Goal: Ask a question: Seek information or help from site administrators or community

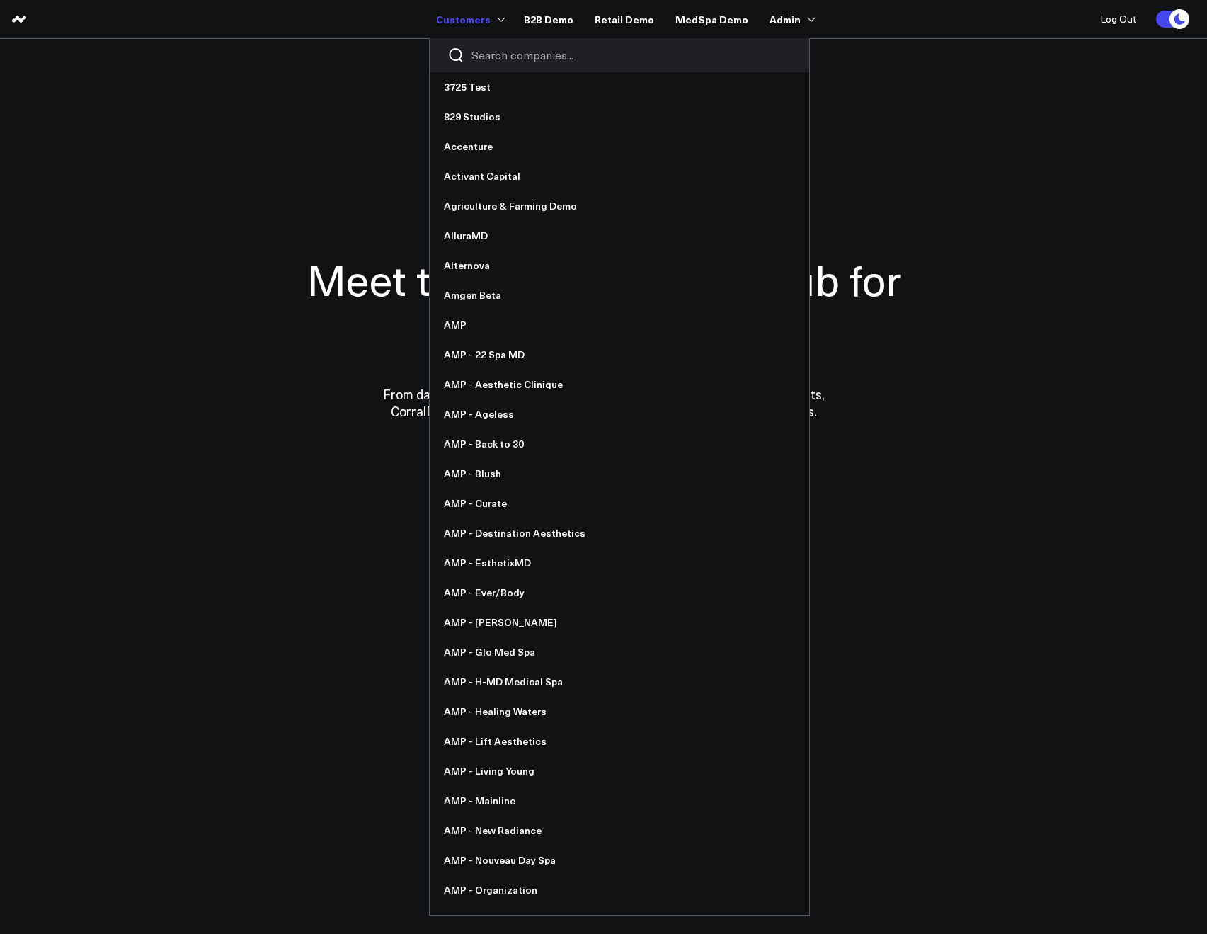
click at [513, 52] on input "Search companies input" at bounding box center [632, 55] width 320 height 16
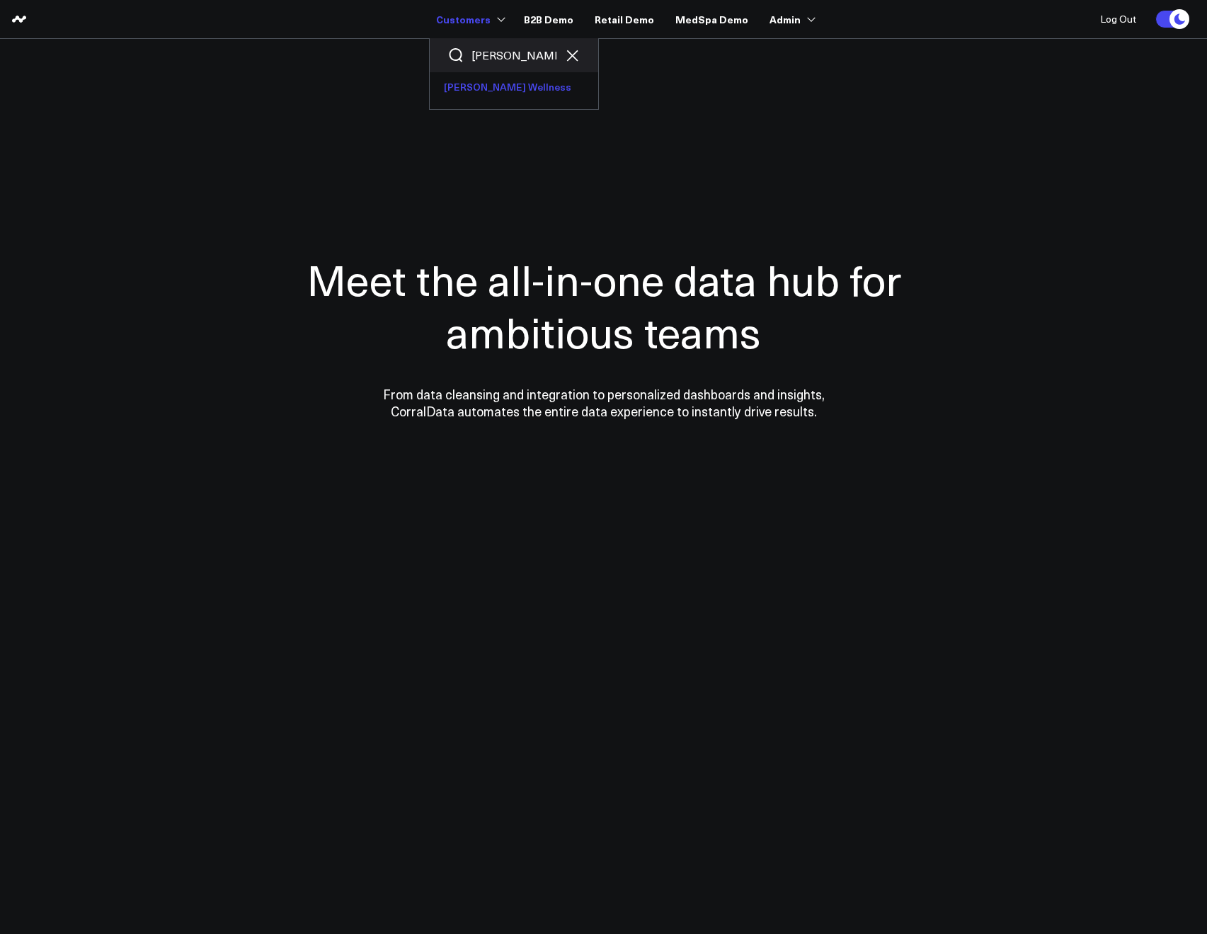
type input "sarah"
click at [488, 84] on link "[PERSON_NAME] Wellness" at bounding box center [514, 87] width 169 height 30
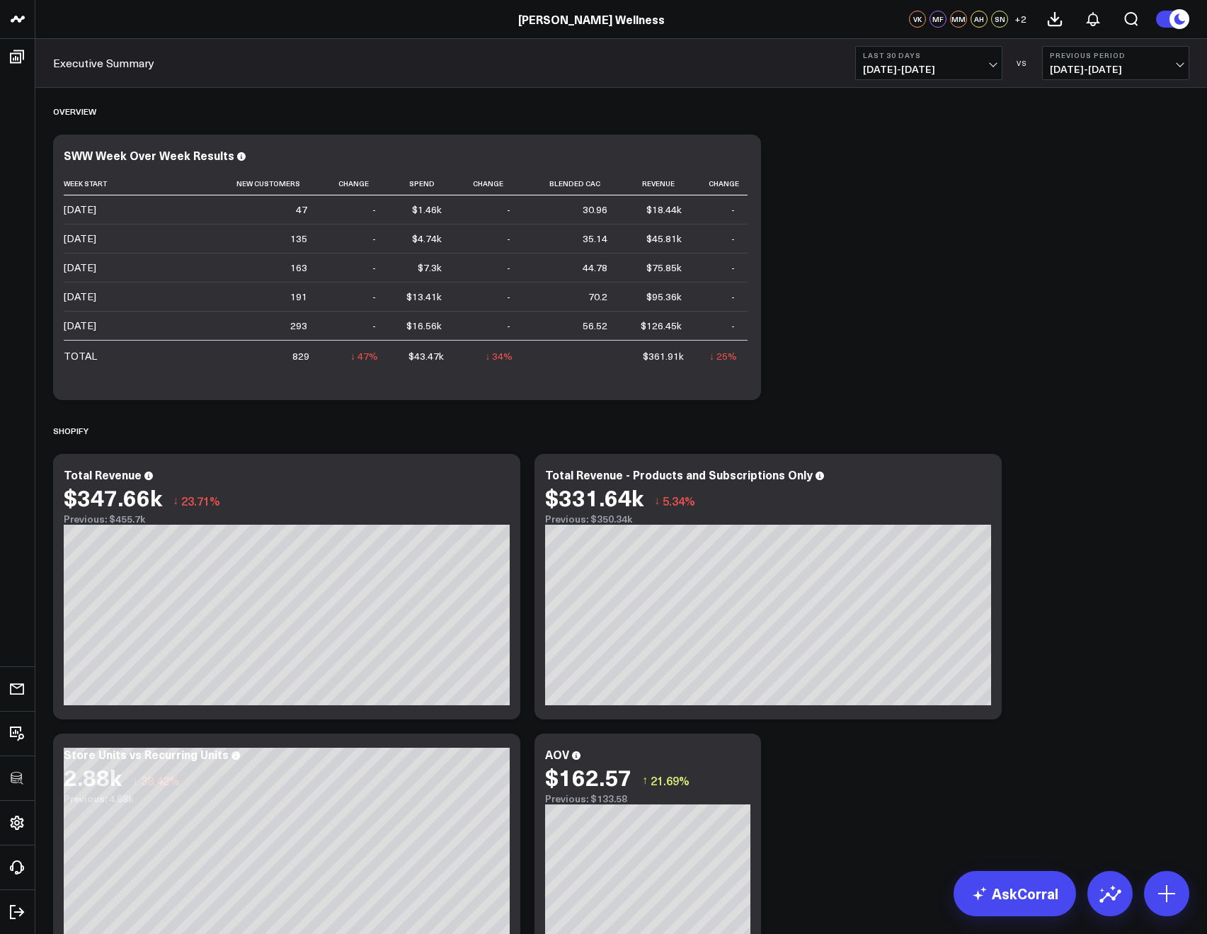
scroll to position [351, 0]
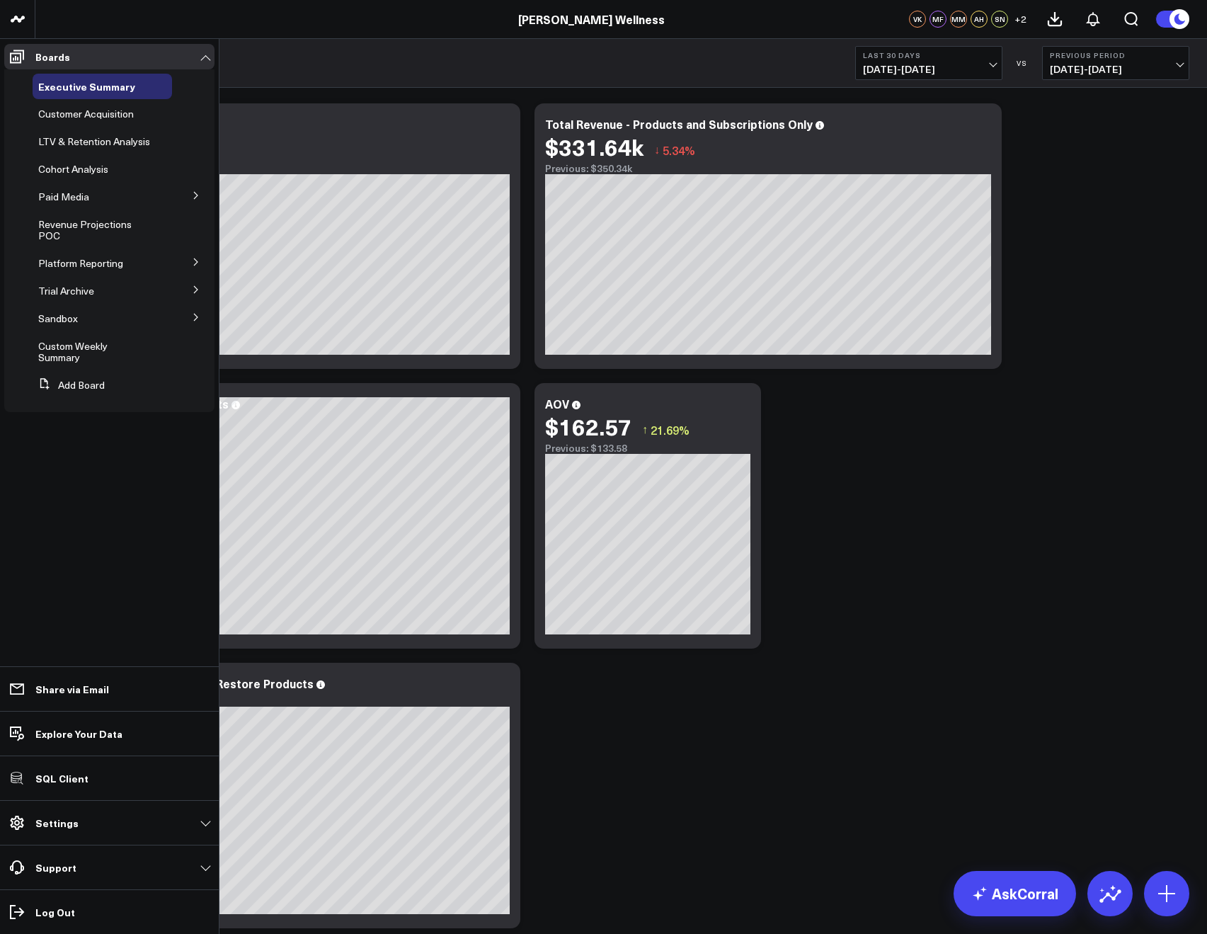
click at [205, 258] on button at bounding box center [196, 261] width 37 height 21
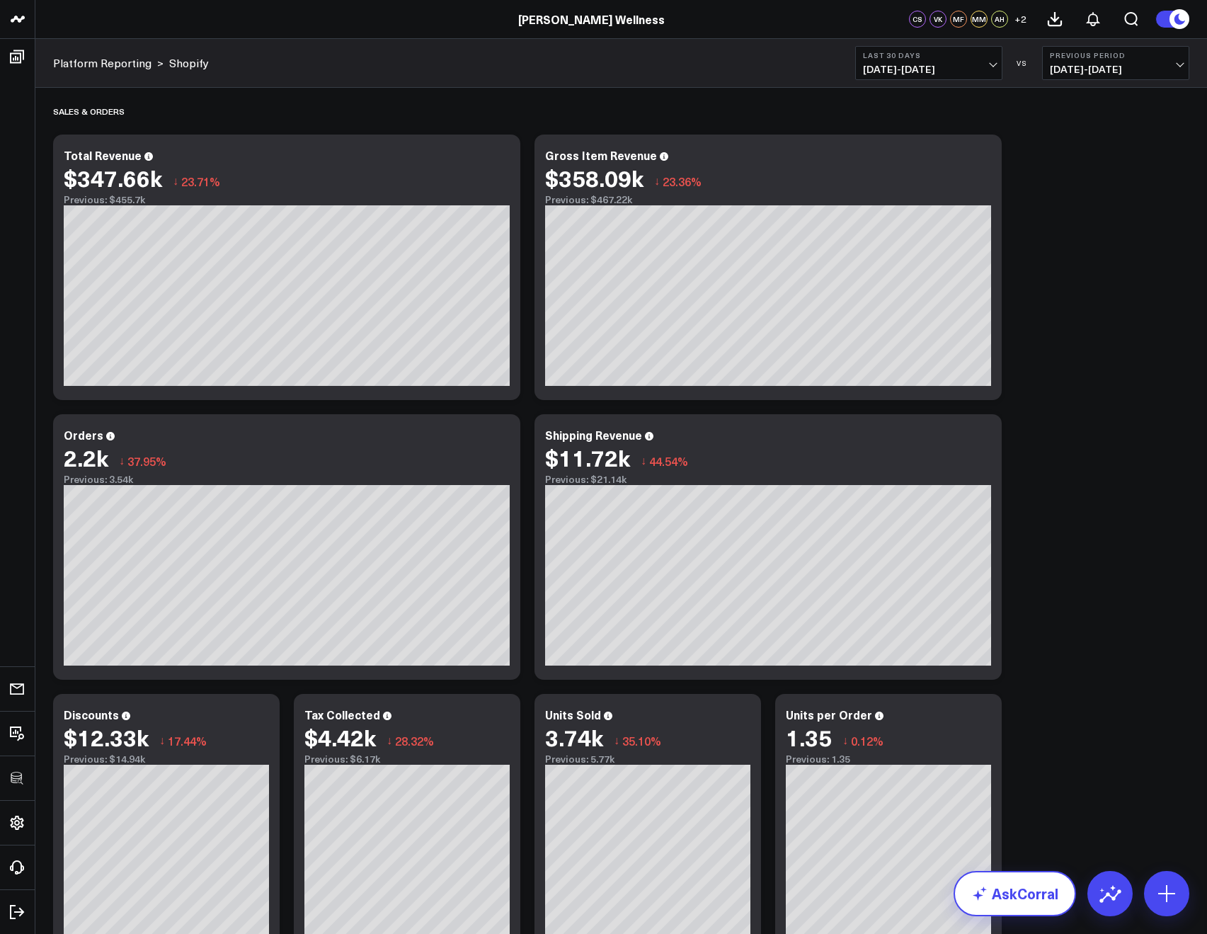
click at [1011, 885] on link "AskCorral" at bounding box center [1015, 893] width 123 height 45
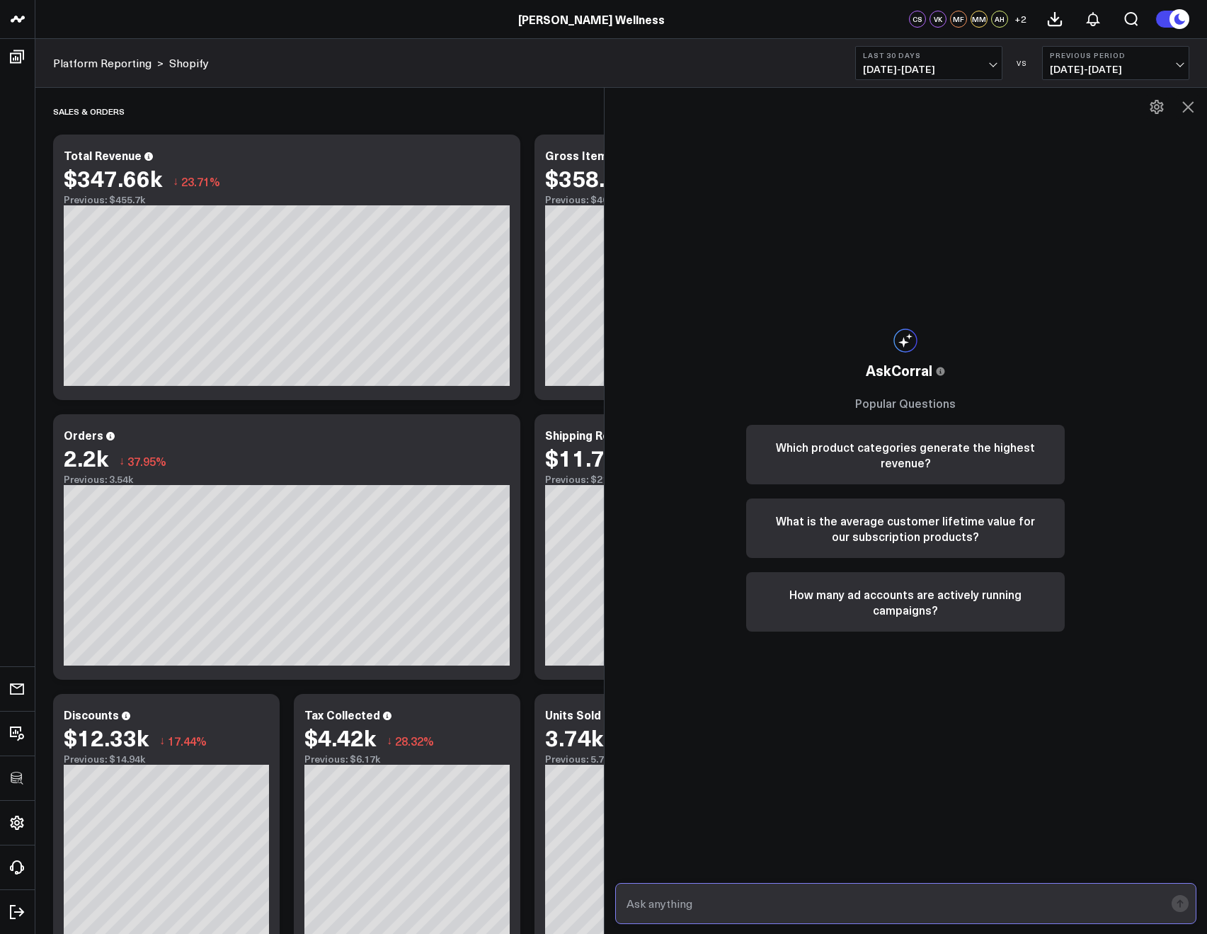
click at [723, 893] on input "text" at bounding box center [894, 903] width 542 height 25
paste input "how many method925 sales do we have since july 1st?"
type input "how many method925 sales do we have since july 1st?"
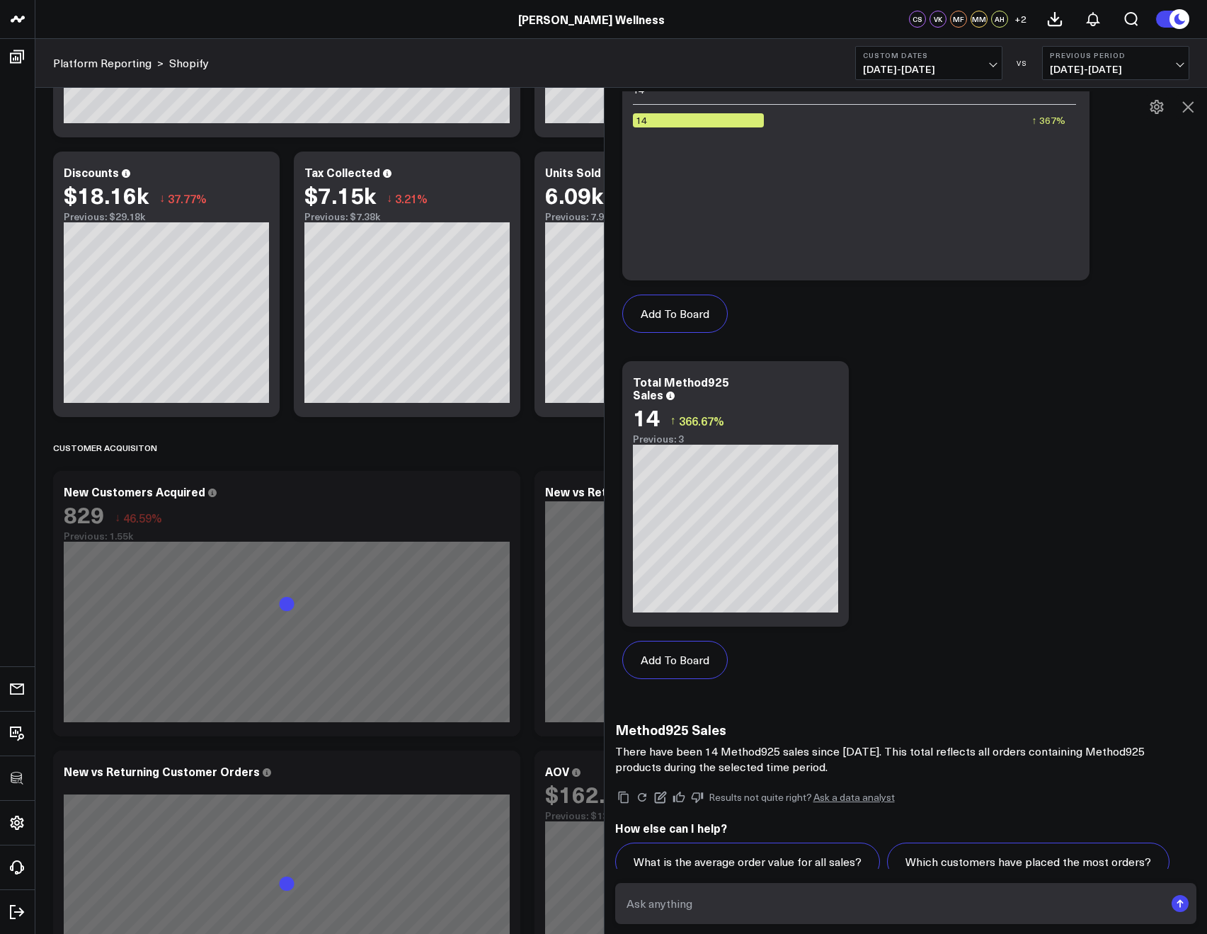
scroll to position [742, 0]
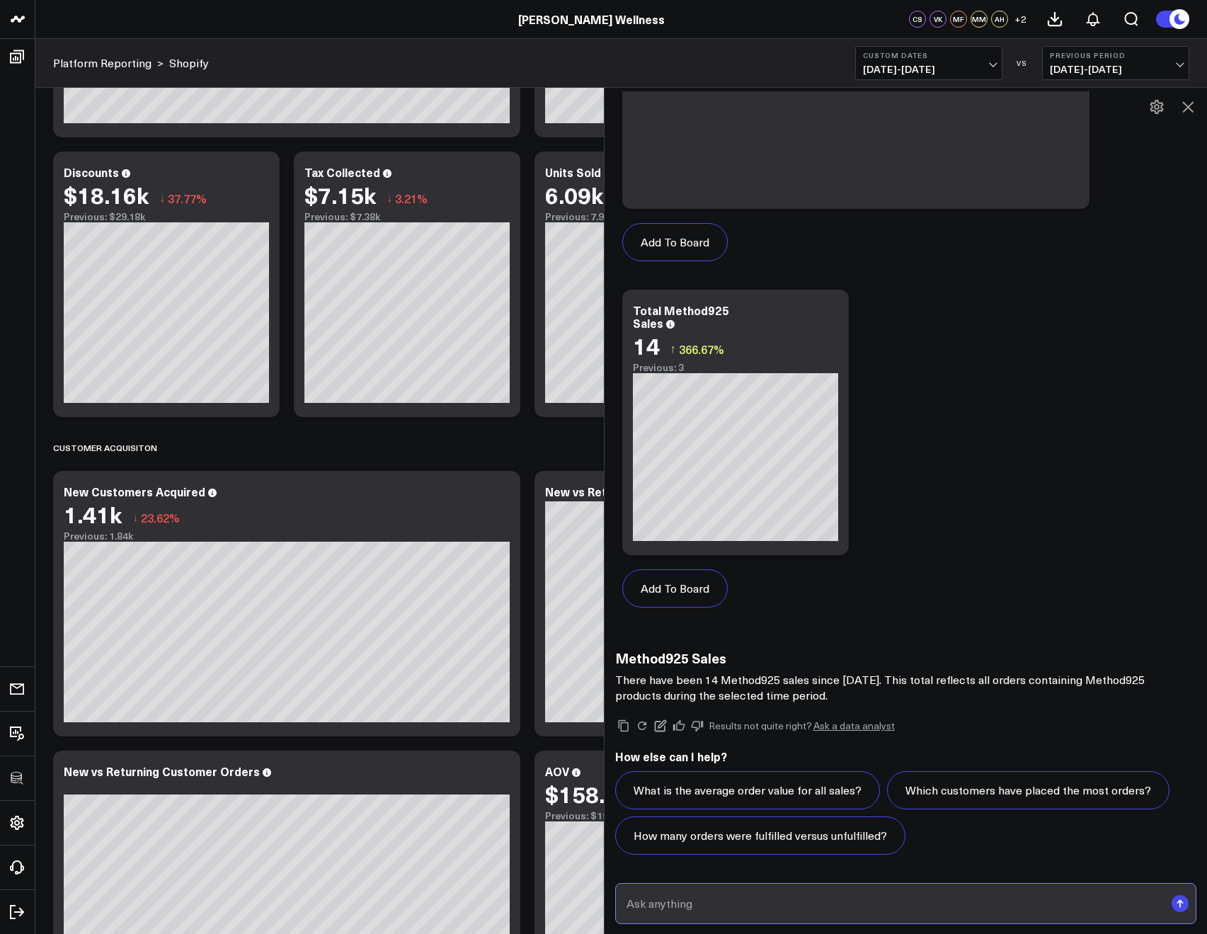
click at [738, 895] on input "text" at bounding box center [894, 903] width 542 height 25
type input "can you include a column for th eassociate sku as it appears in shopify?"
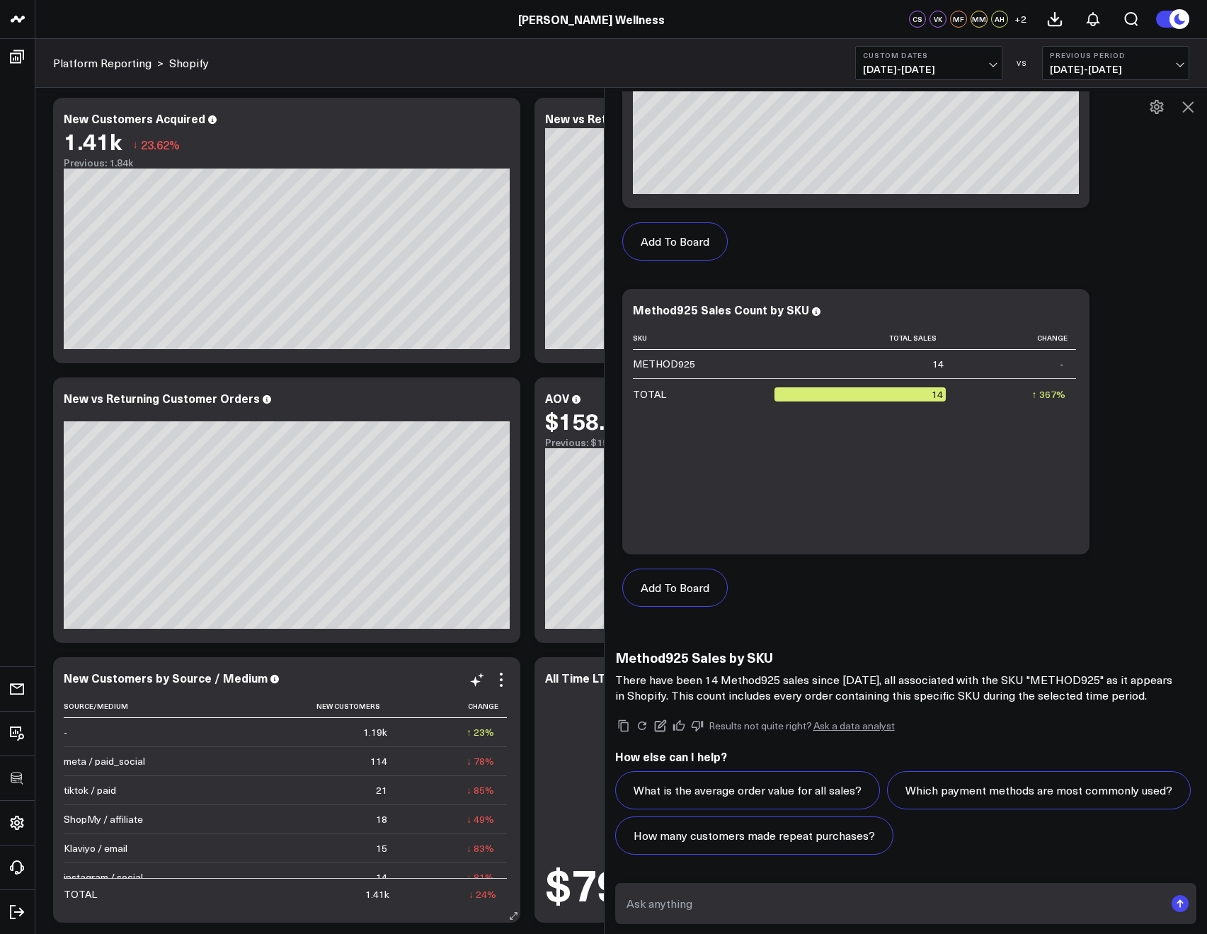
scroll to position [916, 0]
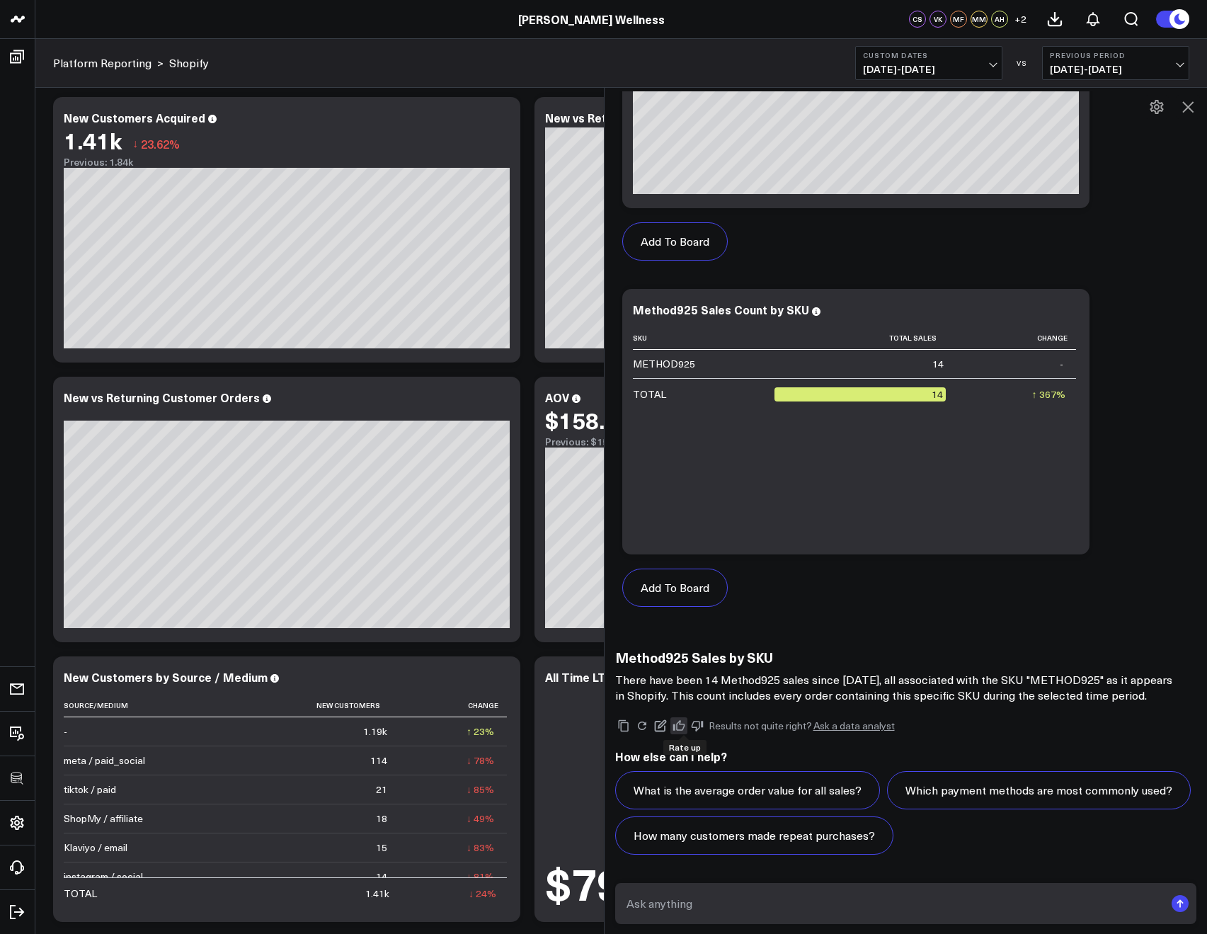
click at [686, 724] on icon at bounding box center [679, 726] width 13 height 13
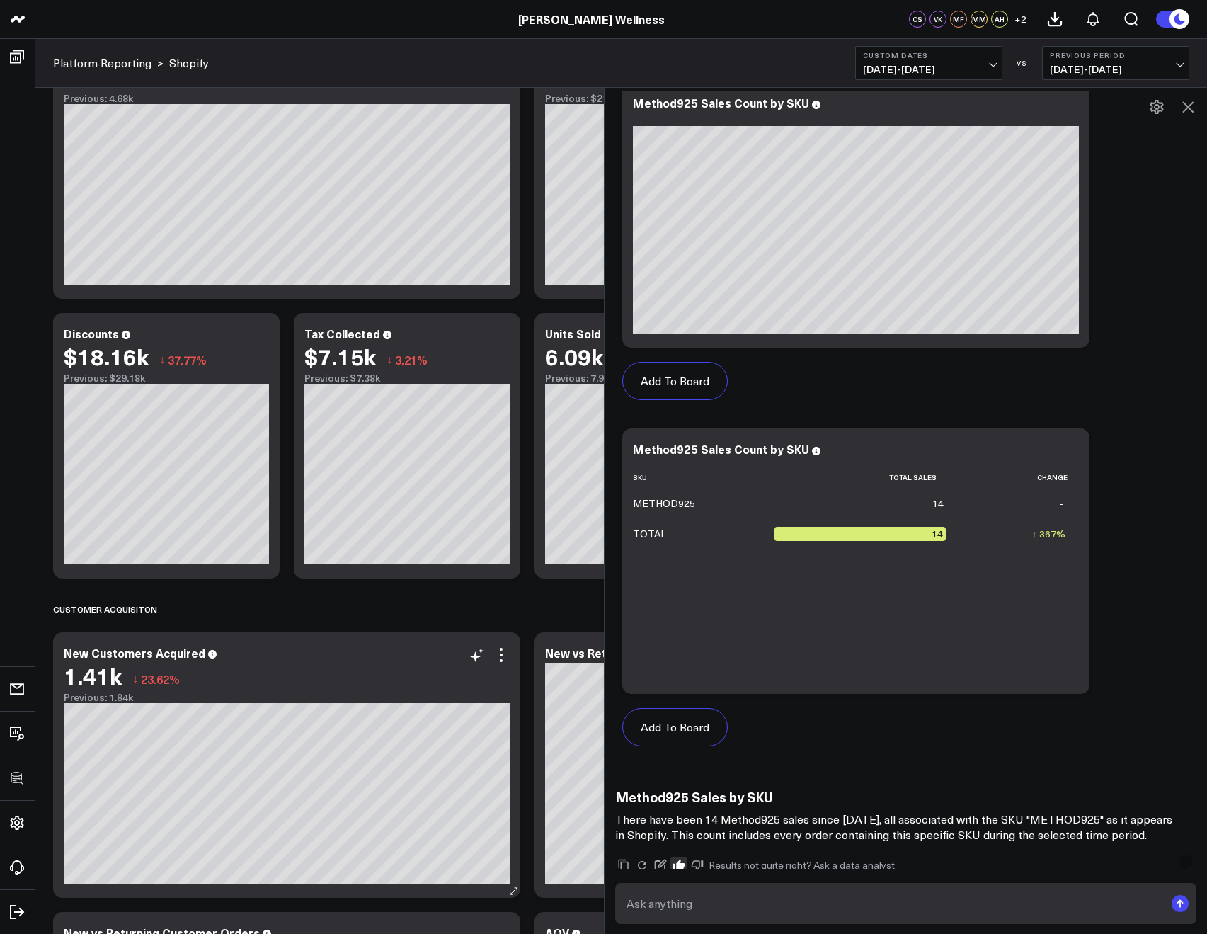
scroll to position [2118, 0]
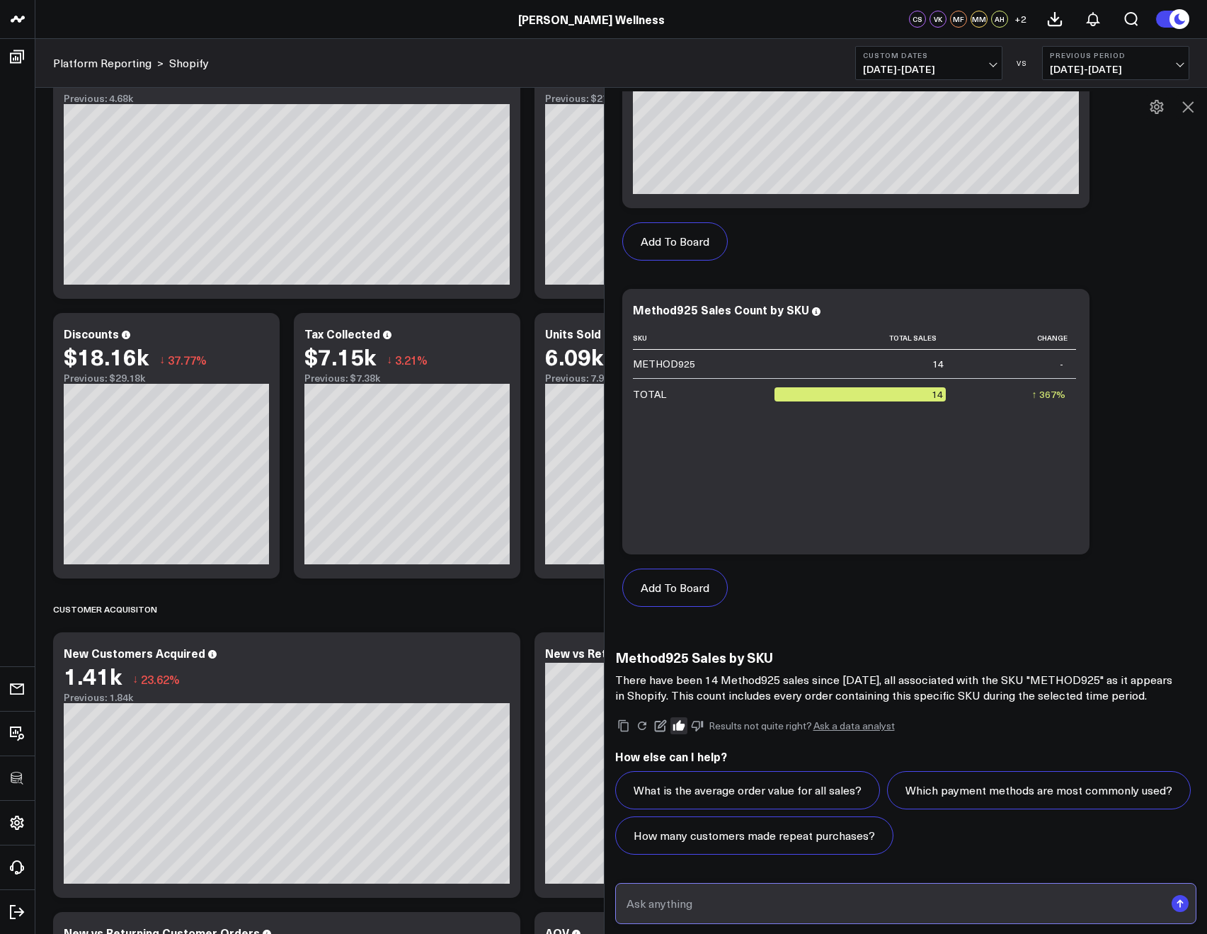
click at [696, 904] on input "text" at bounding box center [894, 903] width 542 height 25
type input "Can I see these sales broken down by channel?"
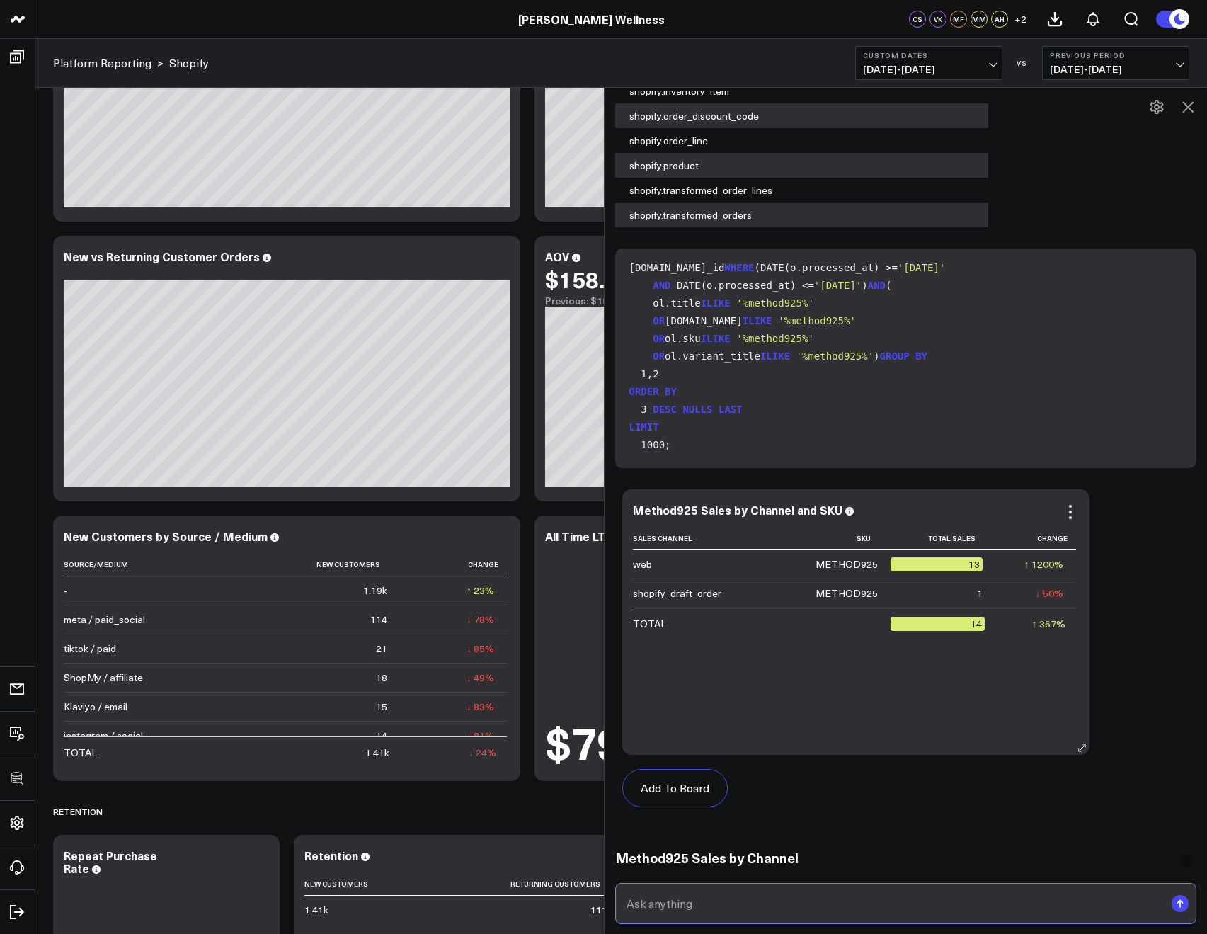
scroll to position [3163, 0]
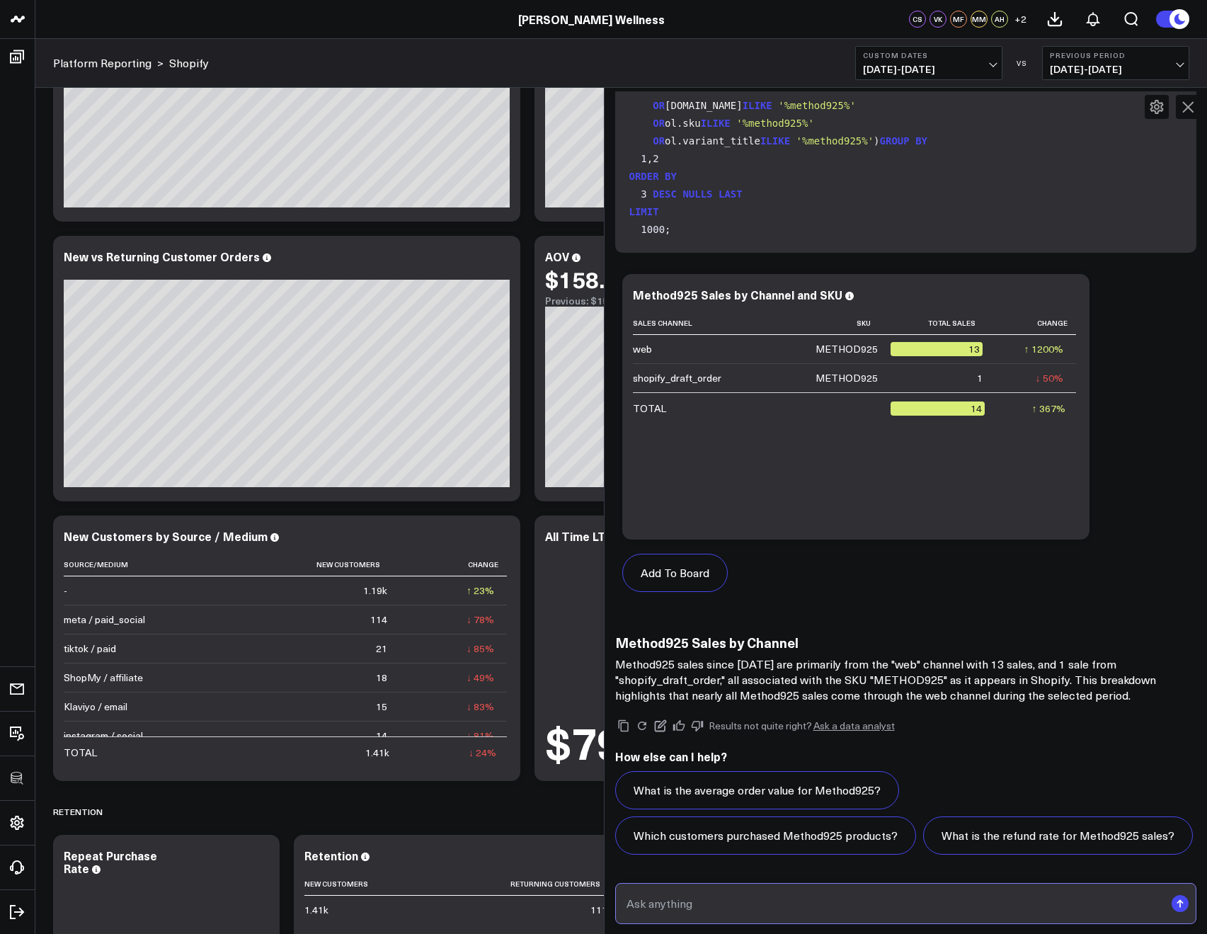
click at [732, 909] on input "text" at bounding box center [894, 903] width 542 height 25
type input "instead of the sales channel column can you use the utm source and utm medium c…"
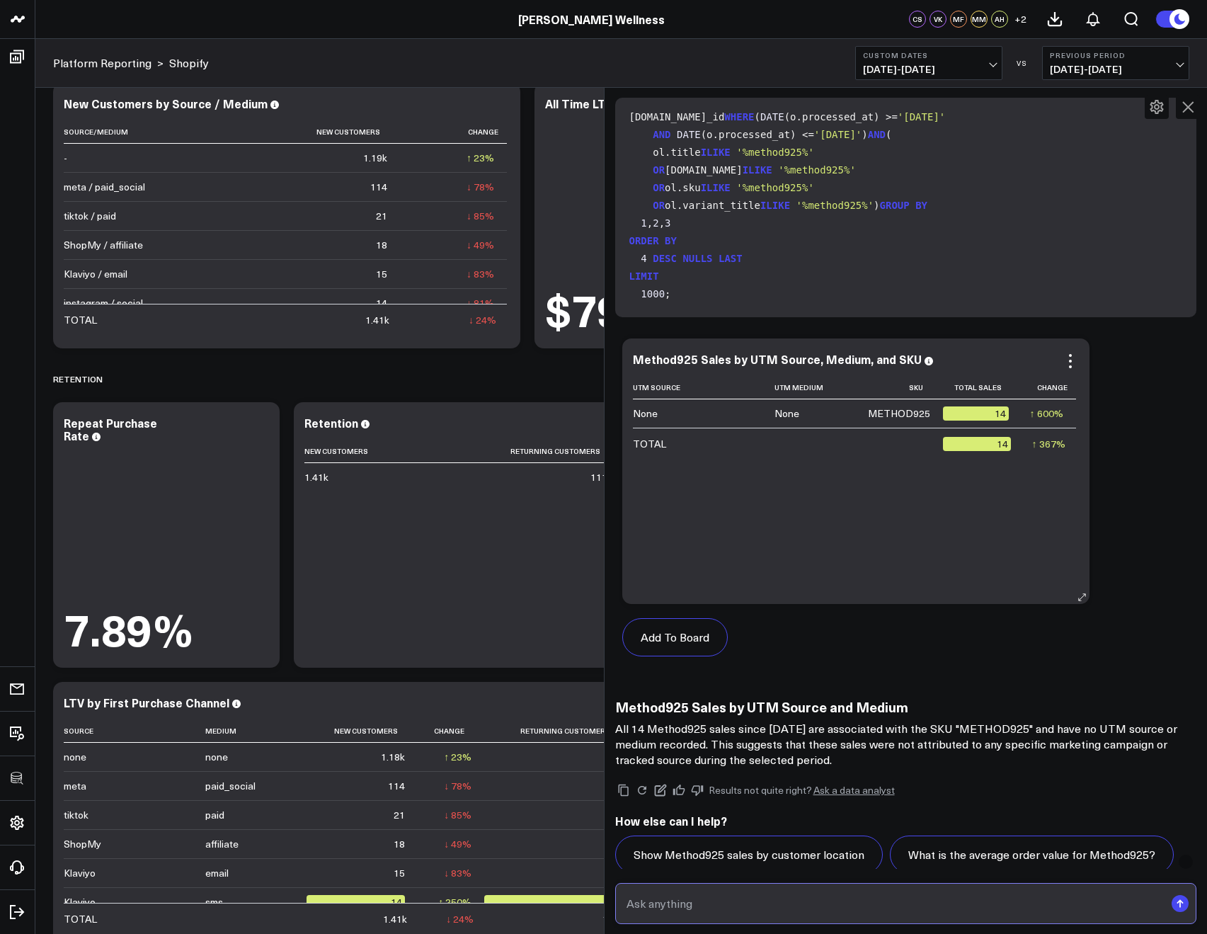
scroll to position [4207, 0]
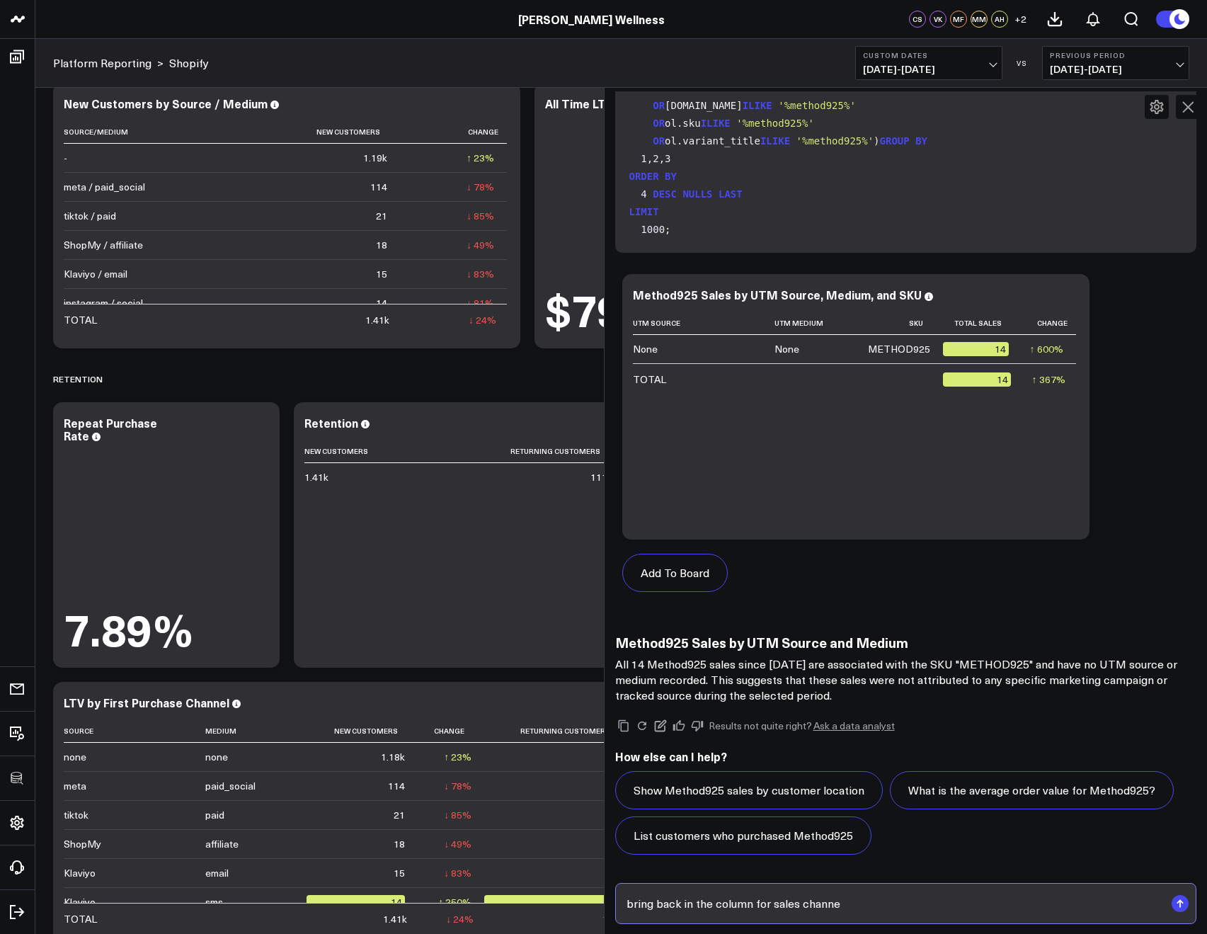
type input "bring back in the column for sales channel"
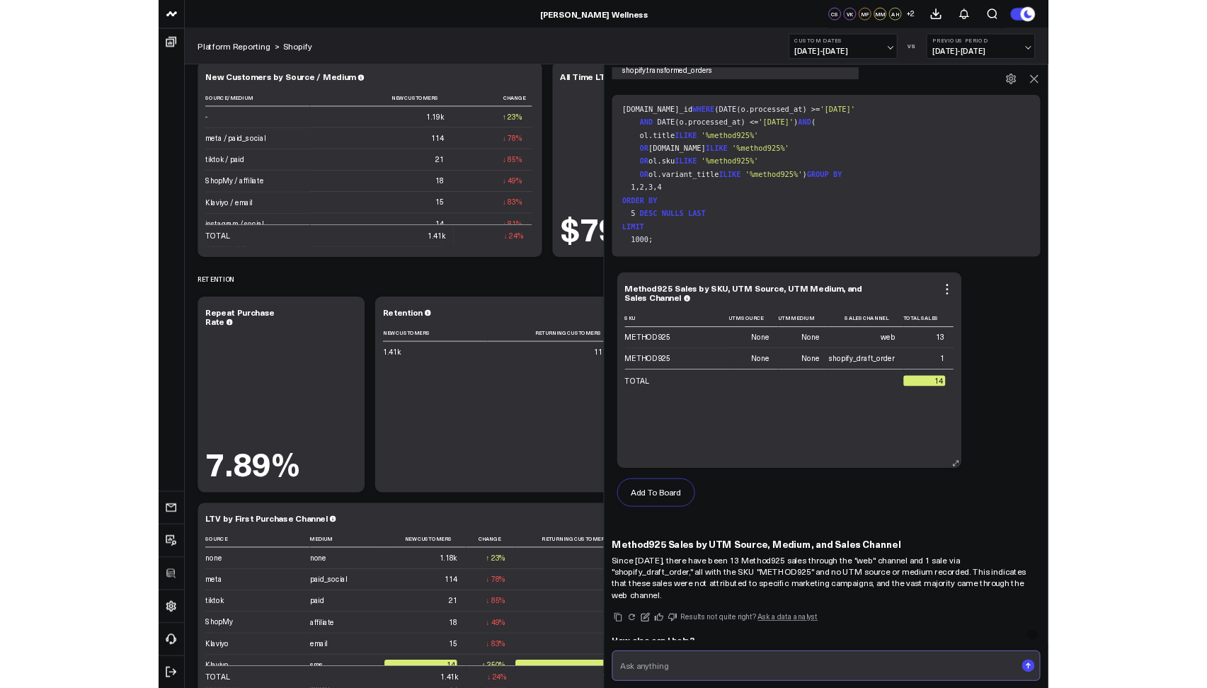
scroll to position [5313, 0]
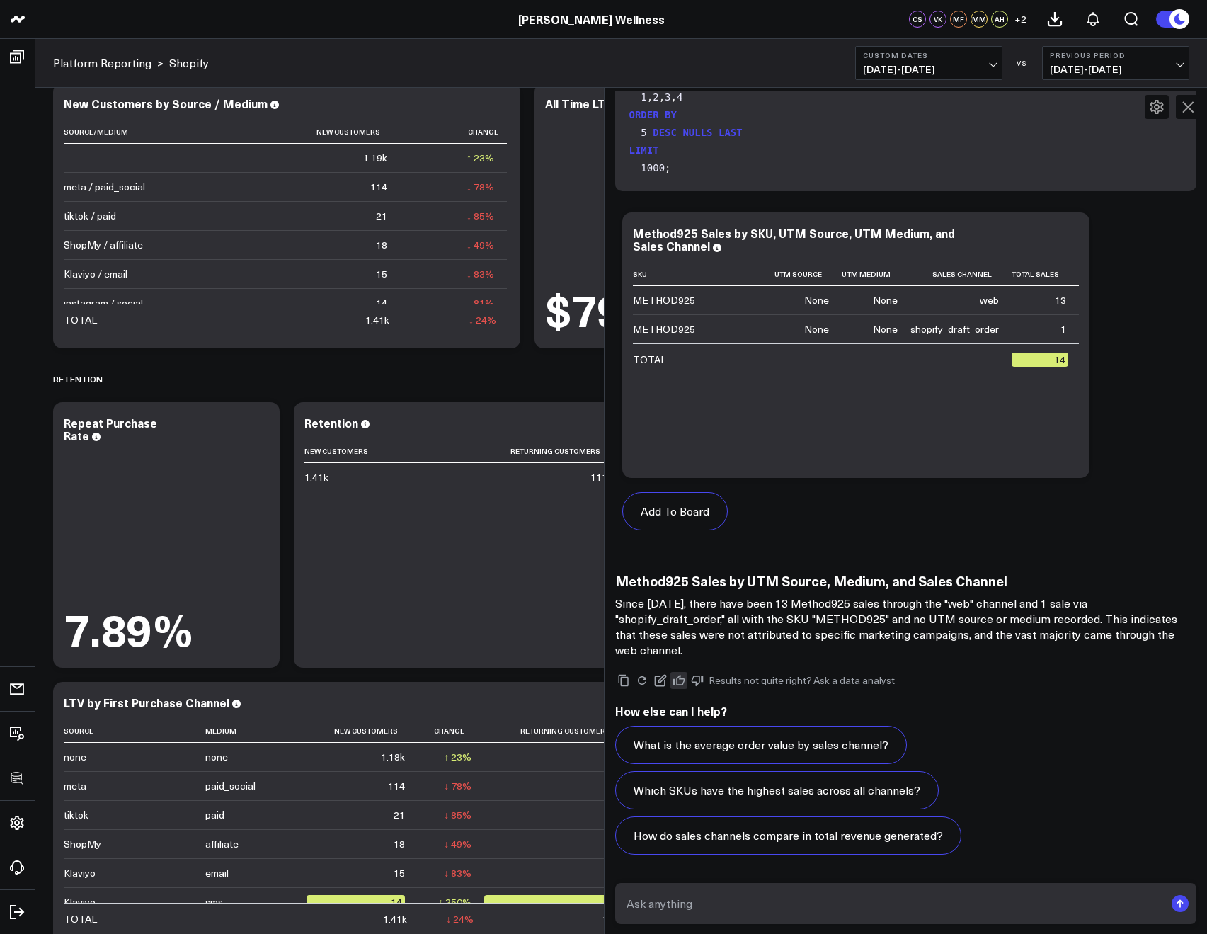
click at [681, 680] on icon at bounding box center [679, 680] width 12 height 11
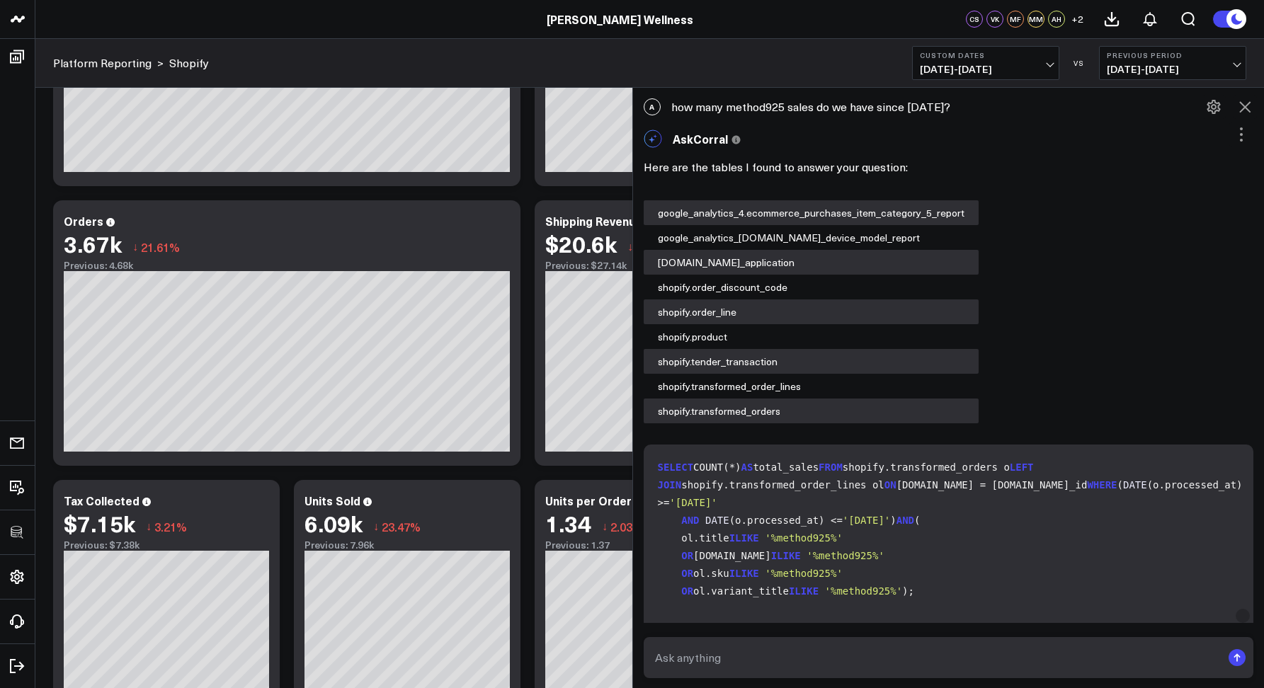
scroll to position [5559, 0]
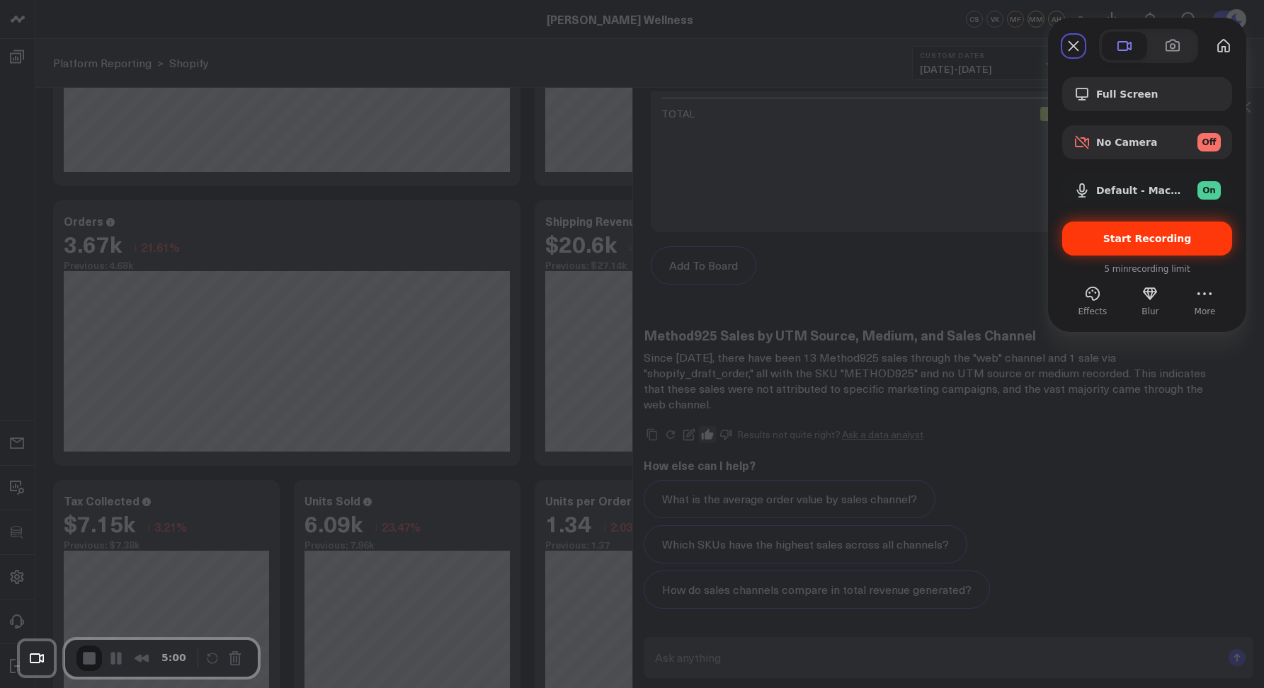
click at [1112, 239] on span "Start Recording" at bounding box center [1147, 238] width 89 height 11
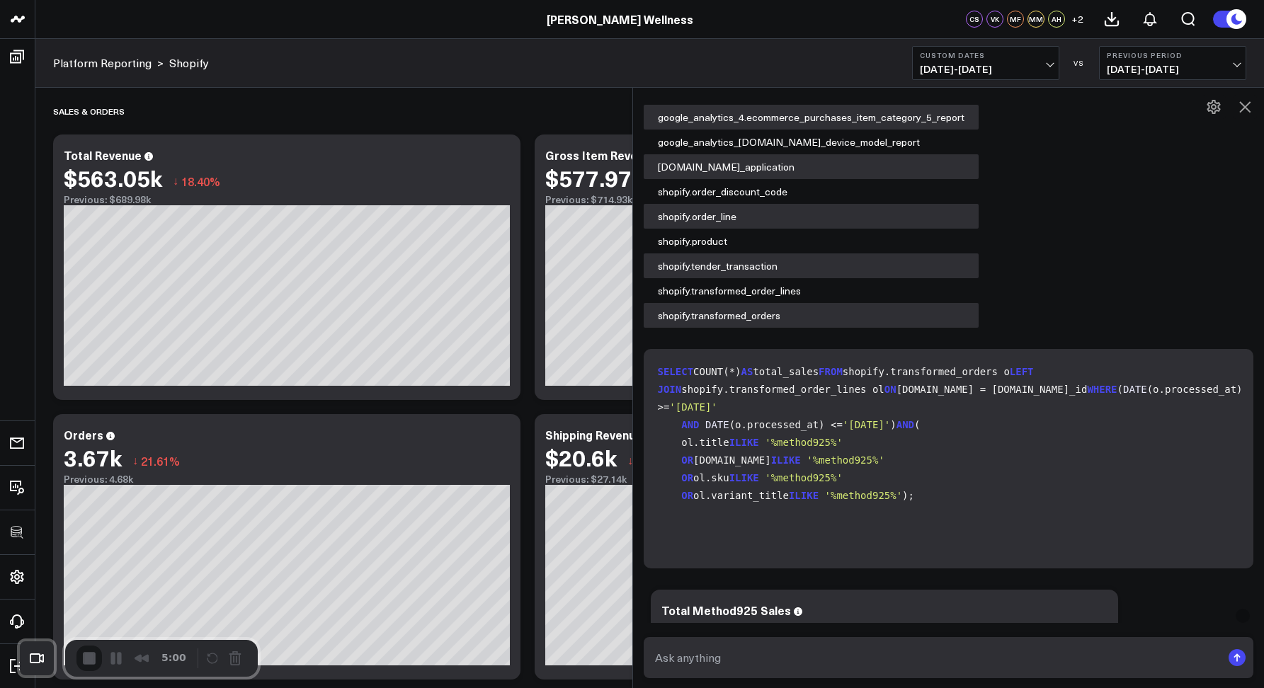
scroll to position [205, 0]
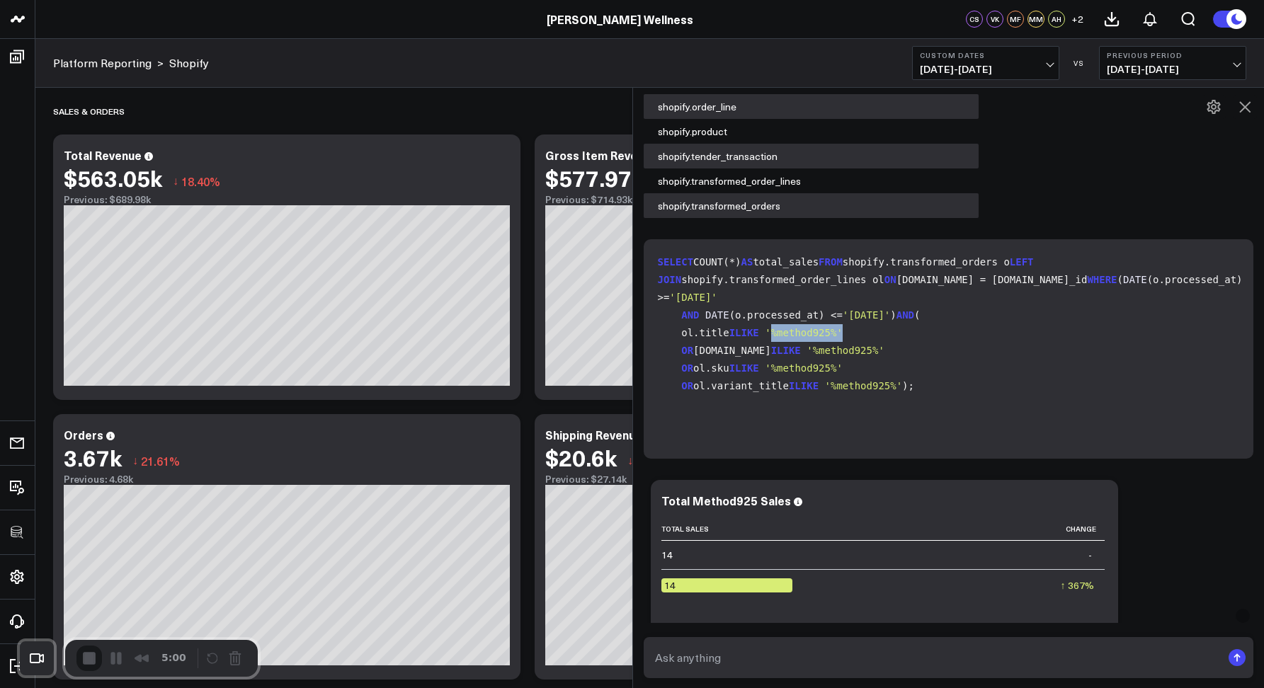
drag, startPoint x: 783, startPoint y: 363, endPoint x: 871, endPoint y: 365, distance: 87.8
click at [871, 365] on code "SELECT COUNT(*) AS total_sales FROM shopify.transformed_orders o LEFT JOIN shop…" at bounding box center [952, 325] width 588 height 142
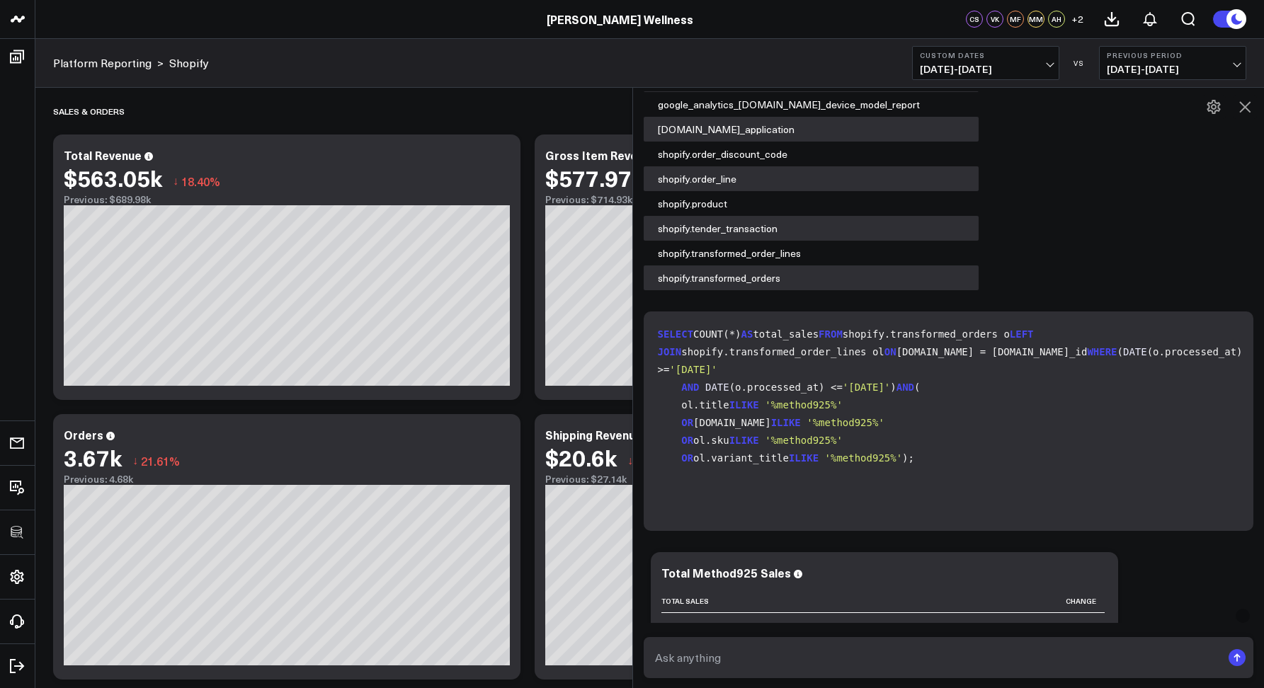
scroll to position [0, 0]
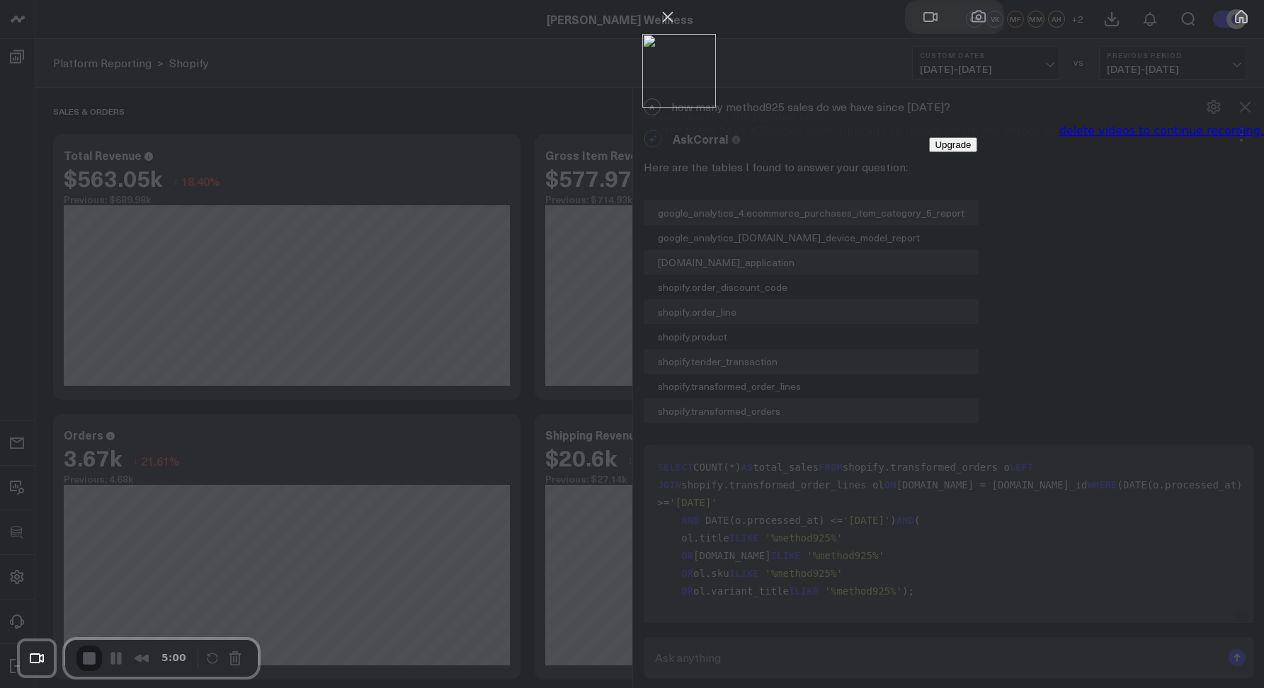
click at [1103, 137] on link "delete videos to continue recording." at bounding box center [1161, 130] width 205 height 13
click at [679, 28] on button "Close" at bounding box center [667, 17] width 23 height 23
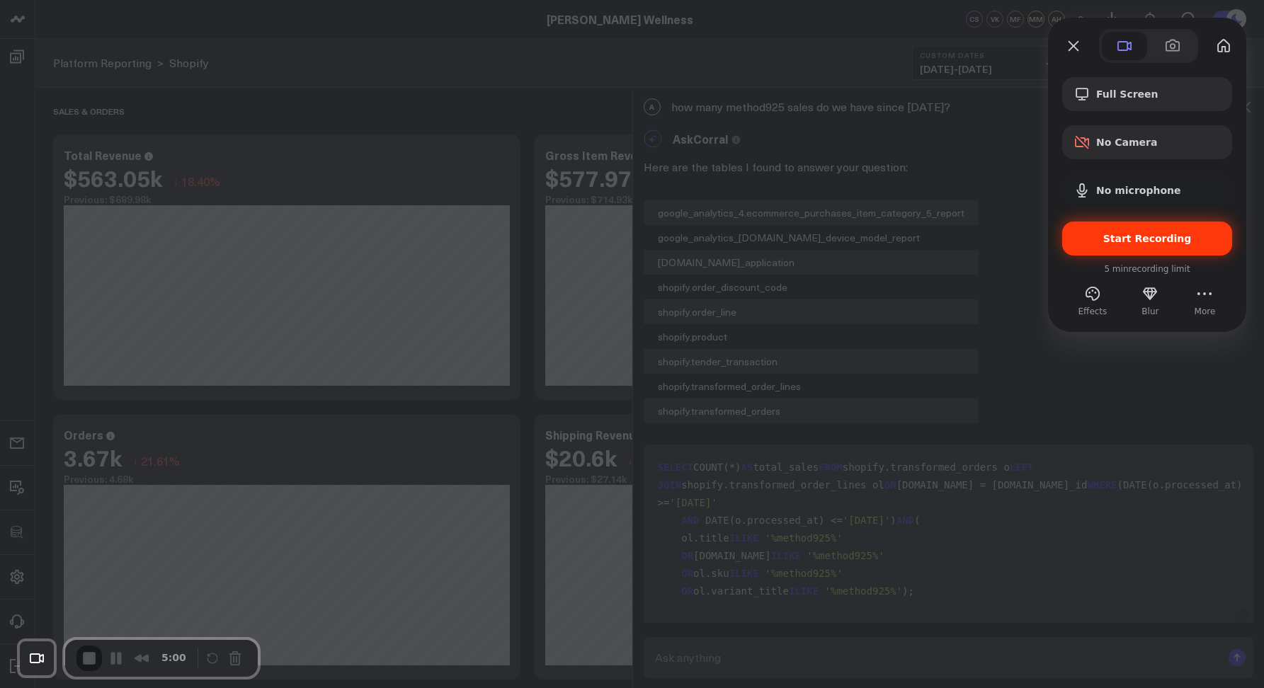
click at [1093, 241] on span "Start Recording" at bounding box center [1147, 238] width 147 height 11
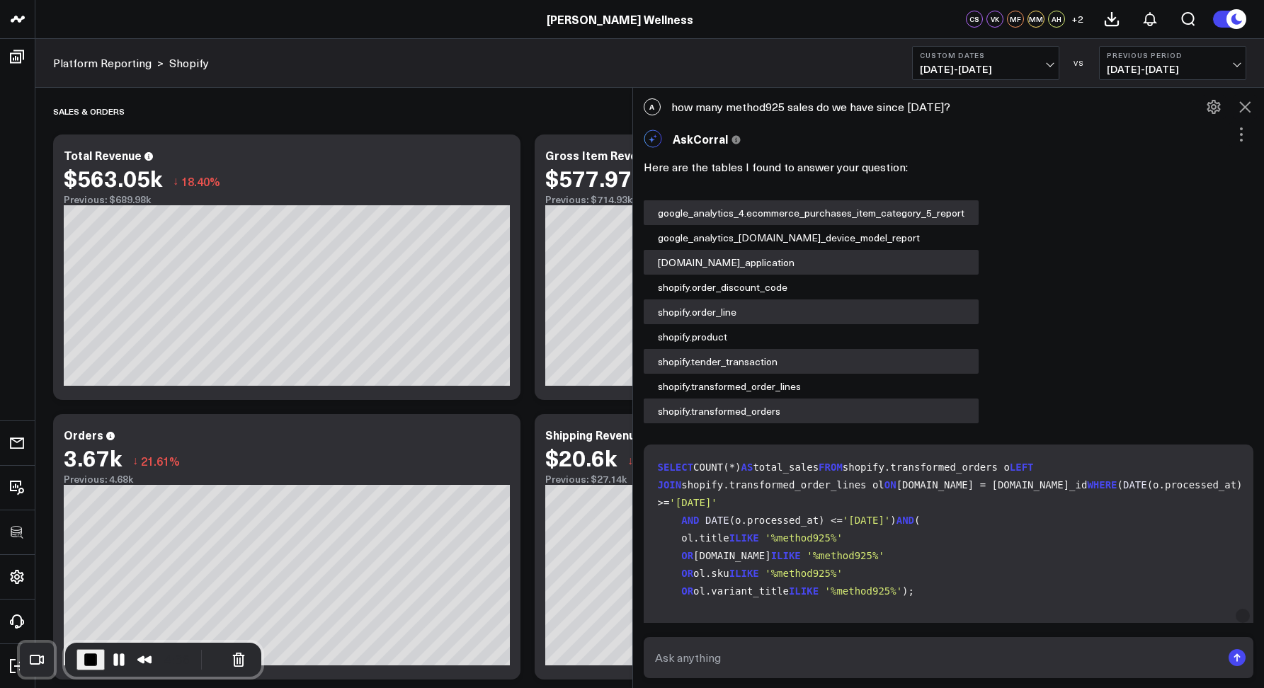
drag, startPoint x: 729, startPoint y: 108, endPoint x: 794, endPoint y: 106, distance: 65.2
click at [793, 103] on div "A how many method925 sales do we have since july 1st?" at bounding box center [949, 106] width 632 height 31
drag, startPoint x: 787, startPoint y: 110, endPoint x: 733, endPoint y: 103, distance: 54.4
click at [733, 103] on div "A how many method925 sales do we have since july 1st?" at bounding box center [949, 106] width 632 height 31
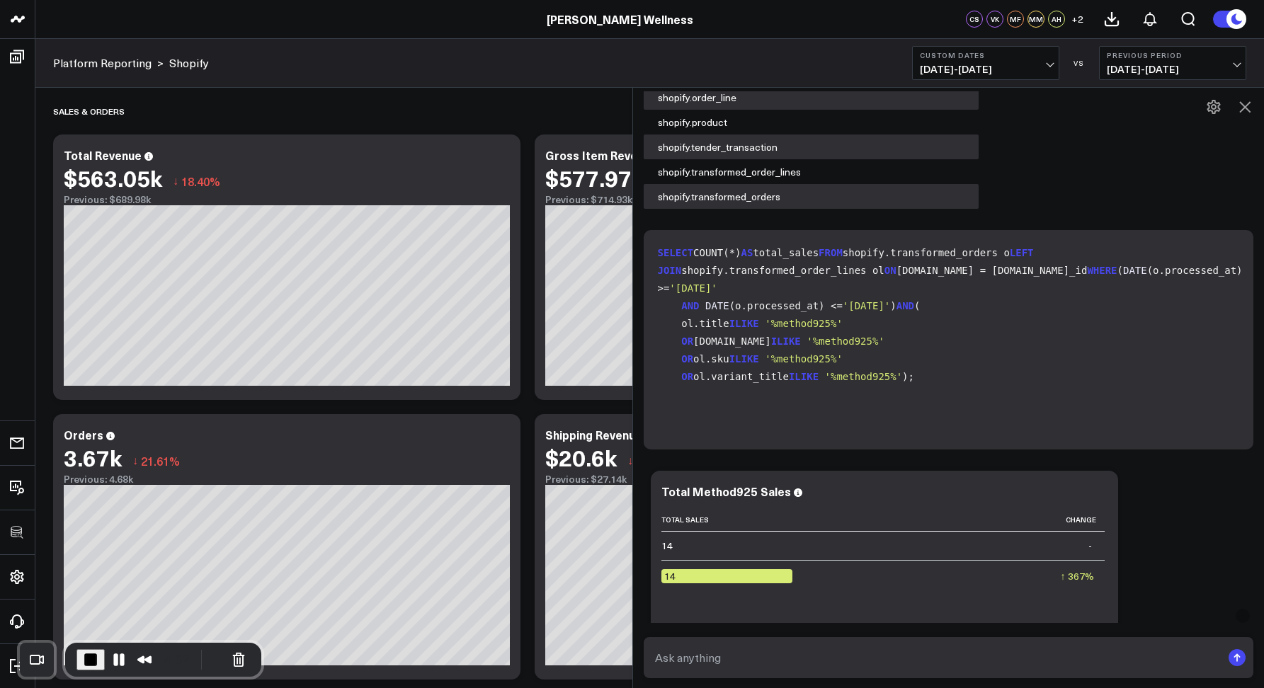
scroll to position [217, 0]
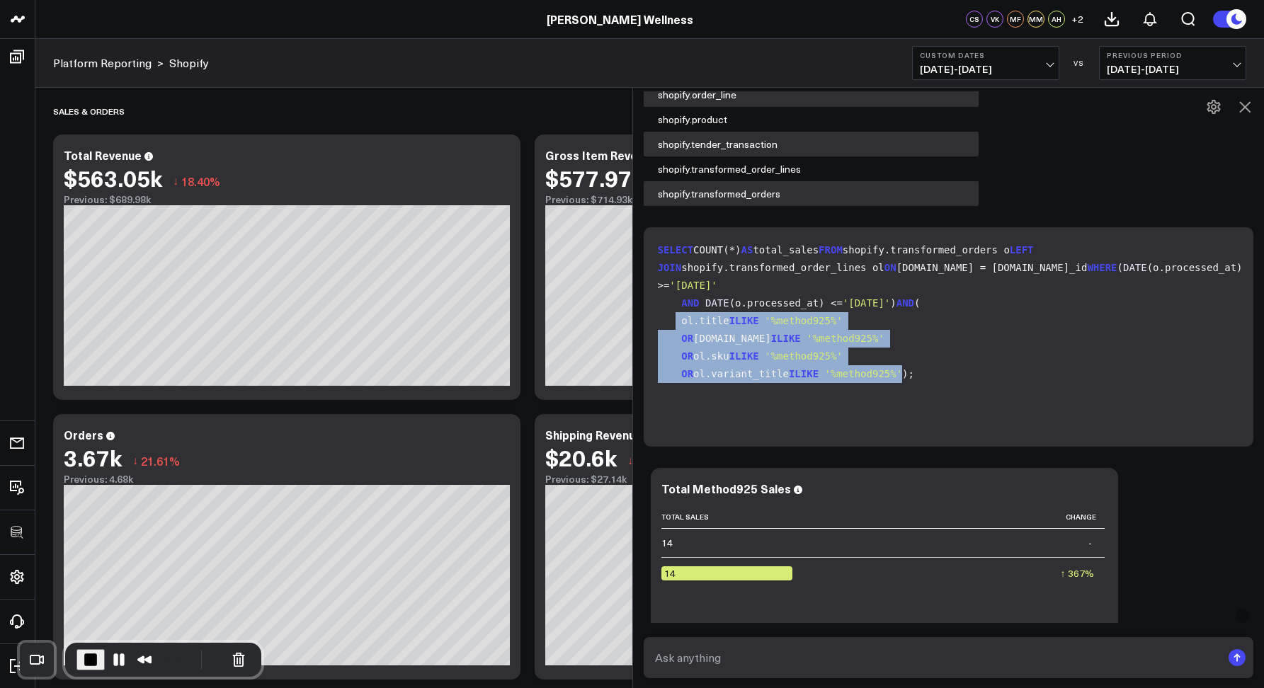
drag, startPoint x: 676, startPoint y: 354, endPoint x: 919, endPoint y: 413, distance: 249.9
click at [919, 383] on code "SELECT COUNT(*) AS total_sales FROM shopify.transformed_orders o LEFT JOIN shop…" at bounding box center [952, 312] width 588 height 142
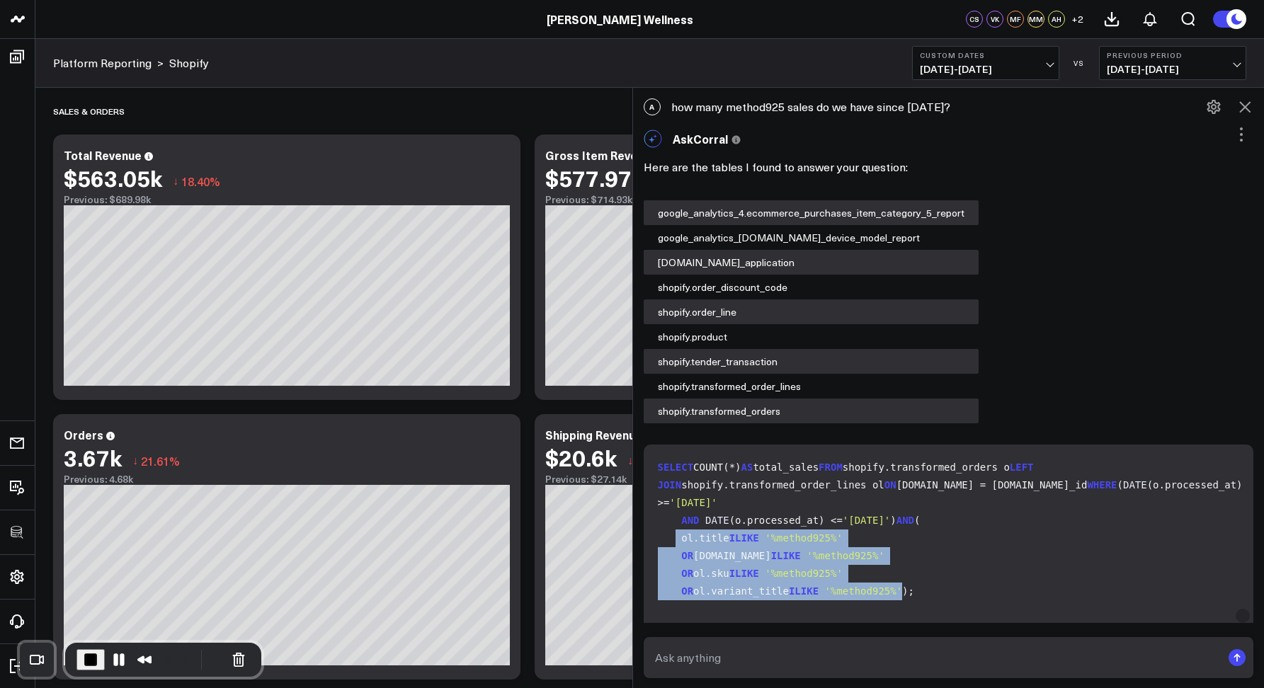
scroll to position [152, 0]
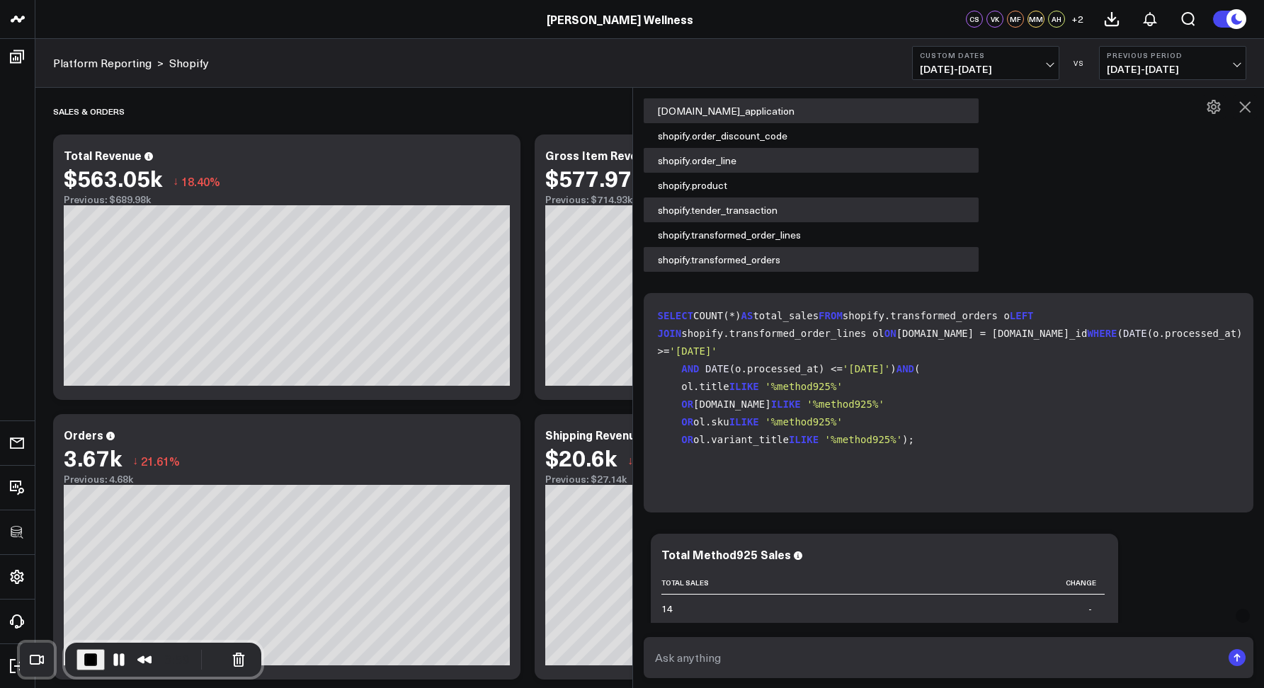
click at [974, 416] on code "SELECT COUNT(*) AS total_sales FROM shopify.transformed_orders o LEFT JOIN shop…" at bounding box center [952, 378] width 588 height 142
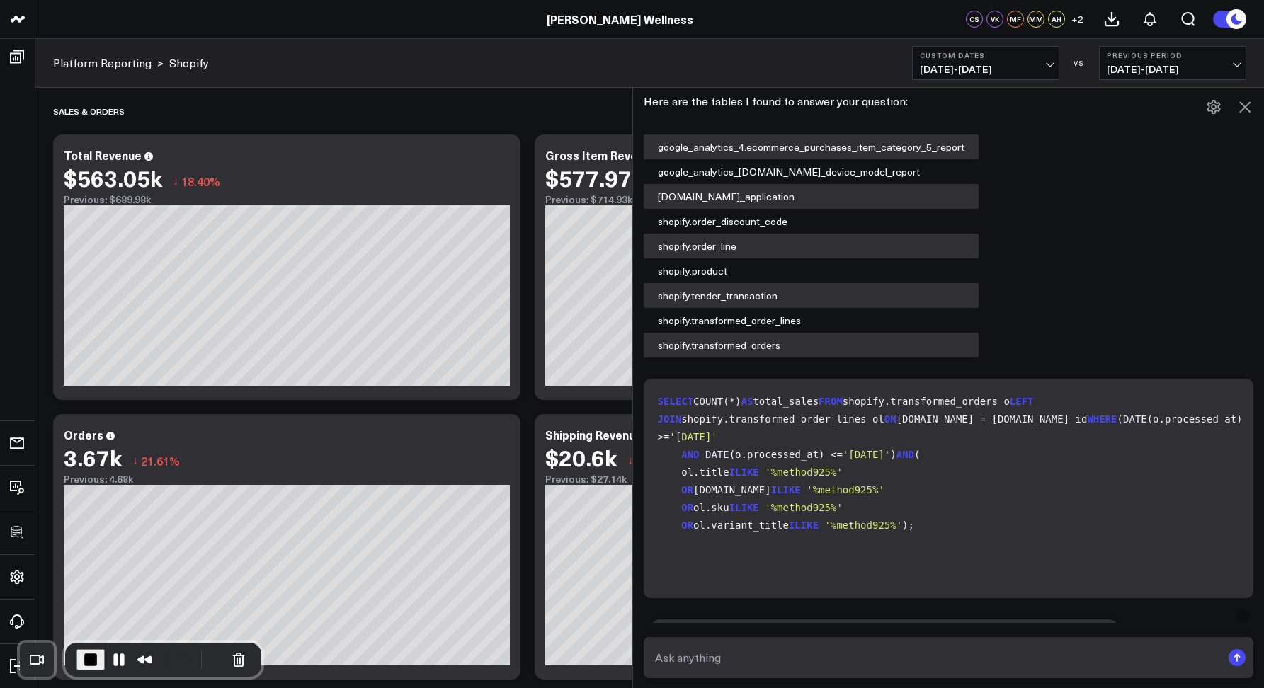
scroll to position [0, 0]
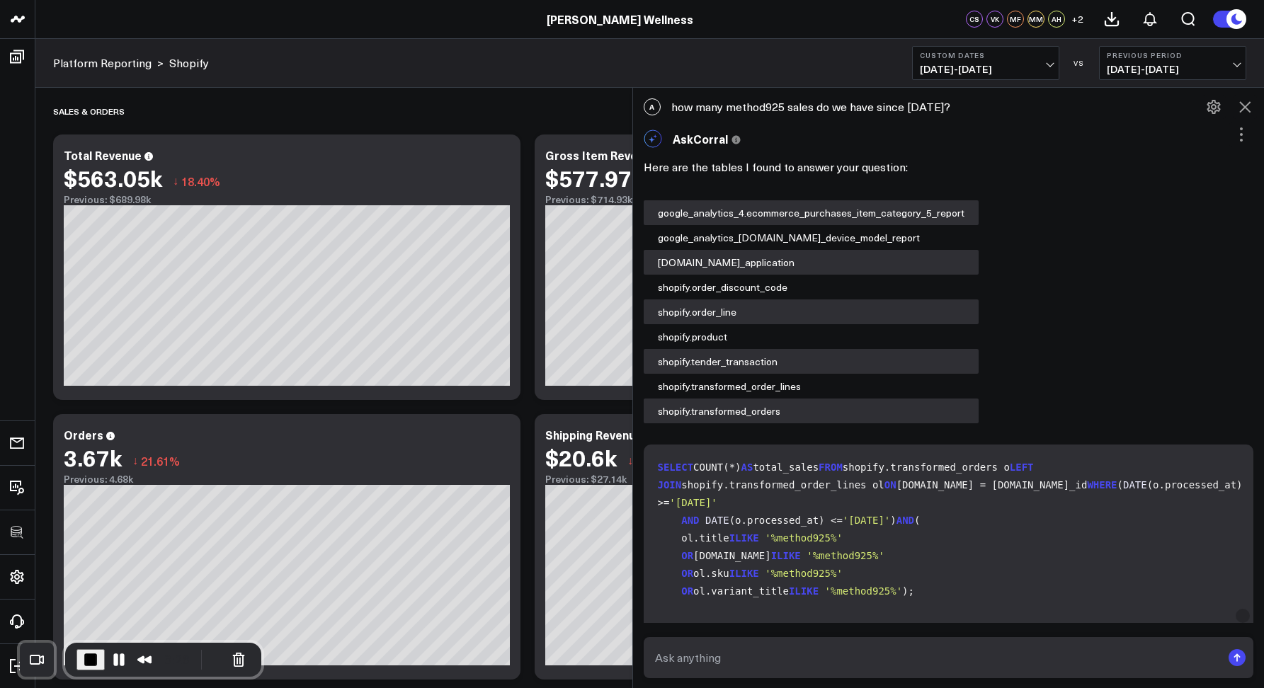
click at [734, 110] on div "A how many method925 sales do we have since july 1st?" at bounding box center [949, 106] width 632 height 31
drag, startPoint x: 732, startPoint y: 109, endPoint x: 788, endPoint y: 103, distance: 56.9
click at [788, 103] on div "A how many method925 sales do we have since july 1st?" at bounding box center [949, 106] width 632 height 31
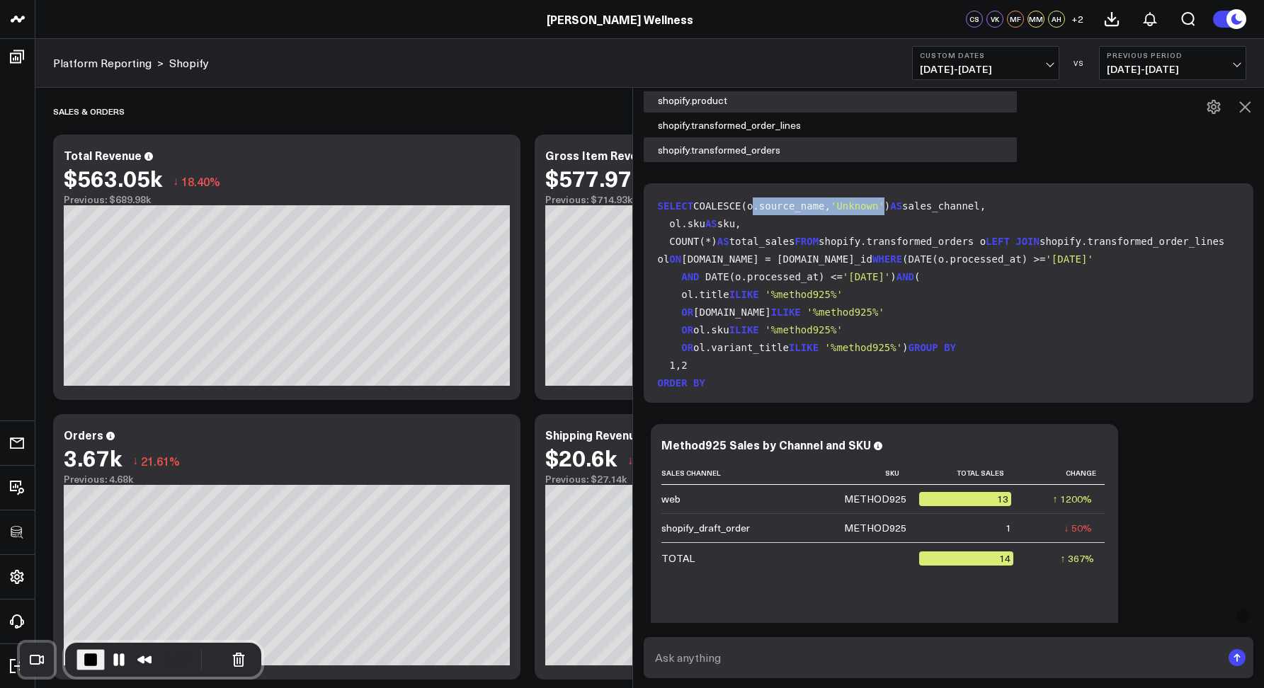
drag, startPoint x: 720, startPoint y: 224, endPoint x: 871, endPoint y: 220, distance: 150.9
click at [871, 220] on code "SELECT COALESCE(o.source_name, 'Unknown' ) AS sales_channel, ol.sku AS sku, COU…" at bounding box center [952, 322] width 588 height 248
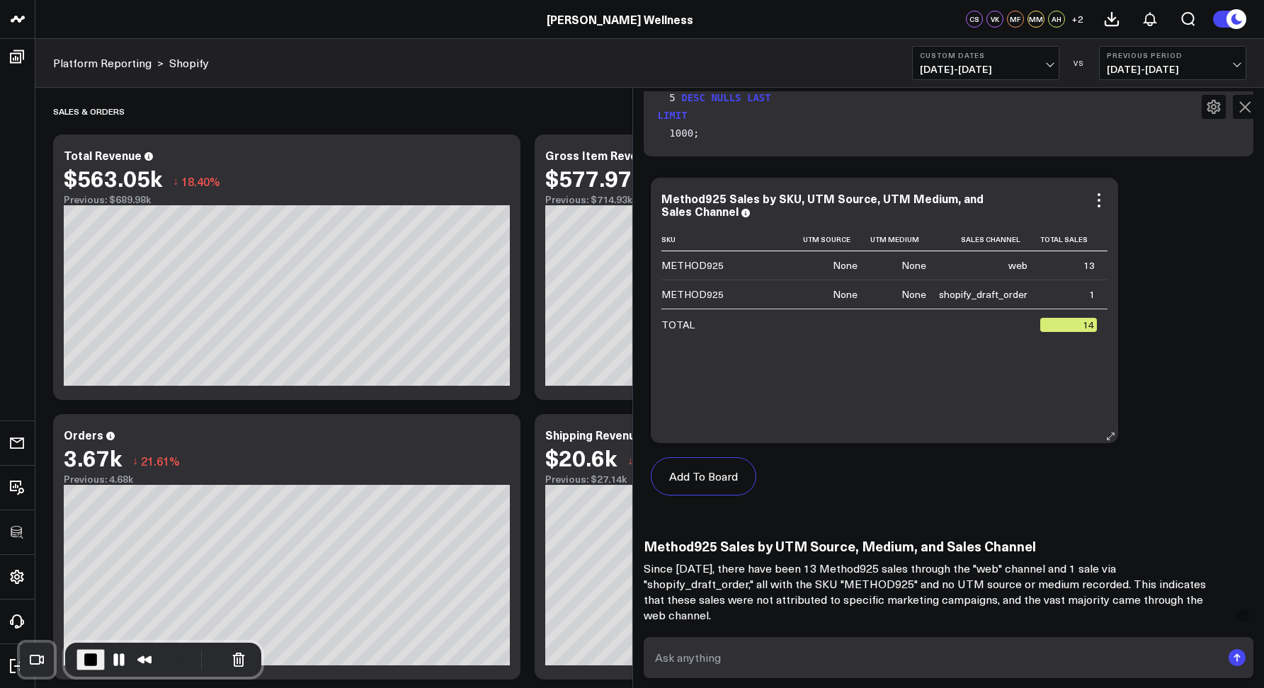
scroll to position [5352, 0]
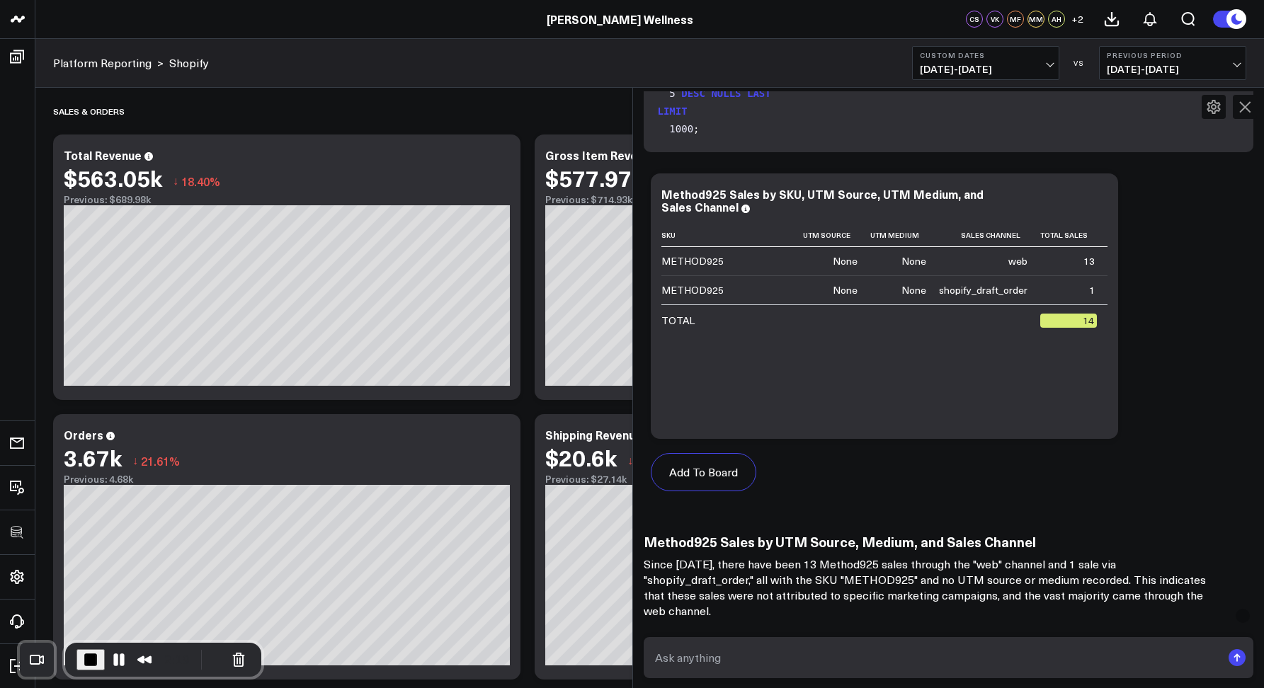
click at [952, 67] on span "07/01/25 - 08/13/25" at bounding box center [986, 69] width 132 height 11
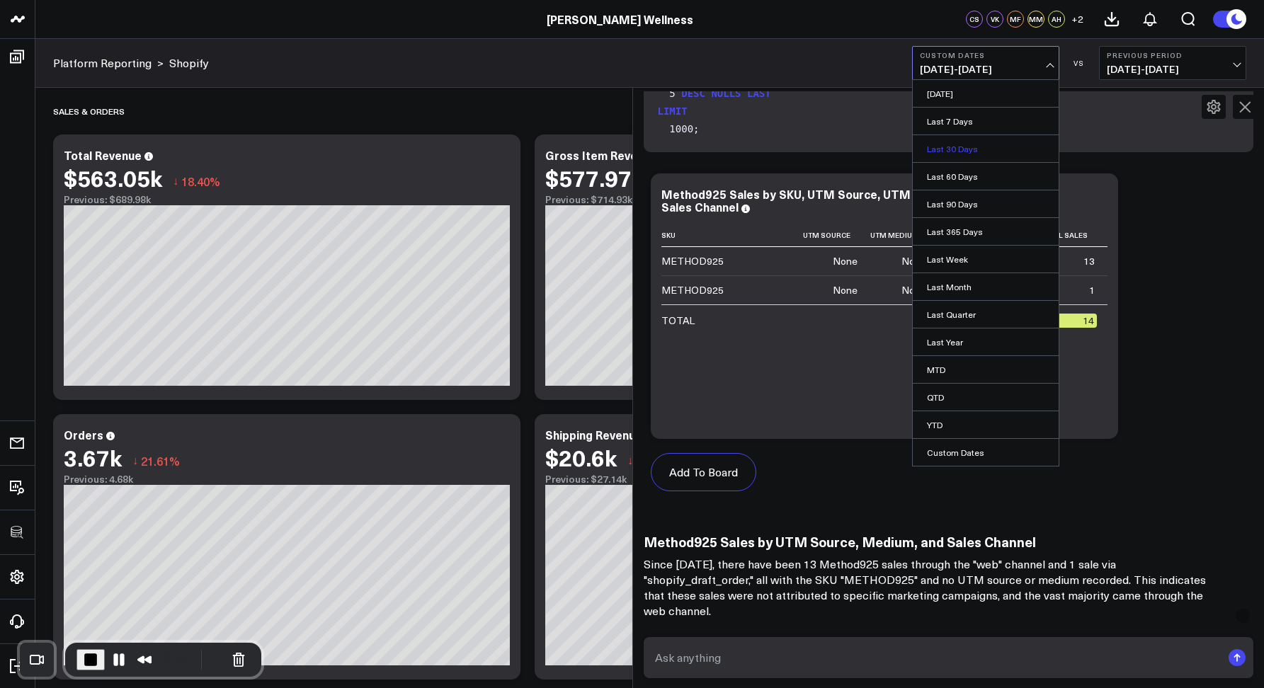
click at [940, 151] on link "Last 30 Days" at bounding box center [986, 148] width 146 height 27
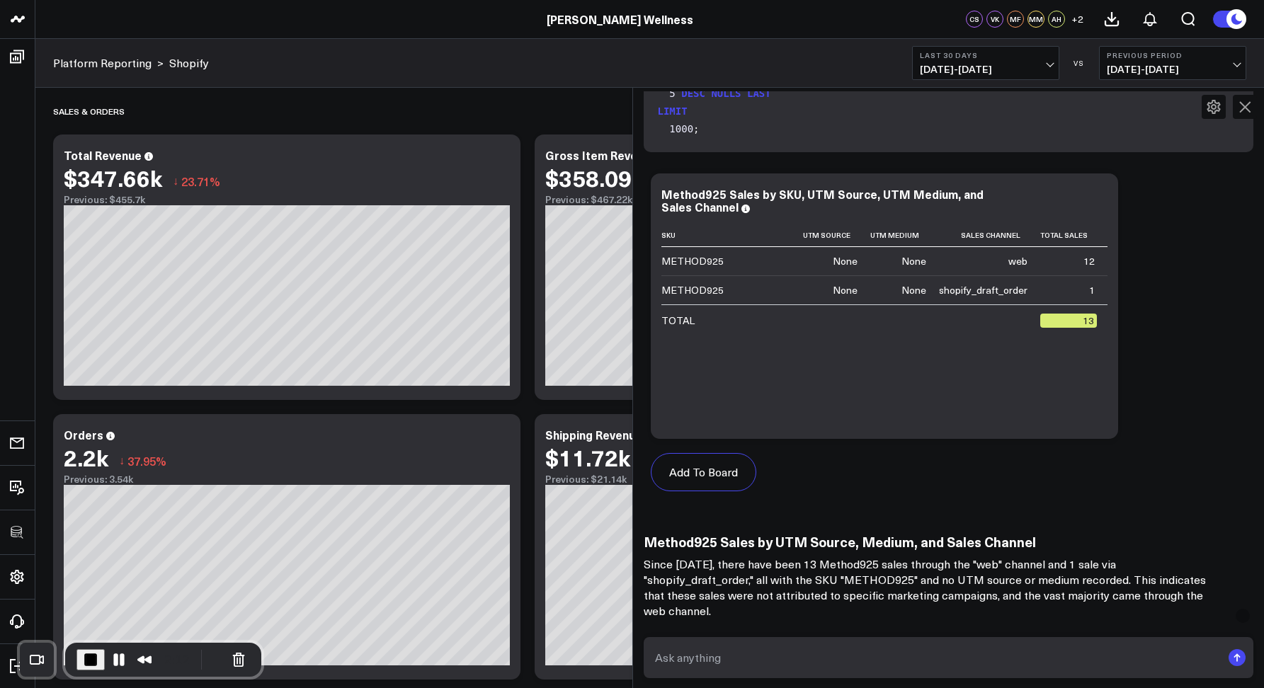
click at [933, 67] on span "07/14/25 - 08/12/25" at bounding box center [986, 69] width 132 height 11
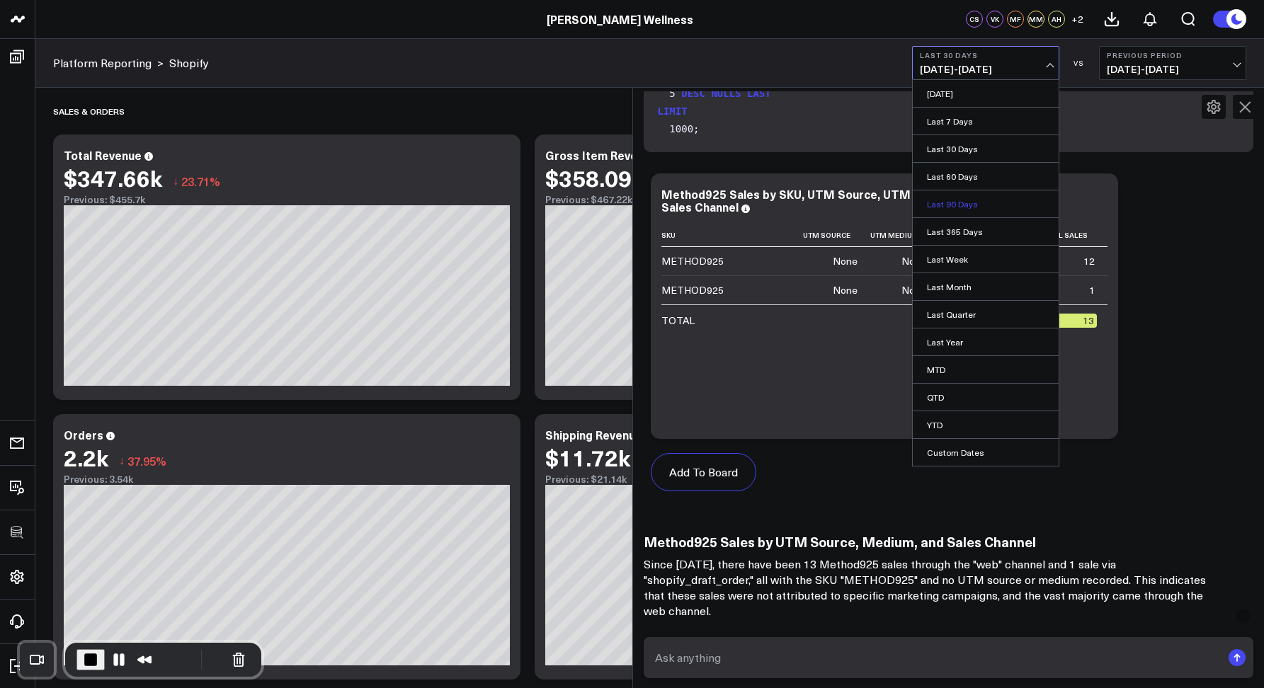
click at [940, 206] on link "Last 90 Days" at bounding box center [986, 203] width 146 height 27
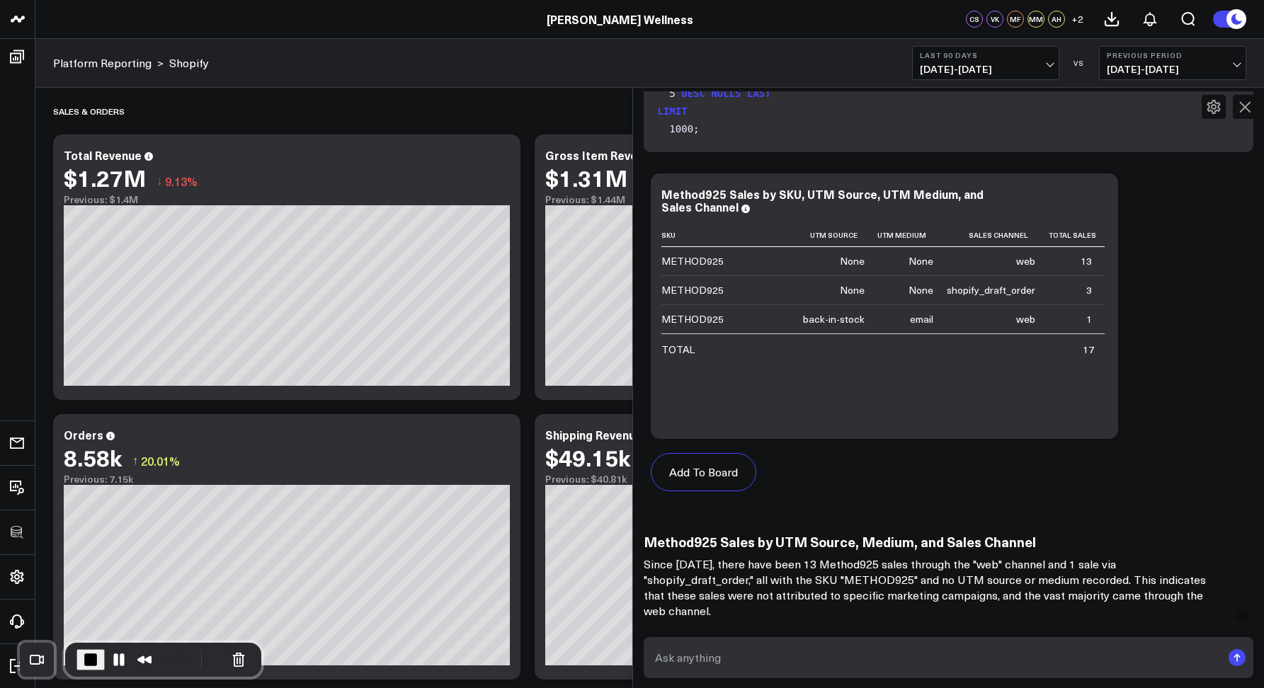
click at [958, 64] on span "05/15/25 - 08/12/25" at bounding box center [986, 69] width 132 height 11
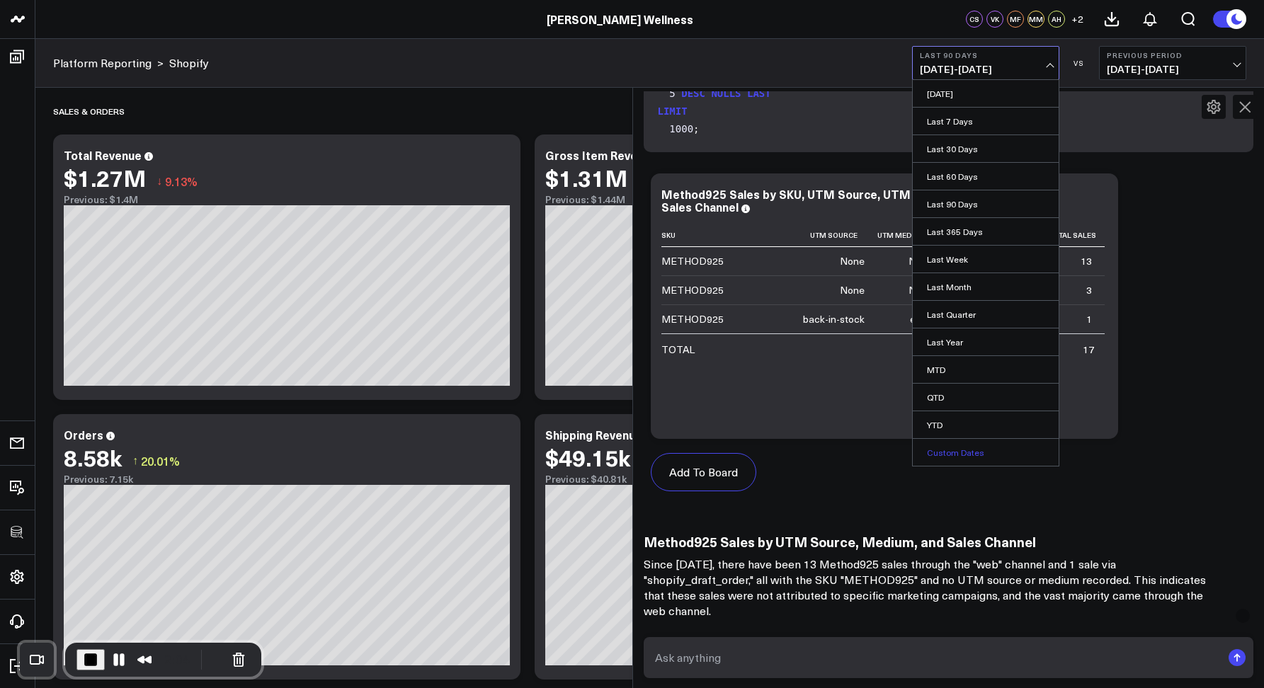
click at [958, 457] on link "Custom Dates" at bounding box center [986, 452] width 146 height 27
select select "7"
select select "2025"
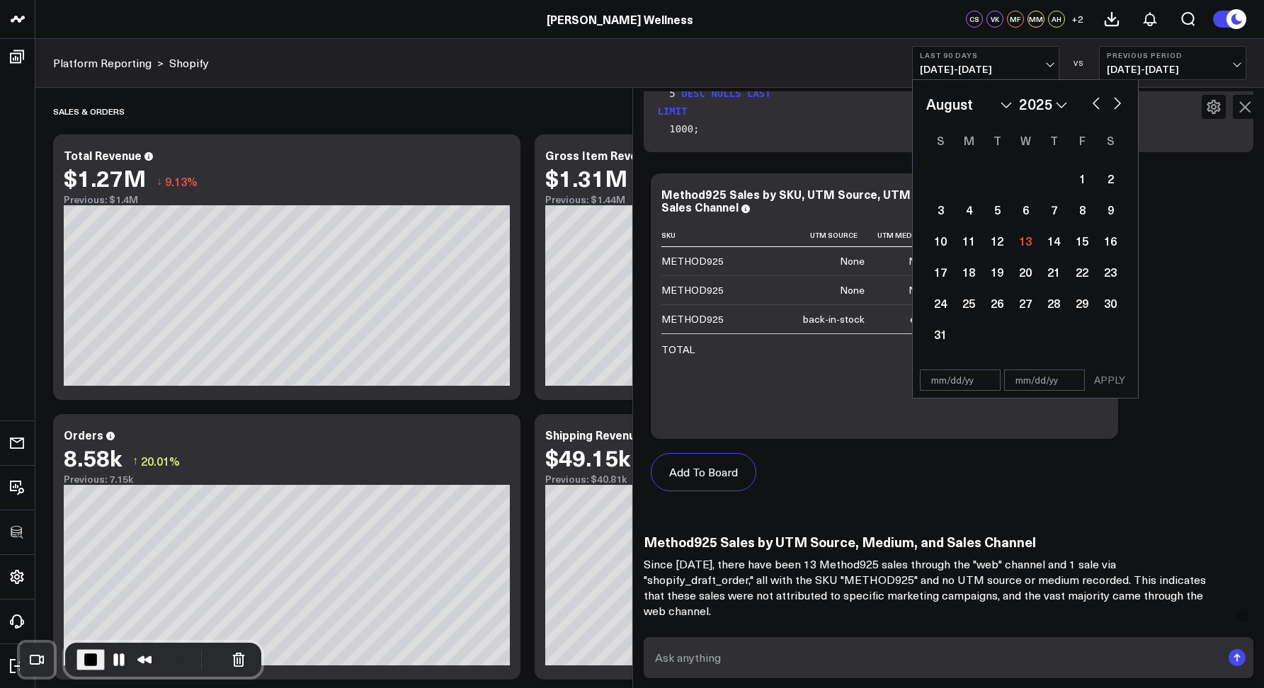
click at [1096, 103] on button "button" at bounding box center [1096, 101] width 14 height 17
select select "6"
select select "2025"
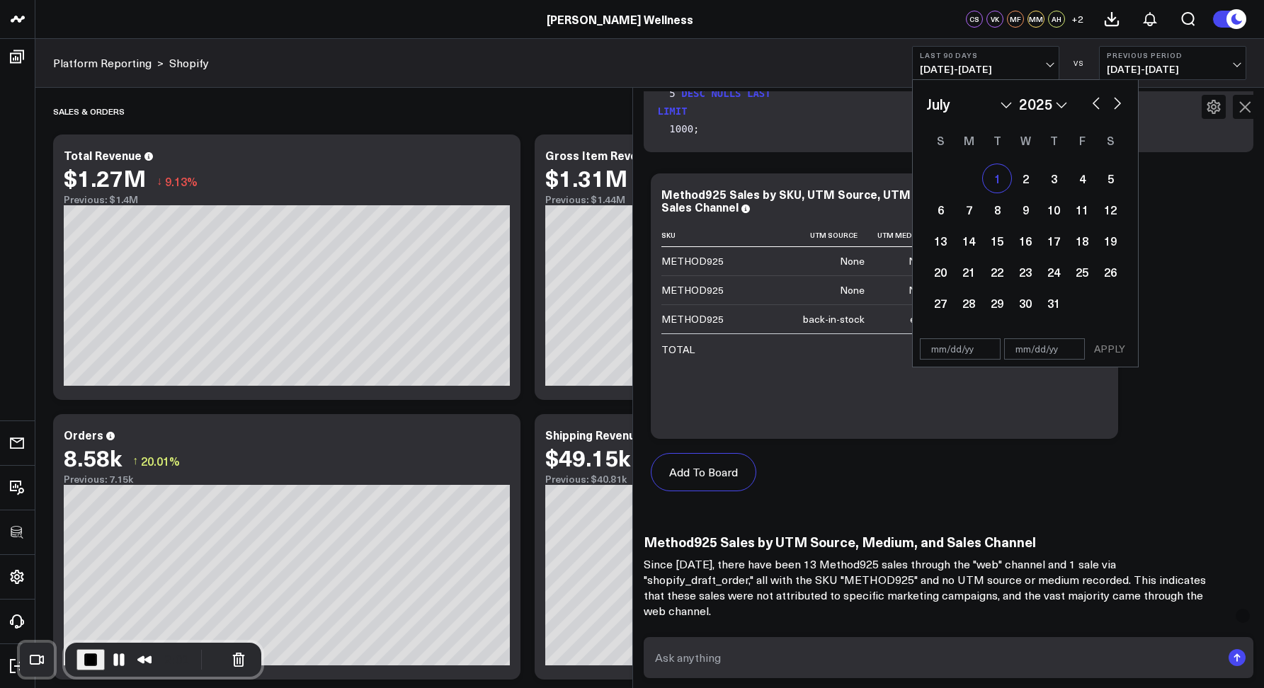
click at [1001, 178] on div "1" at bounding box center [997, 178] width 28 height 28
type input "07/01/25"
select select "6"
select select "2025"
click at [1114, 106] on button "button" at bounding box center [1117, 101] width 14 height 17
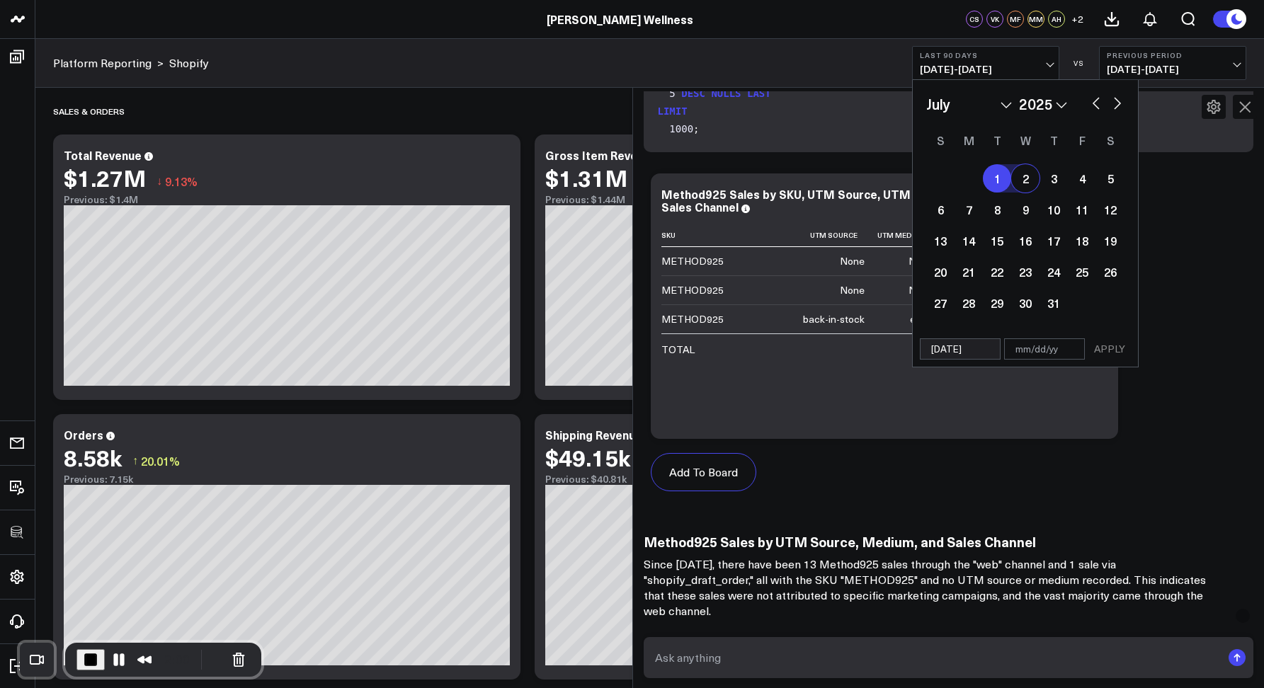
select select "7"
select select "2025"
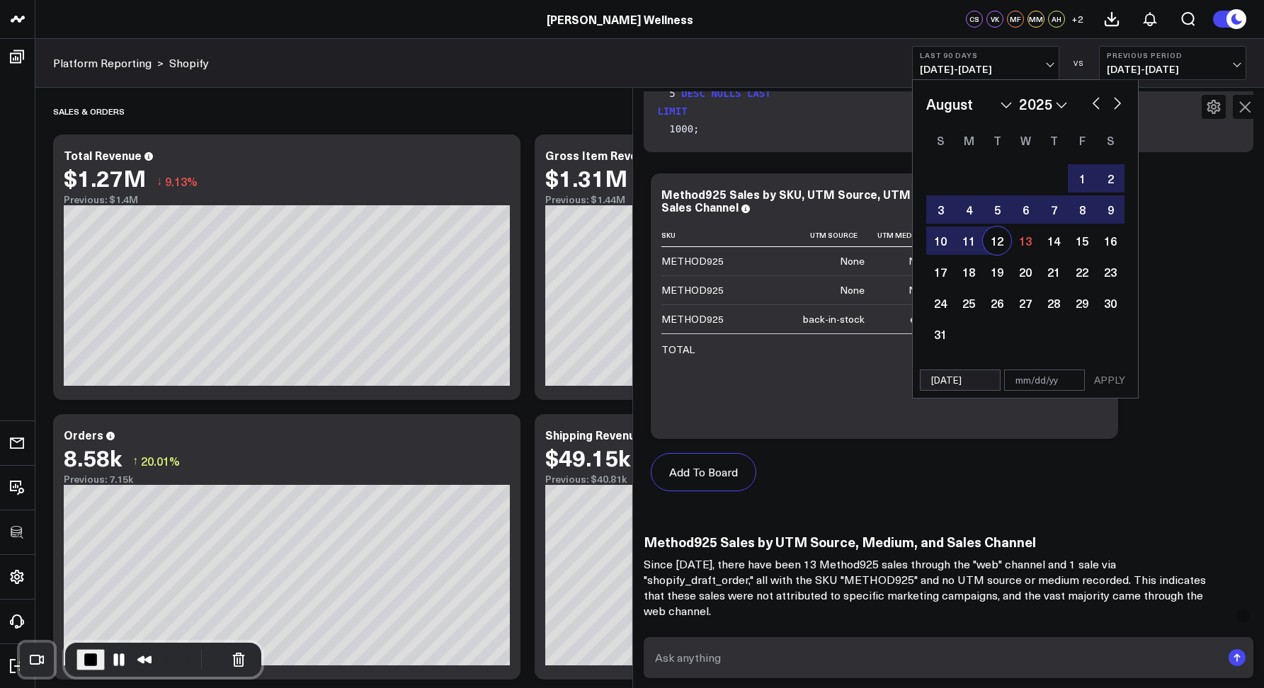
click at [994, 236] on div "12" at bounding box center [997, 241] width 28 height 28
type input "08/12/25"
select select "7"
select select "2025"
click at [1105, 380] on button "APPLY" at bounding box center [1109, 380] width 42 height 21
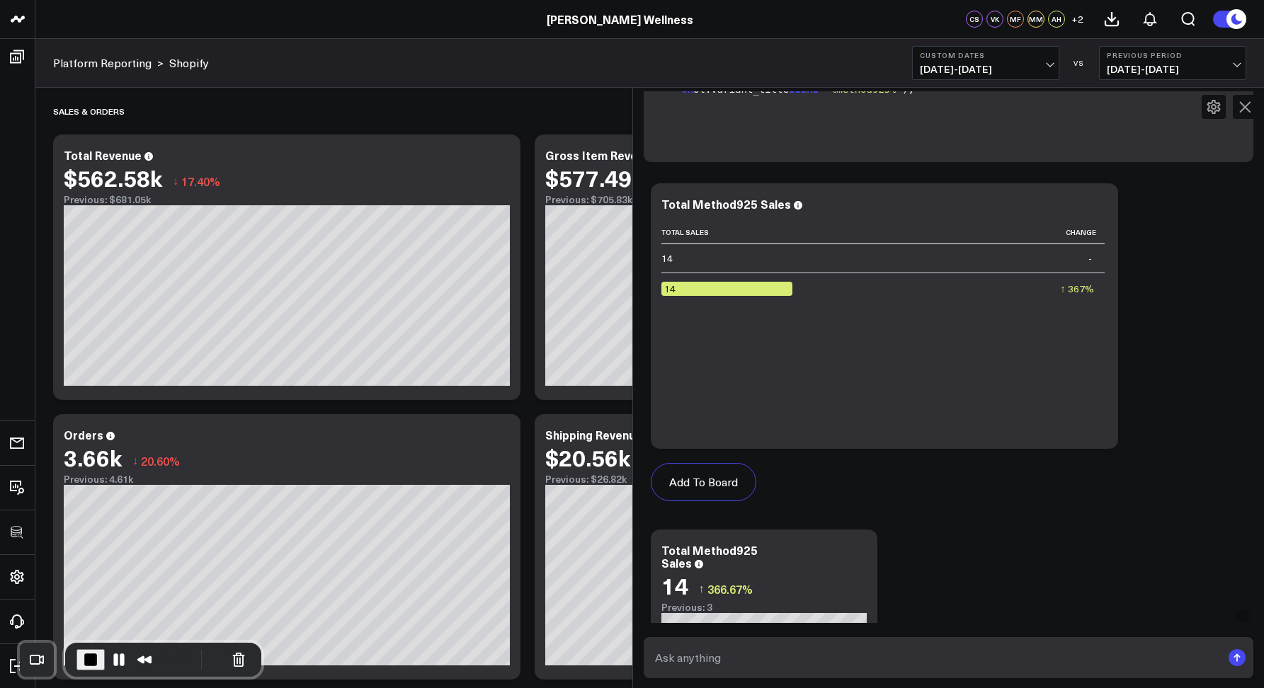
scroll to position [758, 0]
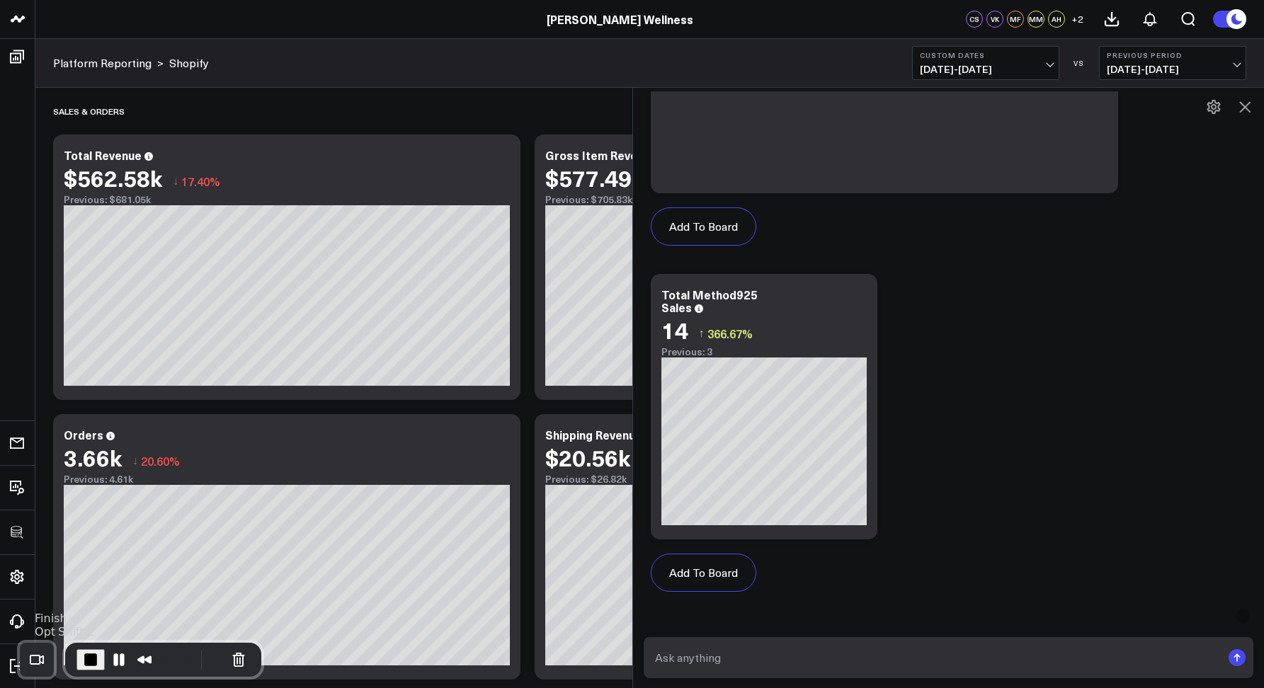
click at [89, 661] on span "End Recording" at bounding box center [90, 660] width 17 height 17
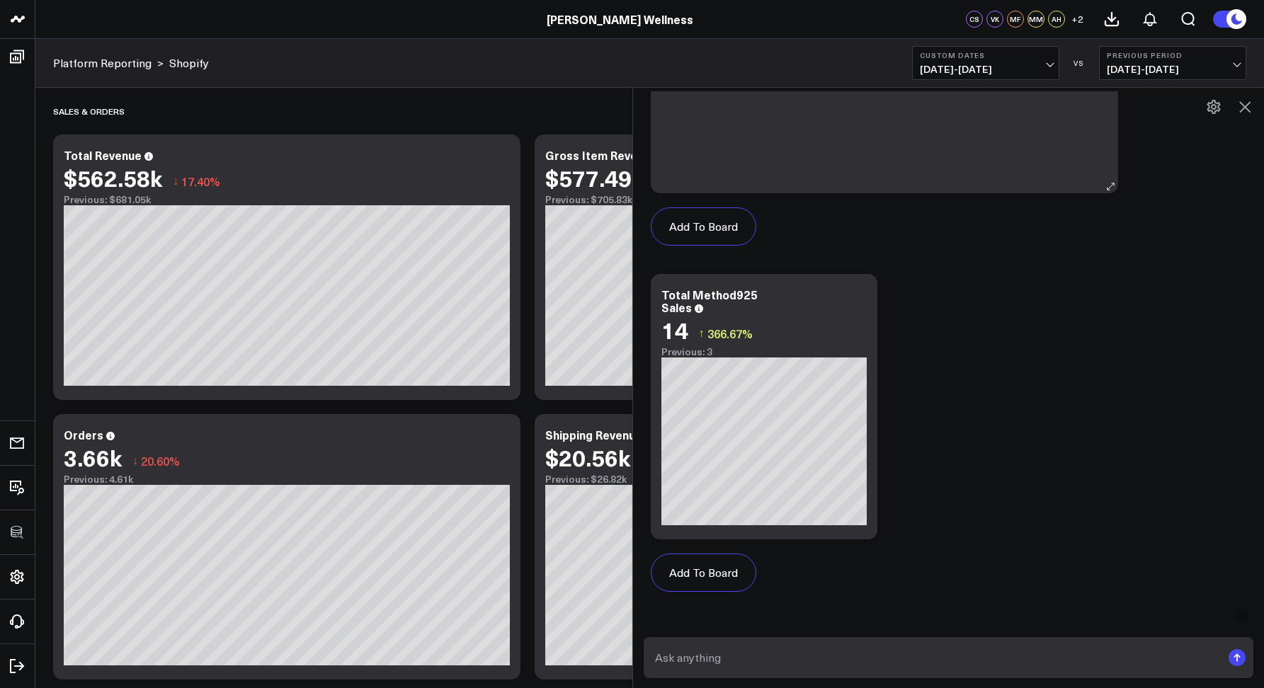
scroll to position [0, 0]
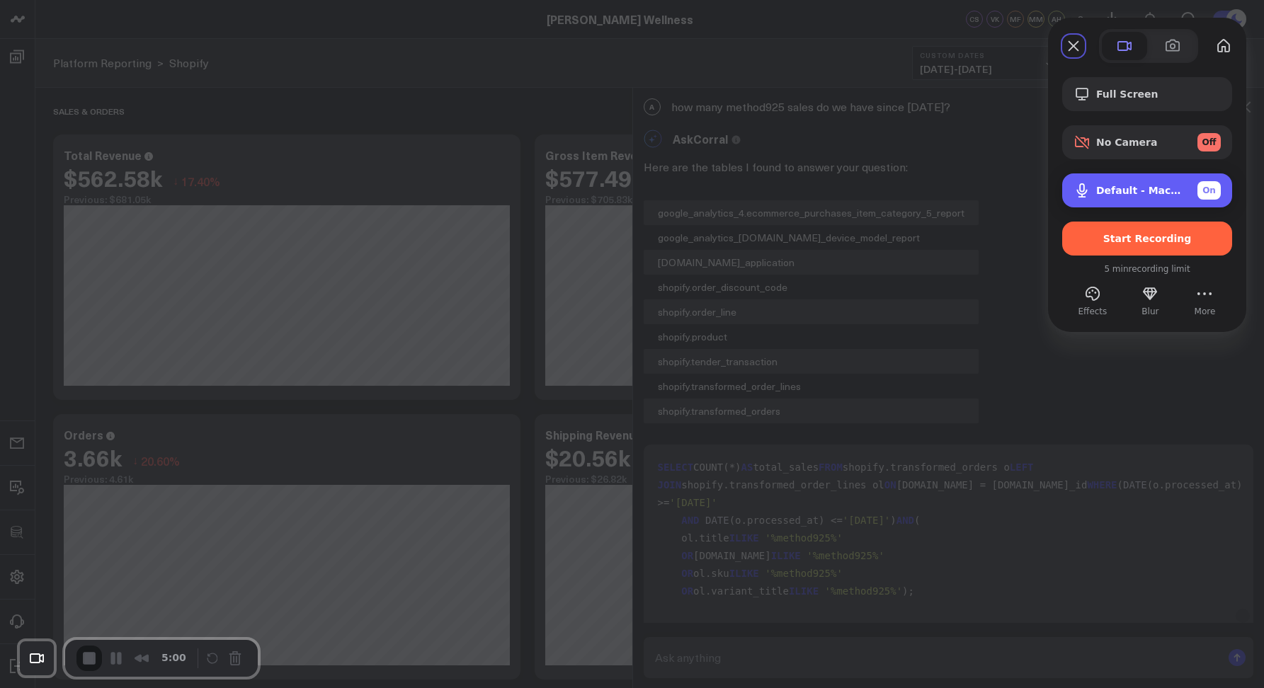
click at [1185, 191] on span "Default - MacBook Pro Microphone (Built-in)" at bounding box center [1141, 190] width 90 height 11
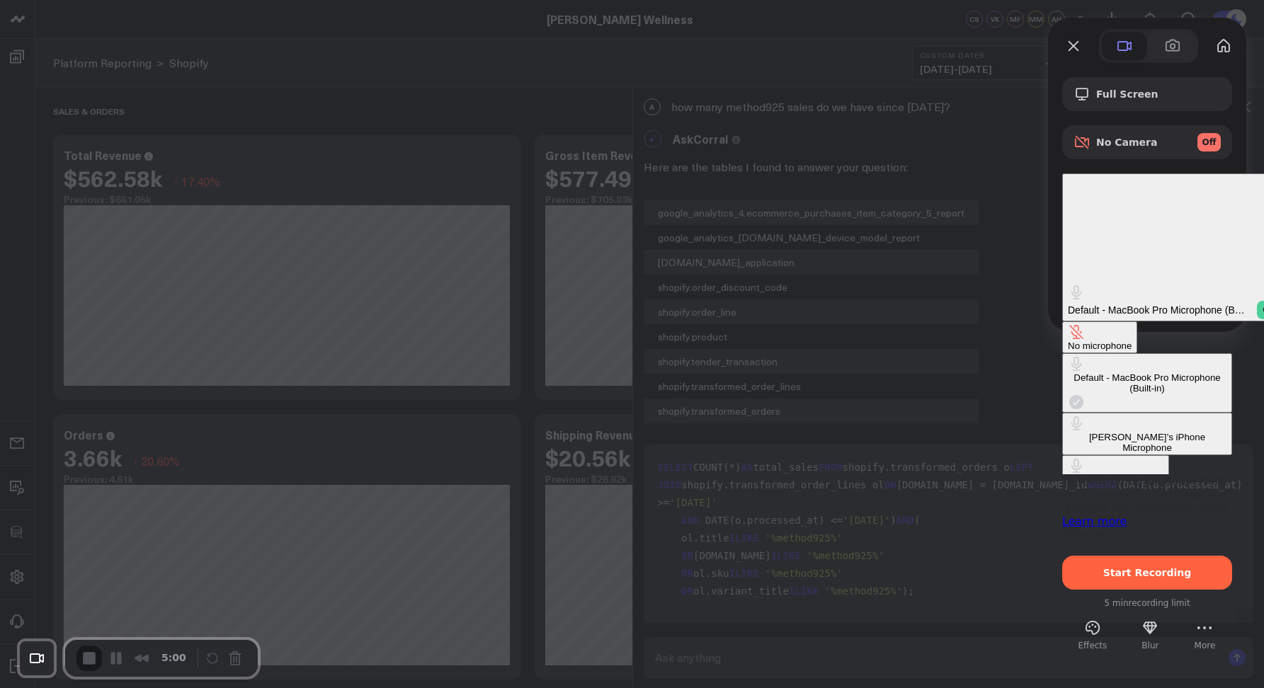
click at [1068, 610] on div at bounding box center [1147, 613] width 170 height 7
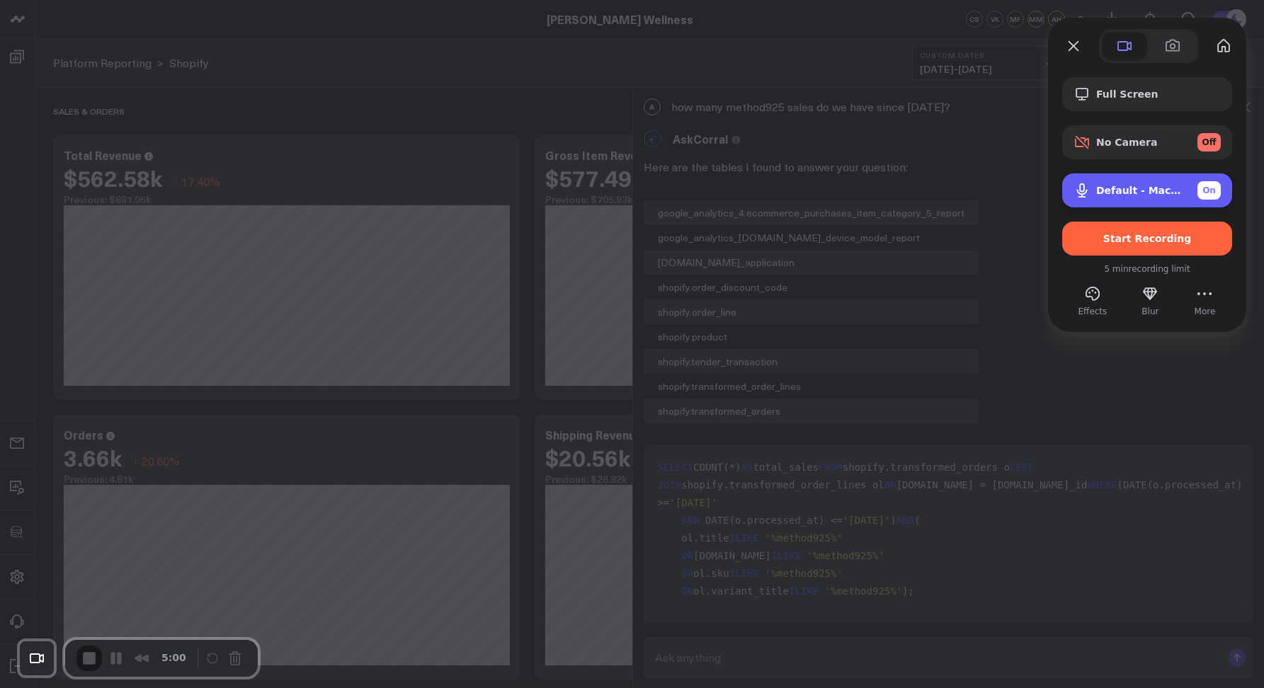
click at [1200, 188] on div "On" at bounding box center [1209, 190] width 23 height 18
click at [1200, 188] on div "Off" at bounding box center [1209, 190] width 23 height 18
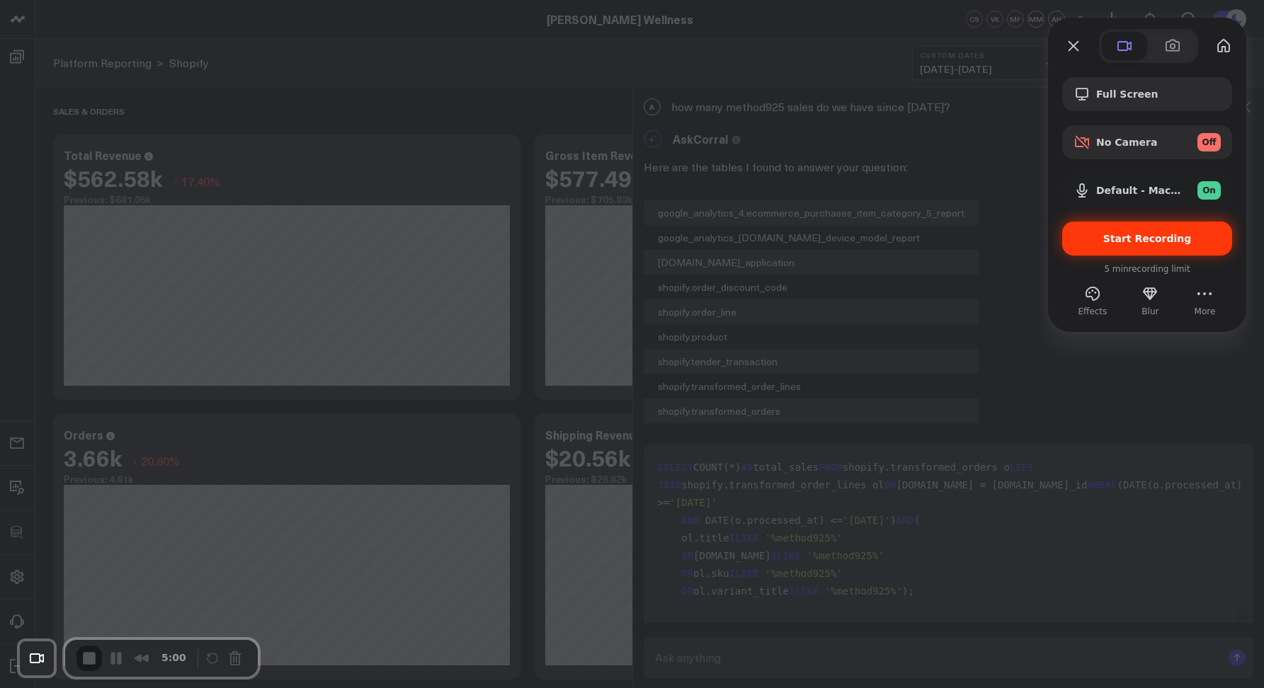
click at [1095, 242] on span "Start Recording" at bounding box center [1147, 238] width 147 height 11
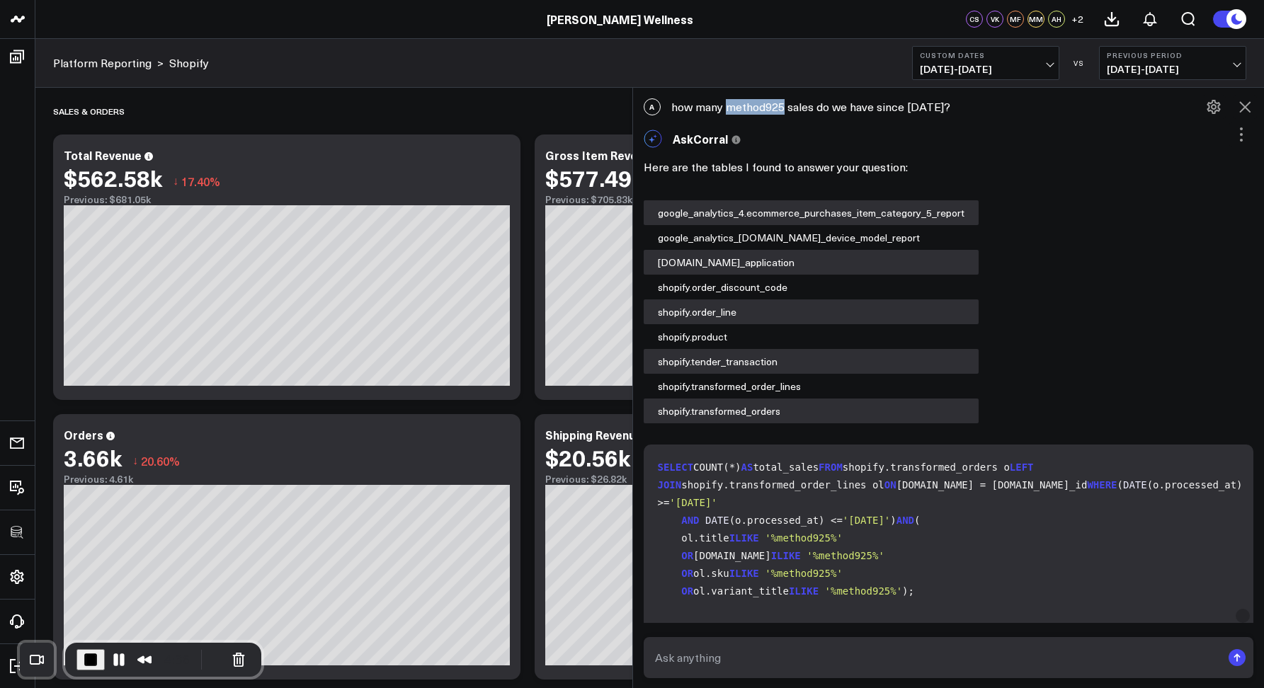
drag, startPoint x: 732, startPoint y: 108, endPoint x: 788, endPoint y: 109, distance: 56.7
click at [788, 109] on div "A how many method925 sales do we have since july 1st?" at bounding box center [949, 106] width 632 height 31
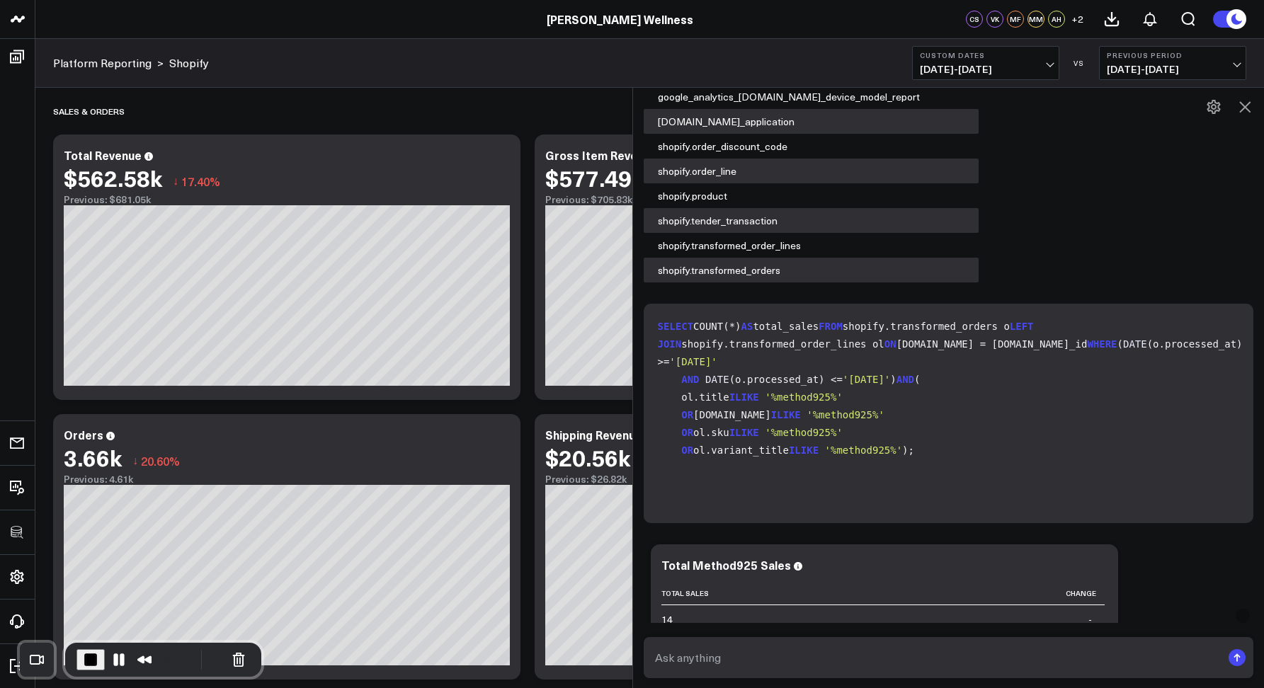
scroll to position [92, 0]
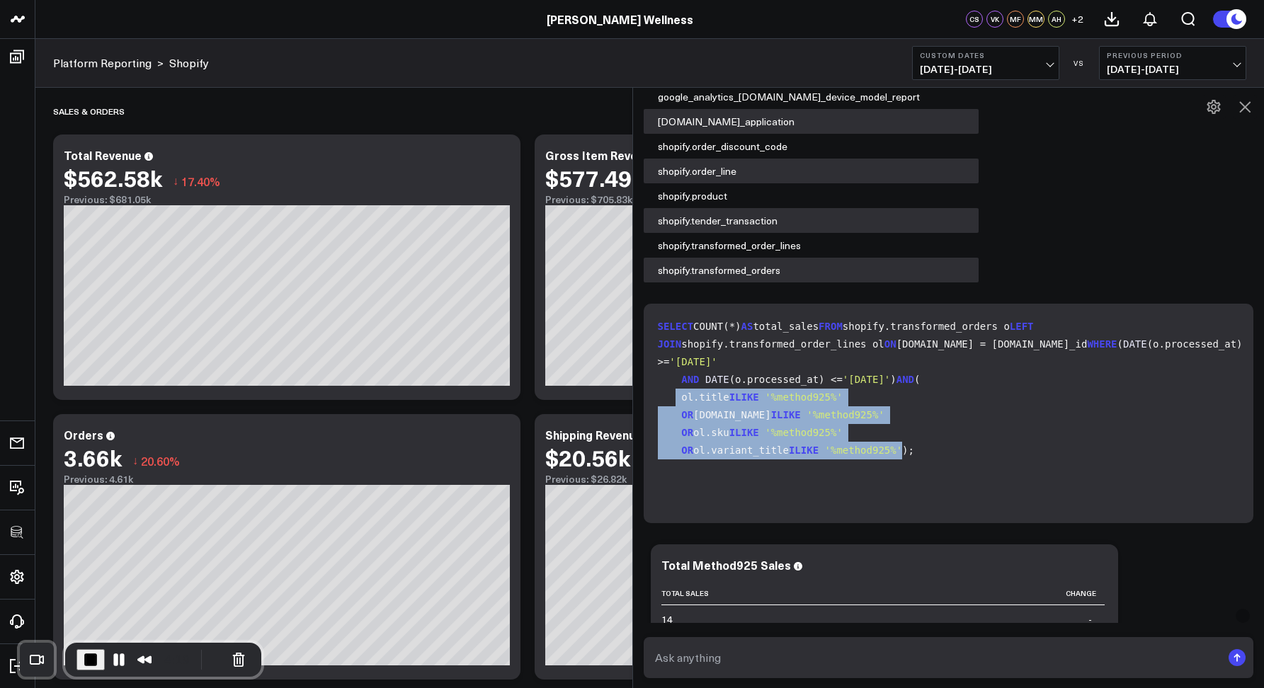
drag, startPoint x: 675, startPoint y: 433, endPoint x: 921, endPoint y: 479, distance: 250.0
click at [921, 460] on code "SELECT COUNT(*) AS total_sales FROM shopify.transformed_orders o LEFT JOIN shop…" at bounding box center [952, 389] width 588 height 142
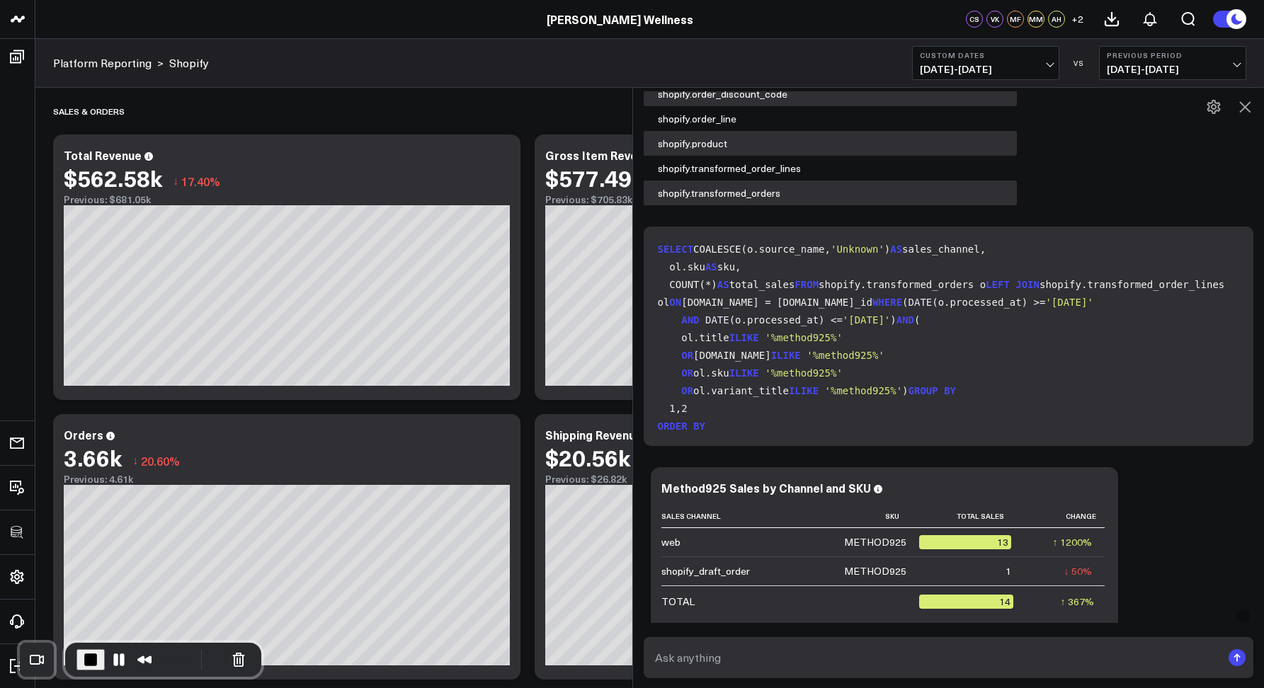
scroll to position [2954, 0]
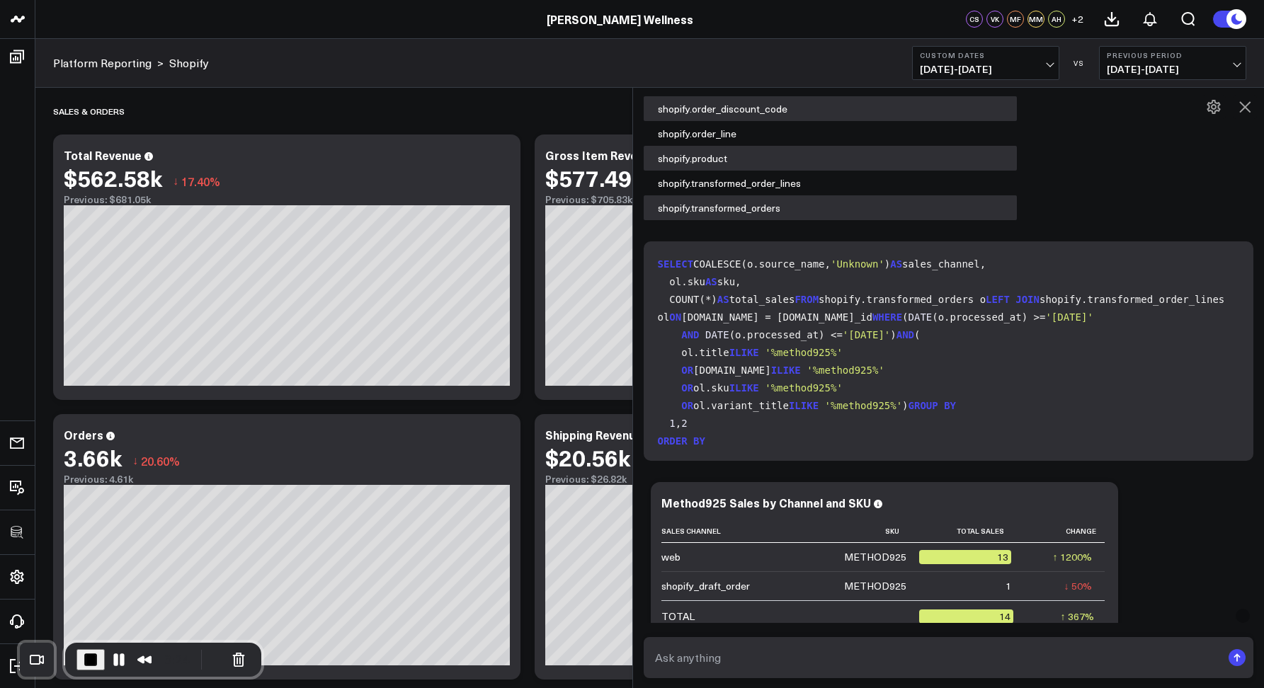
drag, startPoint x: 732, startPoint y: 282, endPoint x: 809, endPoint y: 280, distance: 77.9
click at [810, 280] on code "SELECT COALESCE(o.source_name, 'Unknown' ) AS sales_channel, ol.sku AS sku, COU…" at bounding box center [952, 380] width 588 height 248
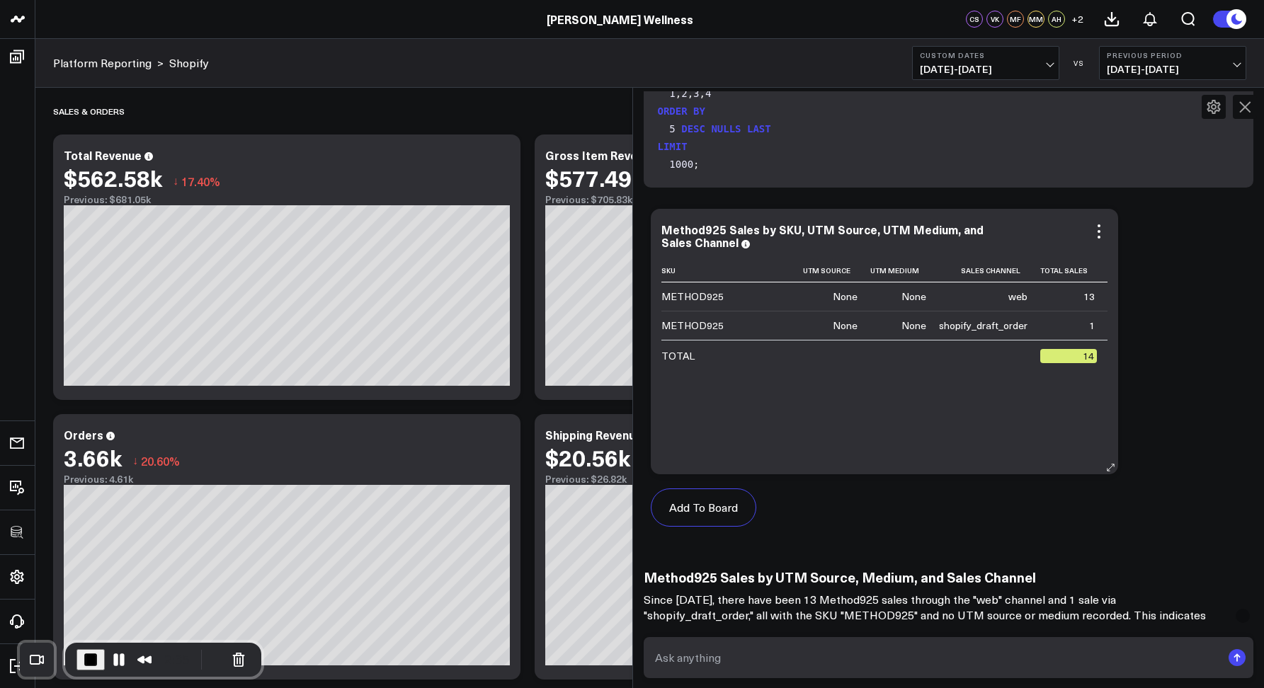
scroll to position [5333, 0]
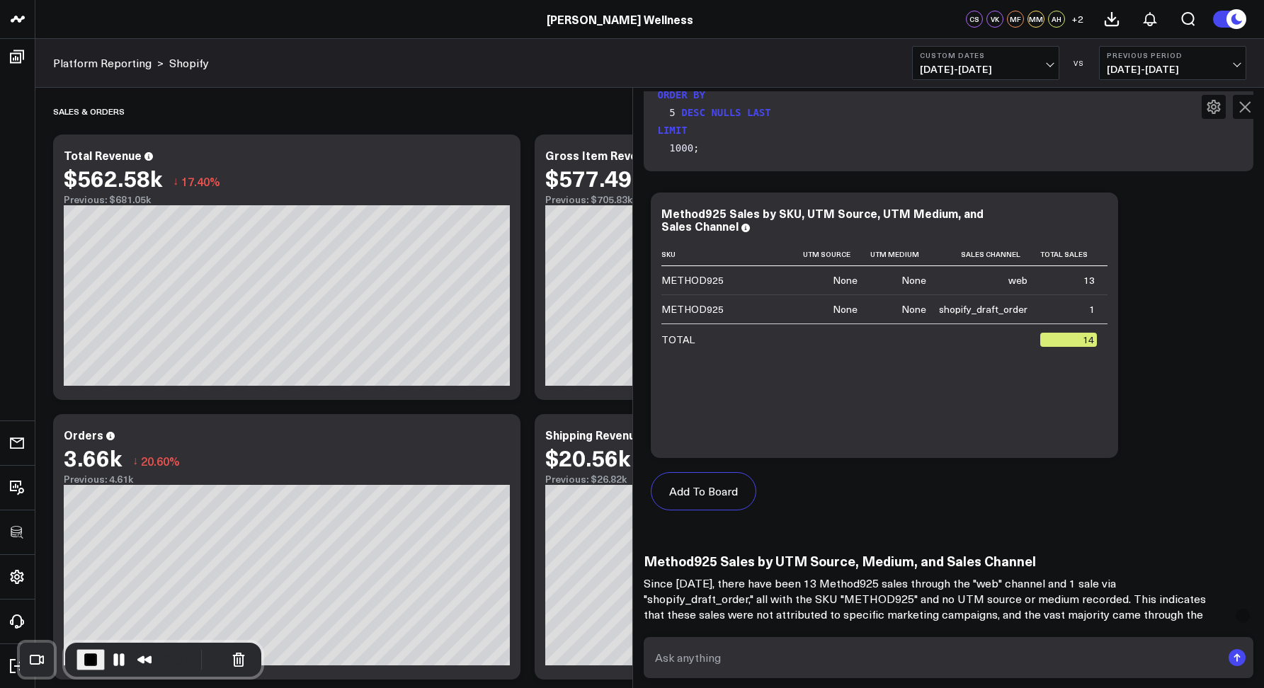
click at [972, 59] on button "Custom Dates 07/01/25 - 08/12/25" at bounding box center [985, 63] width 147 height 34
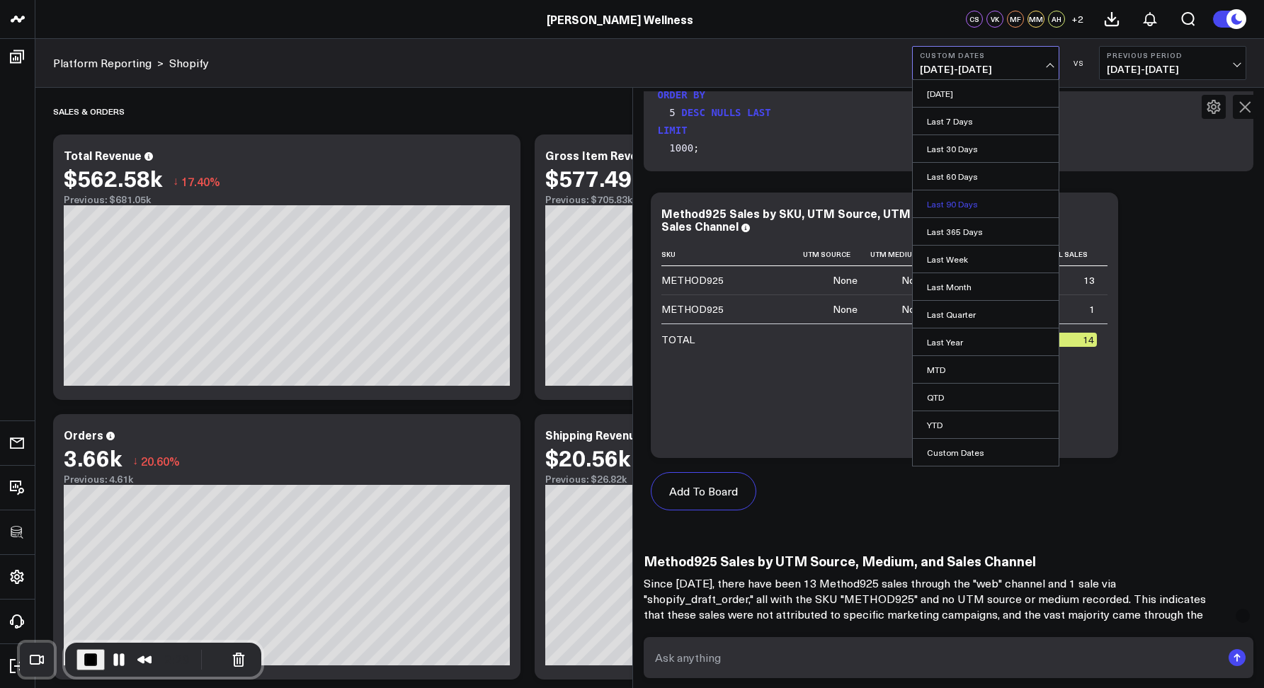
click at [941, 205] on link "Last 90 Days" at bounding box center [986, 203] width 146 height 27
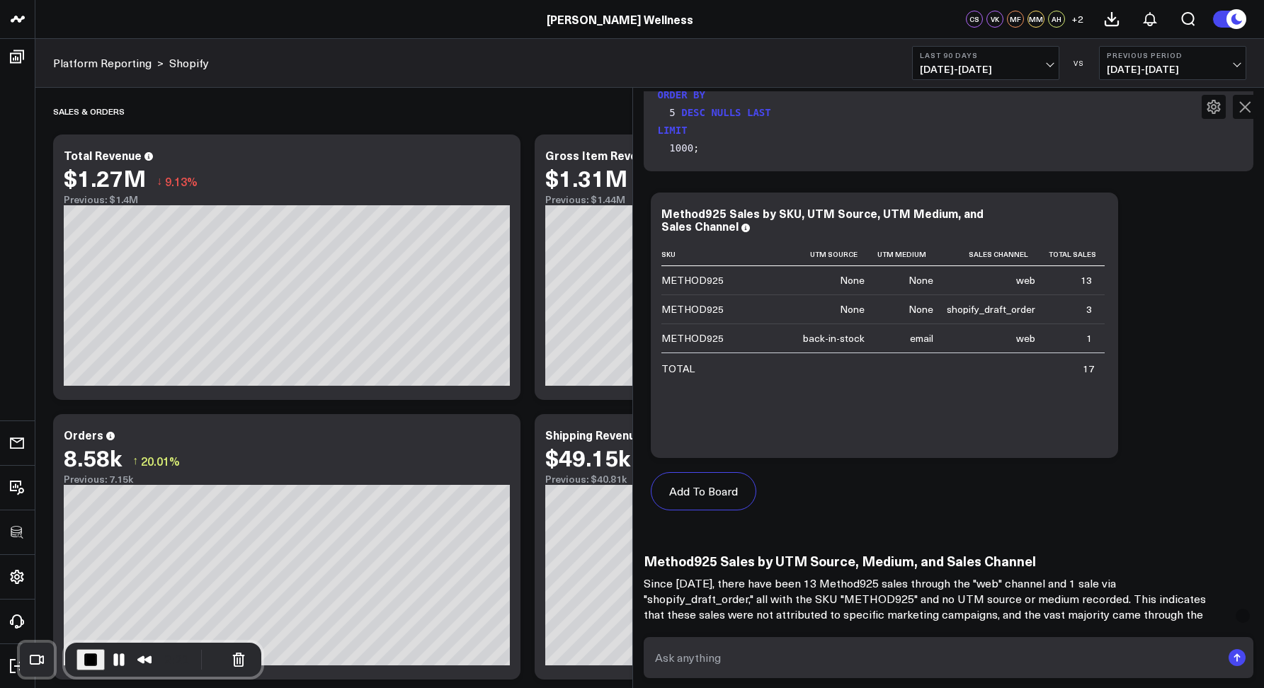
click at [945, 75] on span "05/15/25 - 08/12/25" at bounding box center [986, 69] width 132 height 11
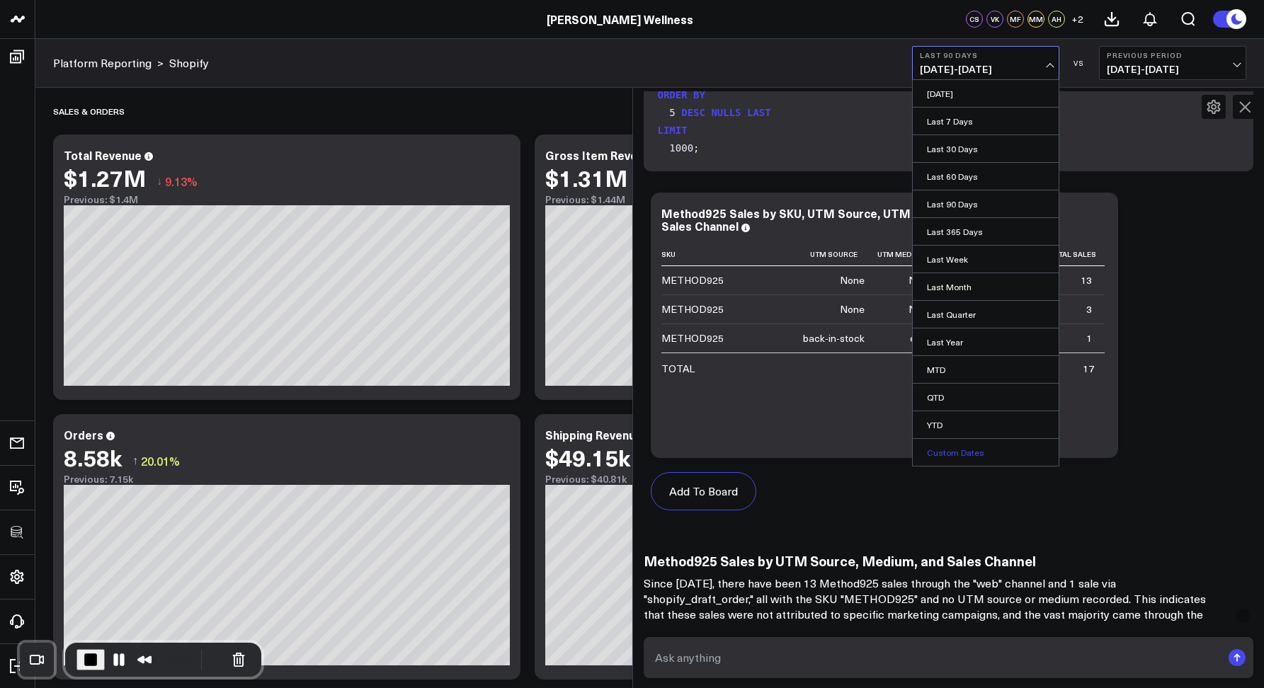
click at [928, 450] on link "Custom Dates" at bounding box center [986, 452] width 146 height 27
select select "7"
select select "2025"
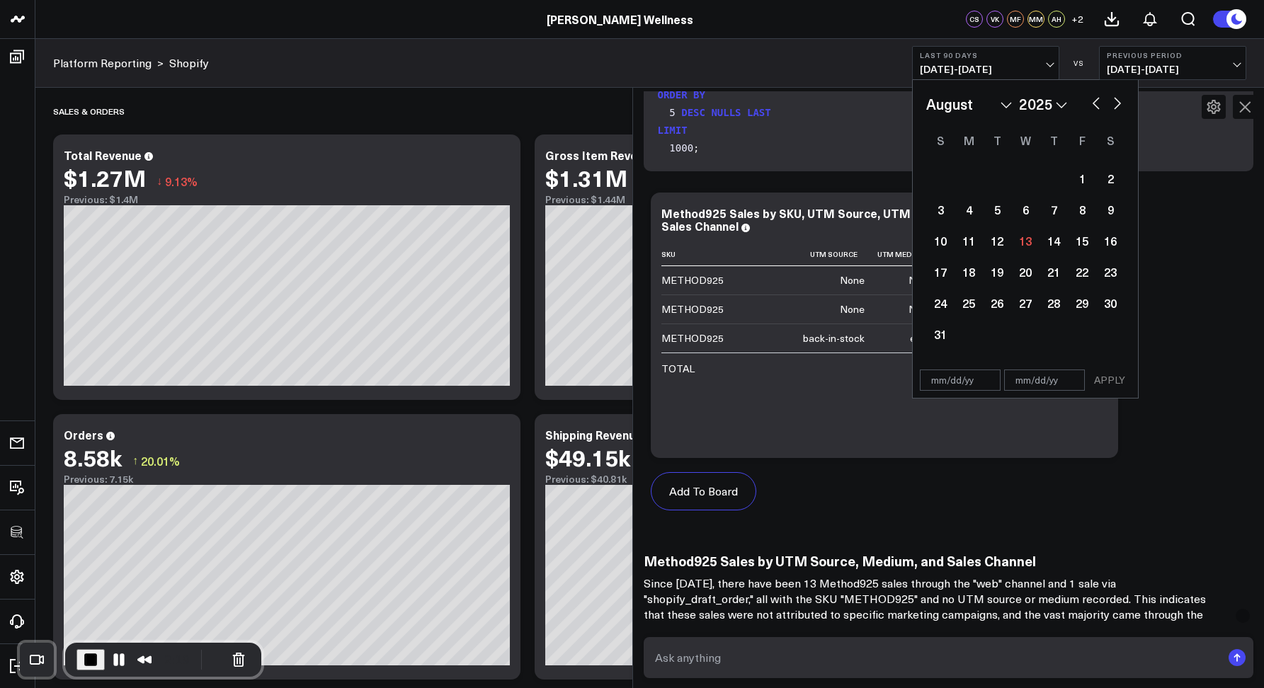
click at [1091, 105] on button "button" at bounding box center [1096, 101] width 14 height 17
select select "6"
select select "2025"
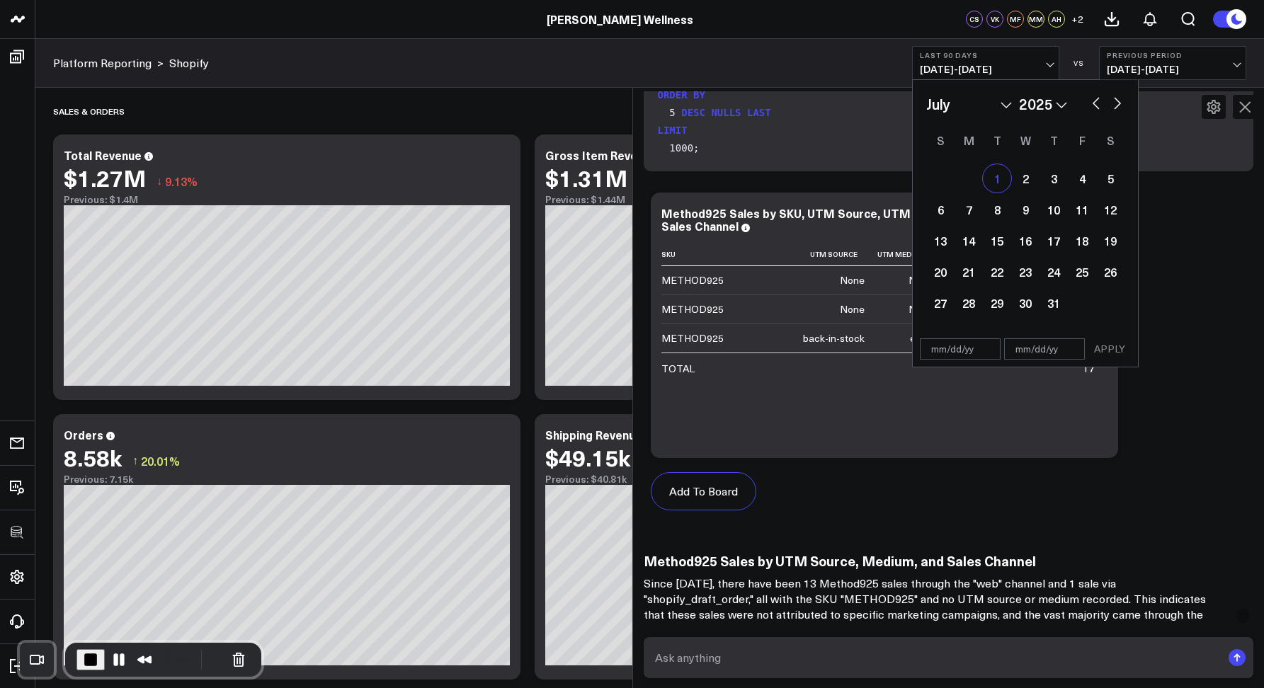
click at [999, 178] on div "1" at bounding box center [997, 178] width 28 height 28
type input "07/01/25"
select select "6"
select select "2025"
click at [1117, 102] on button "button" at bounding box center [1117, 101] width 14 height 17
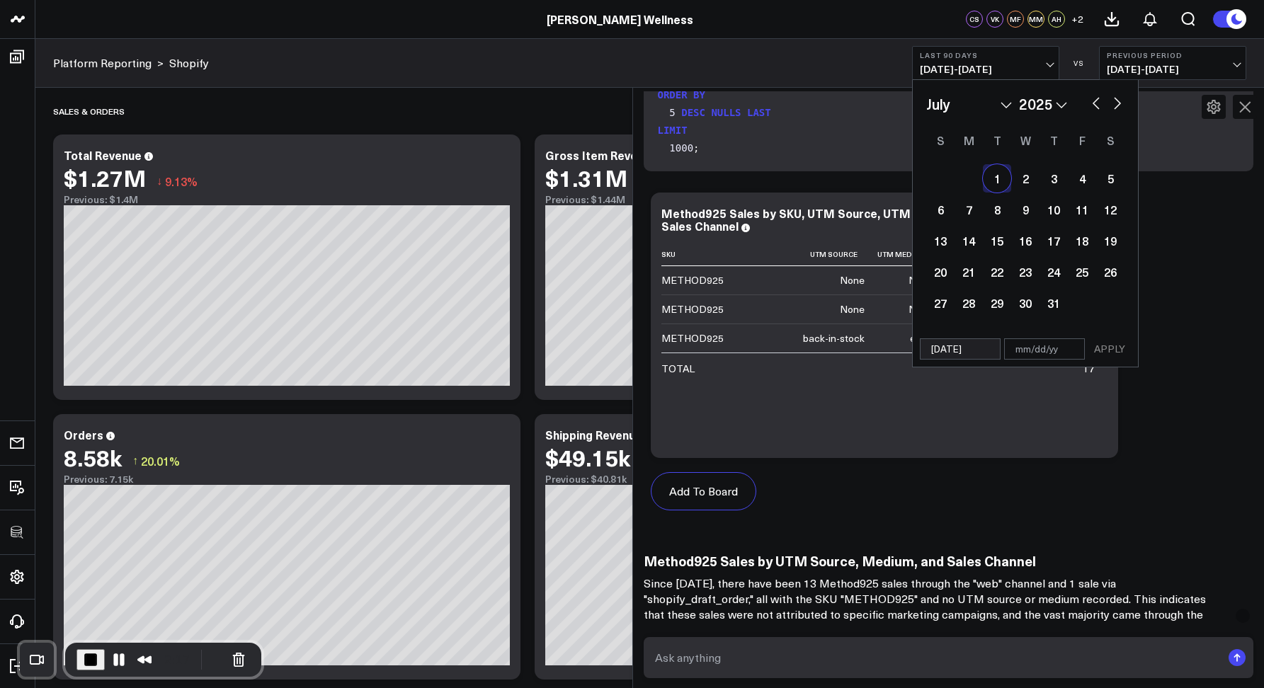
select select "7"
select select "2025"
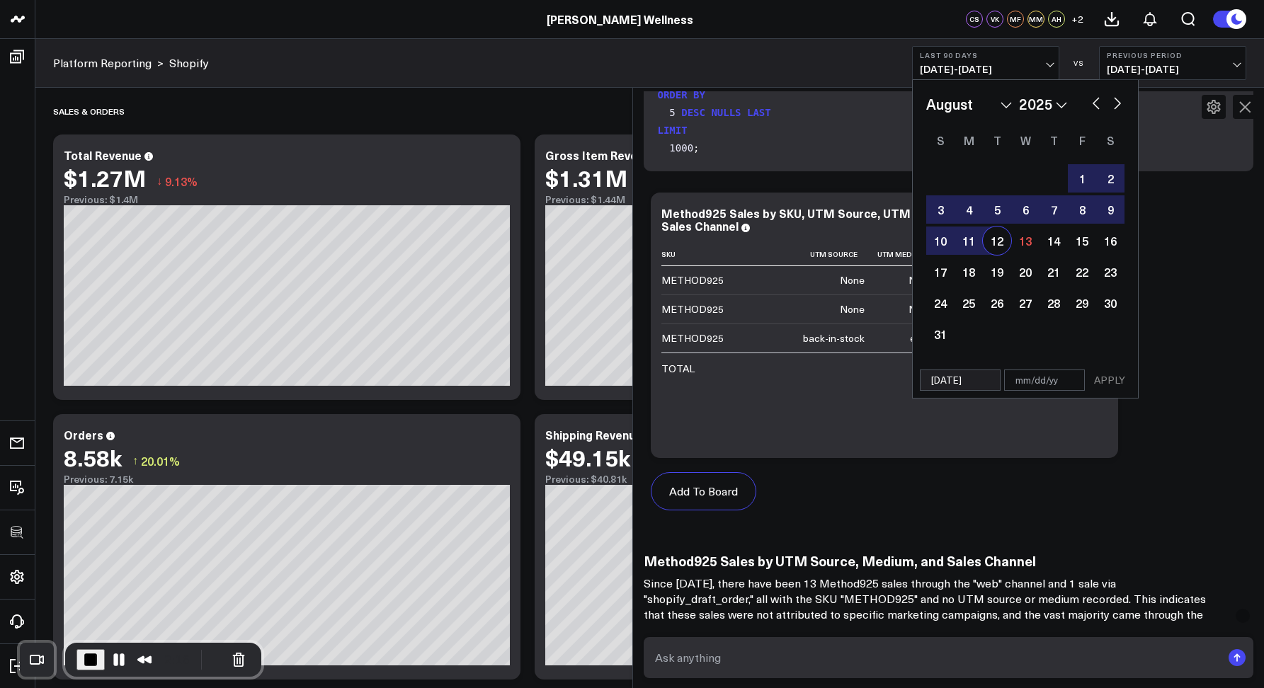
click at [1000, 238] on div "12" at bounding box center [997, 241] width 28 height 28
type input "08/12/25"
select select "7"
select select "2025"
click at [1108, 372] on button "APPLY" at bounding box center [1109, 380] width 42 height 21
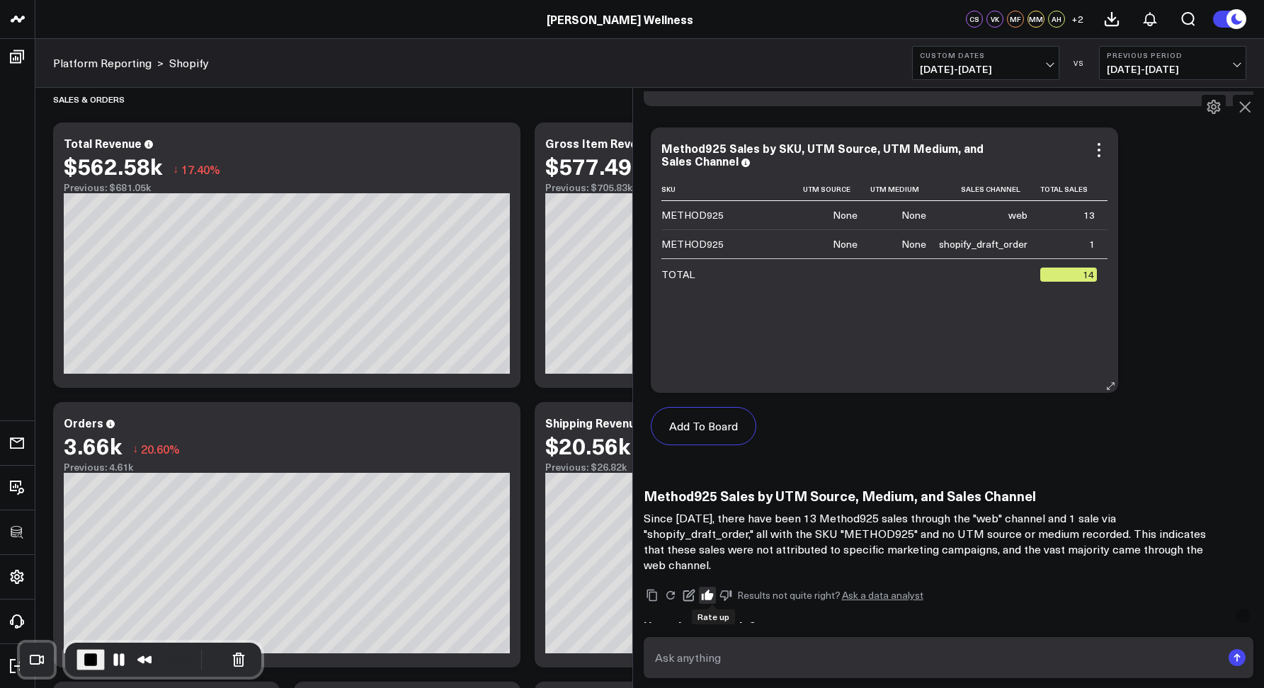
scroll to position [5397, 0]
click at [93, 661] on span "End Recording" at bounding box center [90, 660] width 17 height 17
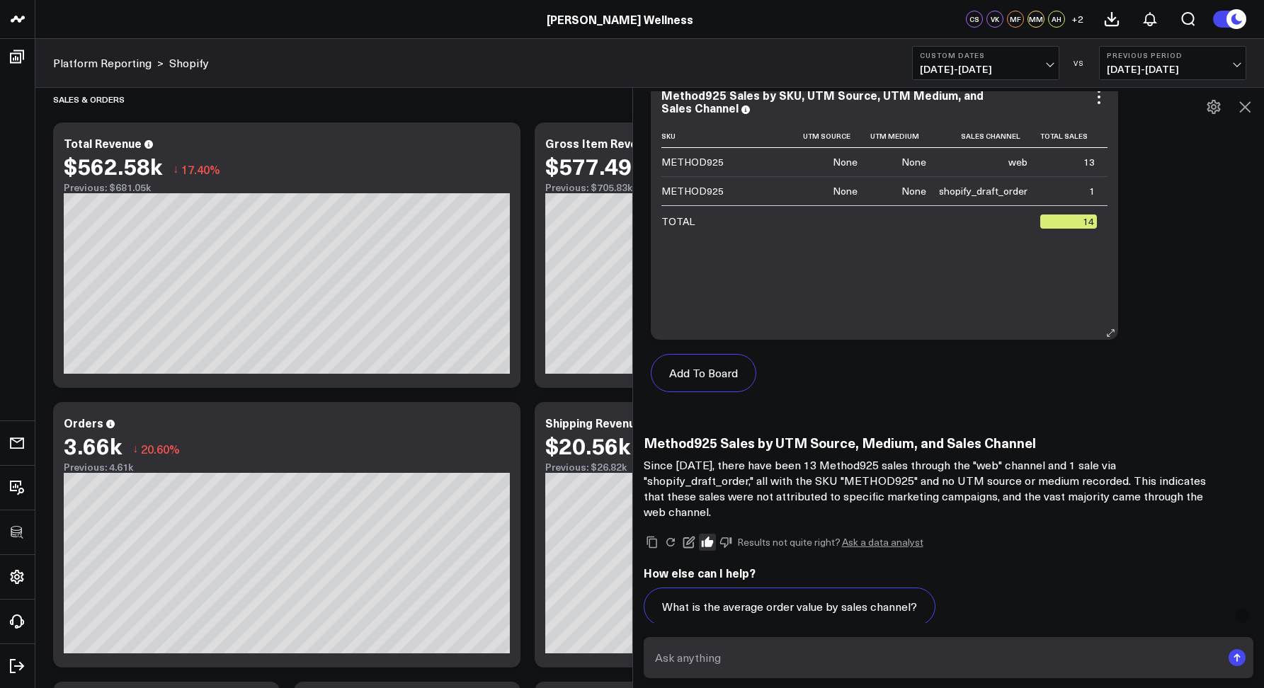
scroll to position [5559, 0]
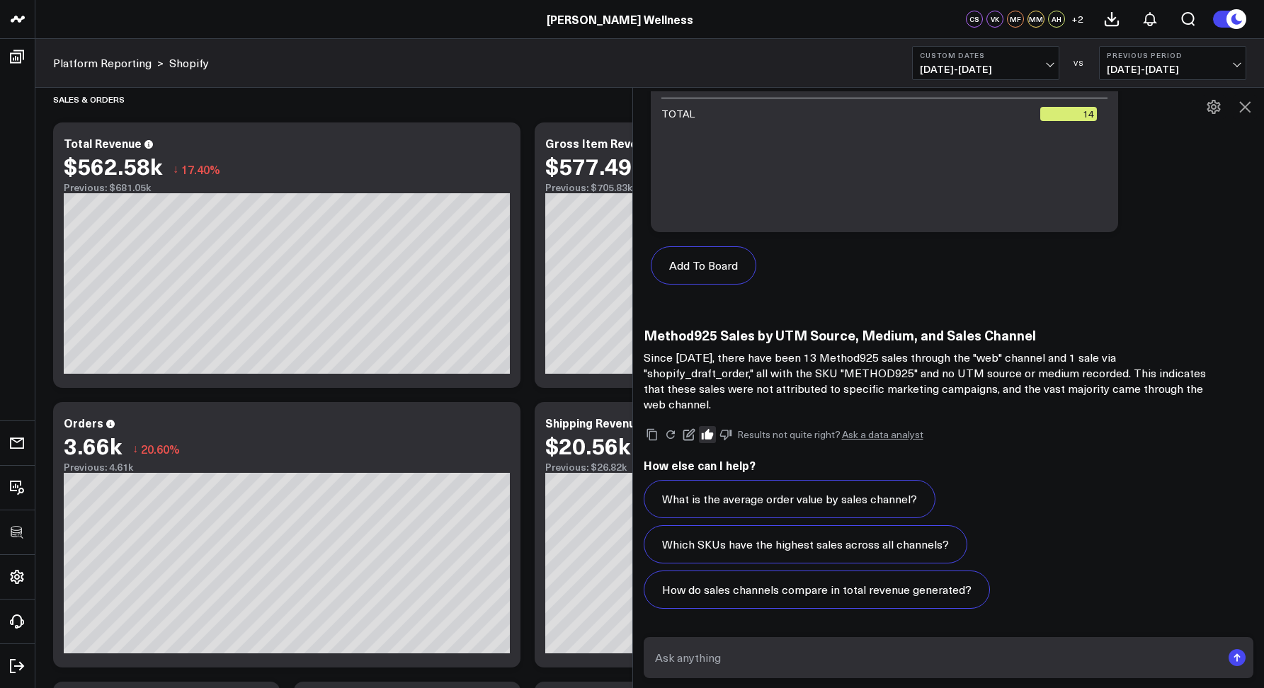
click at [880, 373] on p "Since July 1st, there have been 13 Method925 sales through the "web" channel an…" at bounding box center [927, 381] width 567 height 62
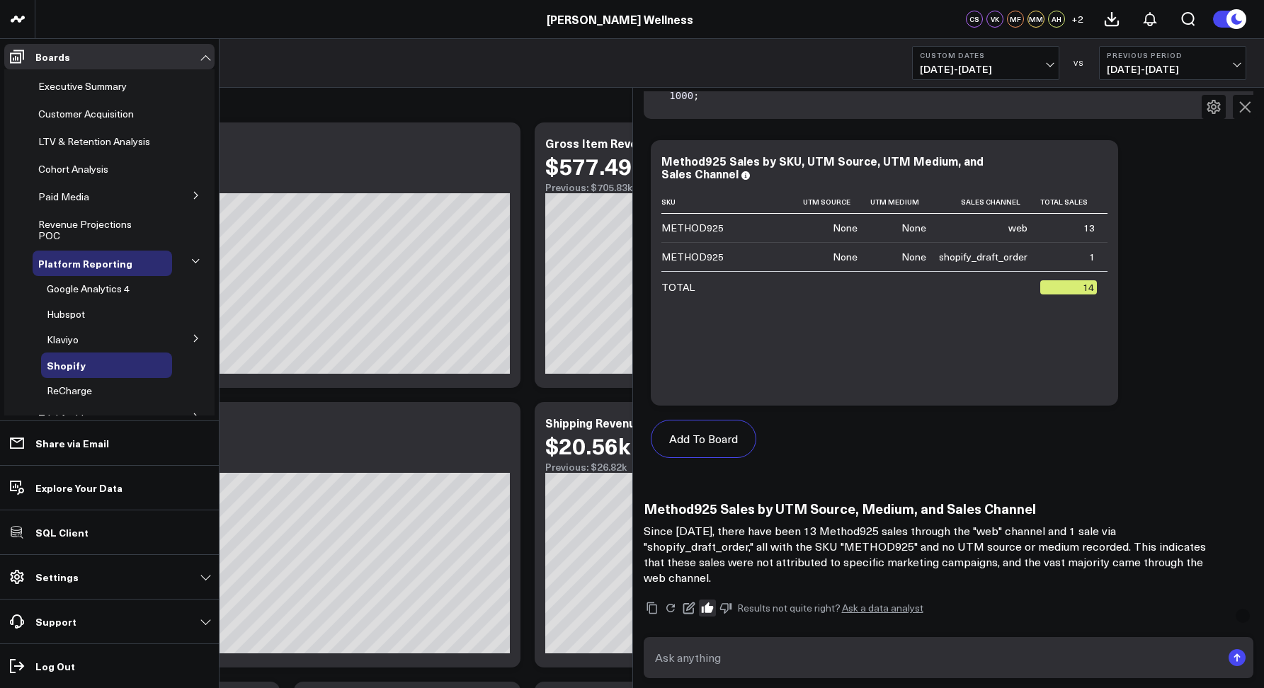
click at [11, 107] on li "Customer Acquisition" at bounding box center [109, 113] width 210 height 25
click at [192, 200] on icon at bounding box center [196, 195] width 8 height 8
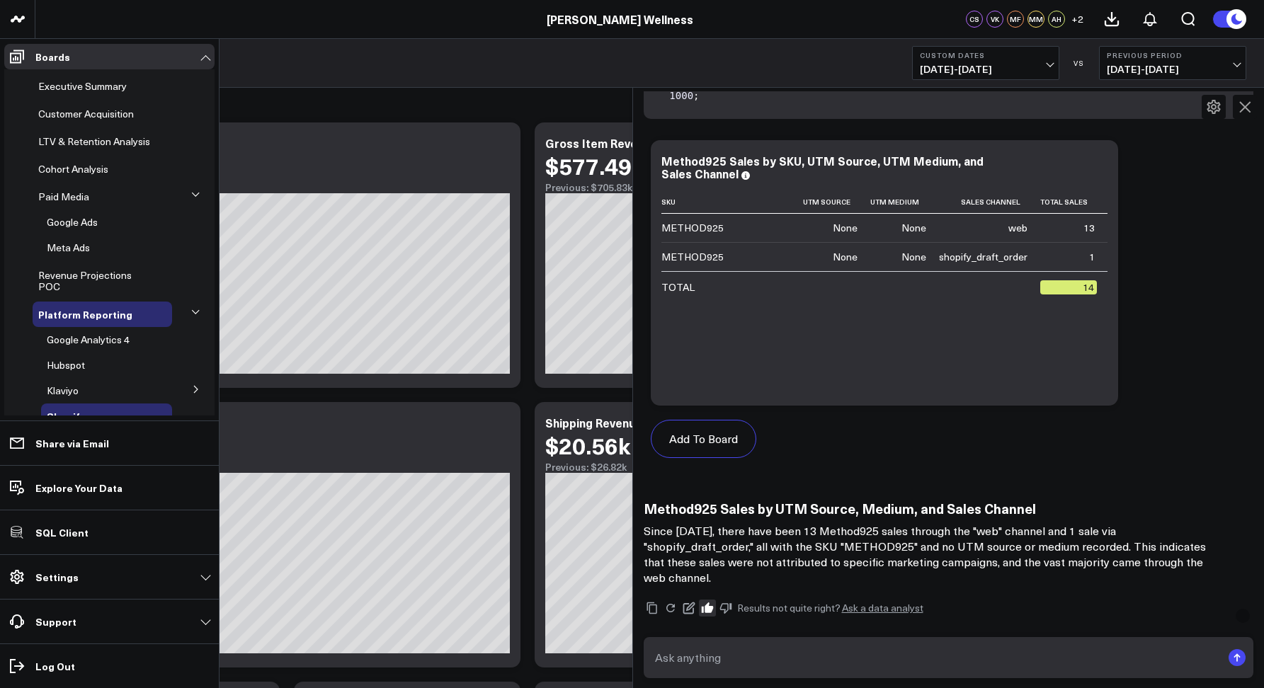
click at [189, 211] on button at bounding box center [196, 194] width 21 height 37
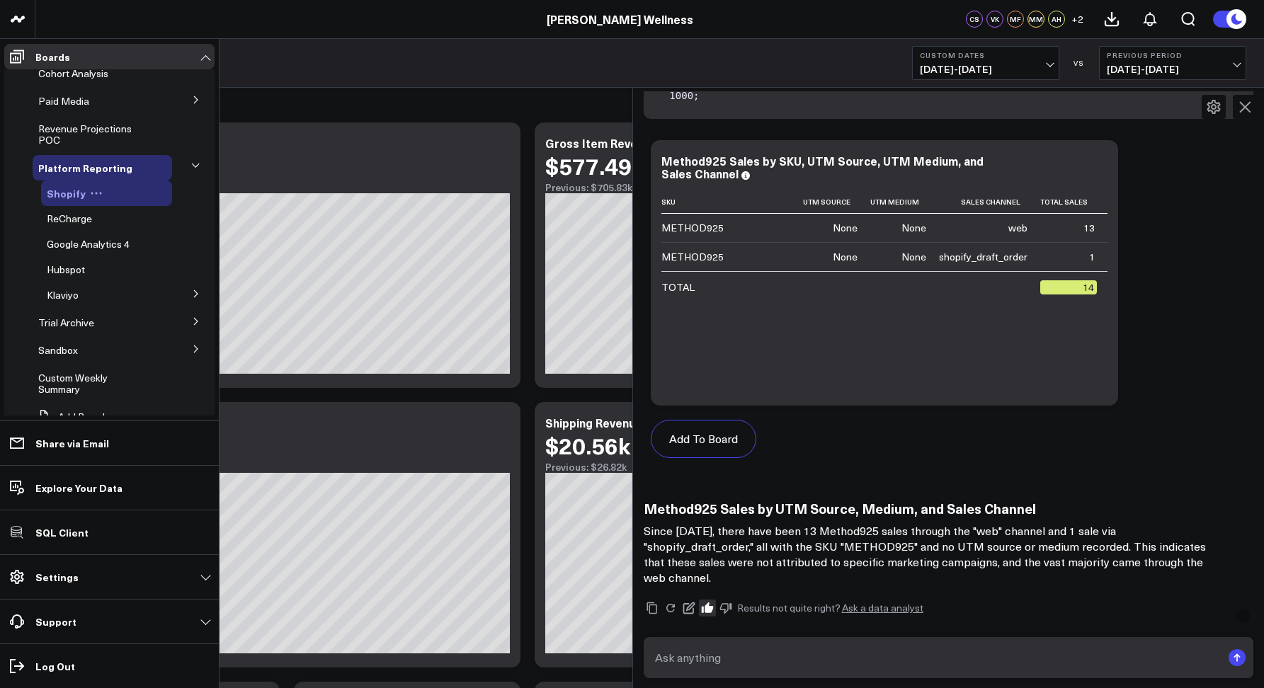
scroll to position [115, 0]
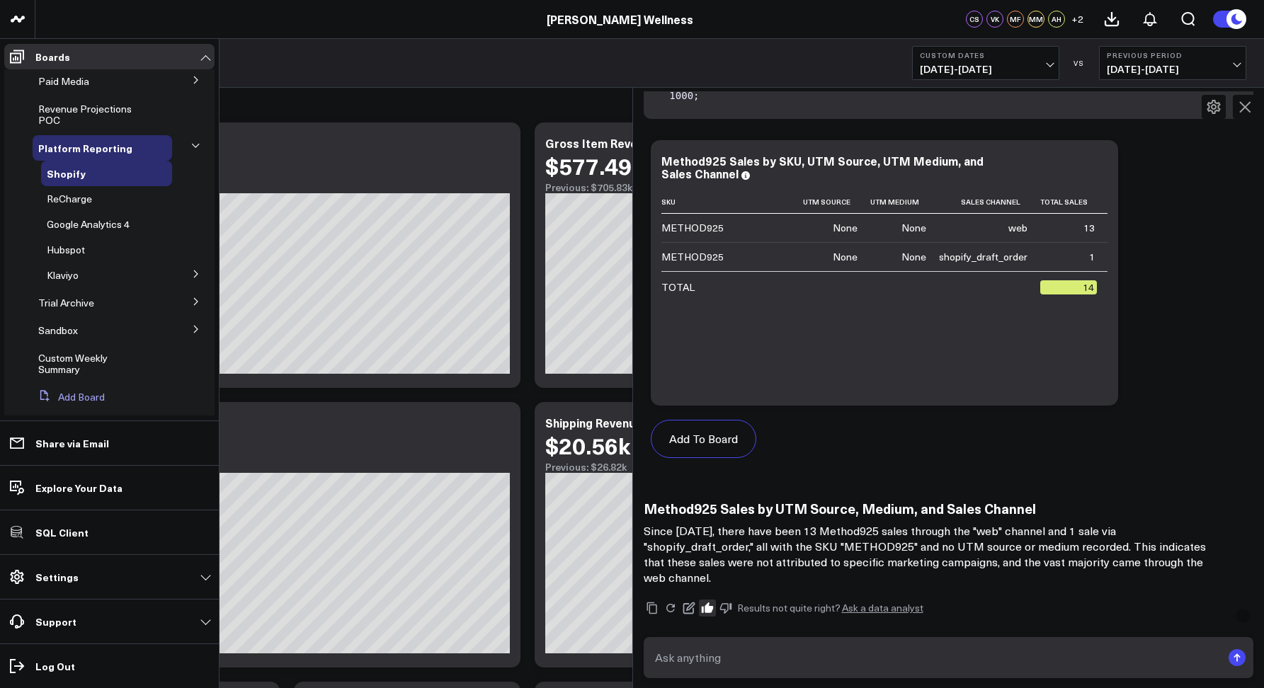
click at [56, 405] on button "Add Board" at bounding box center [69, 397] width 72 height 25
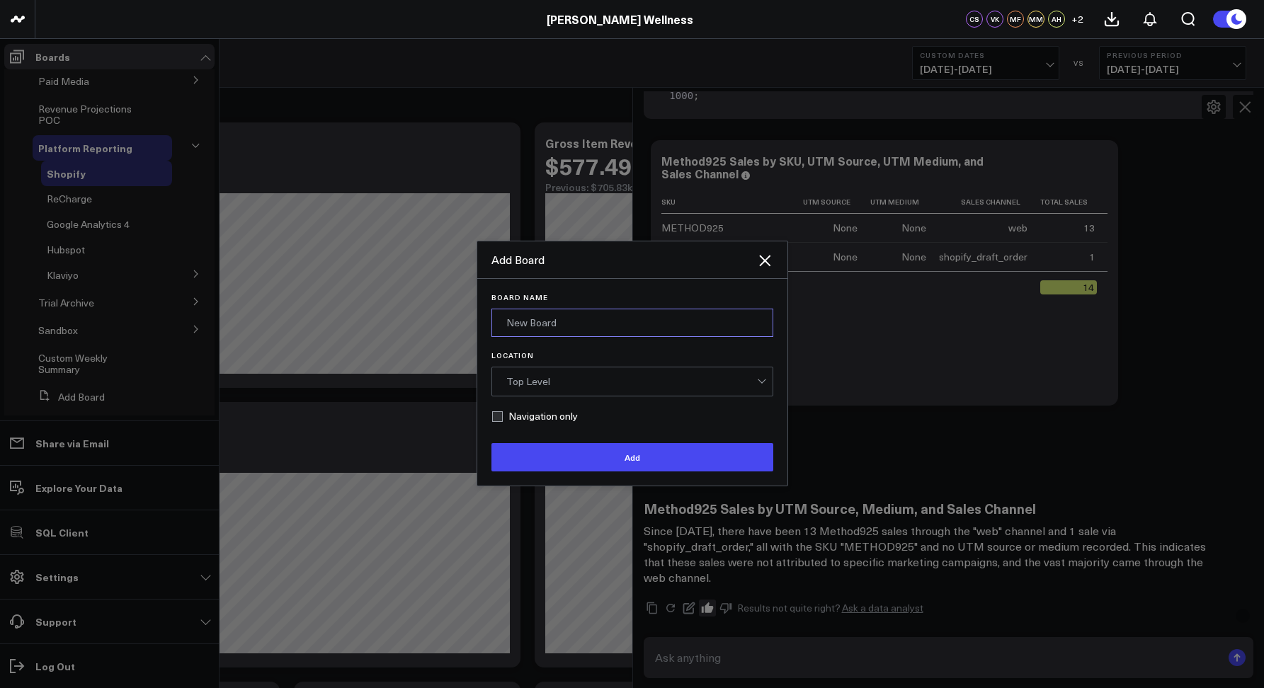
click at [596, 312] on input "Board Name" at bounding box center [632, 323] width 282 height 28
type input "M"
type input "Team"
click at [499, 419] on label "Navigation only" at bounding box center [534, 416] width 86 height 11
click at [499, 419] on input "Navigation only" at bounding box center [496, 416] width 11 height 11
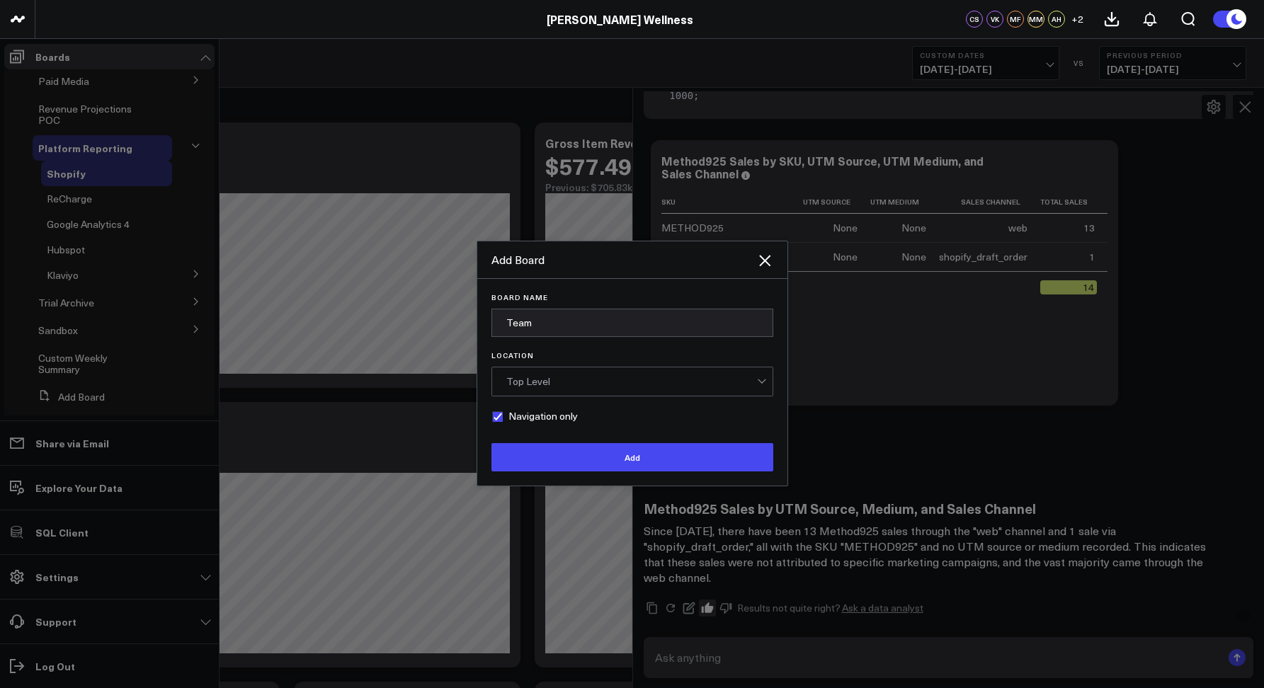
checkbox input "true"
click at [528, 454] on button "Add" at bounding box center [632, 457] width 282 height 28
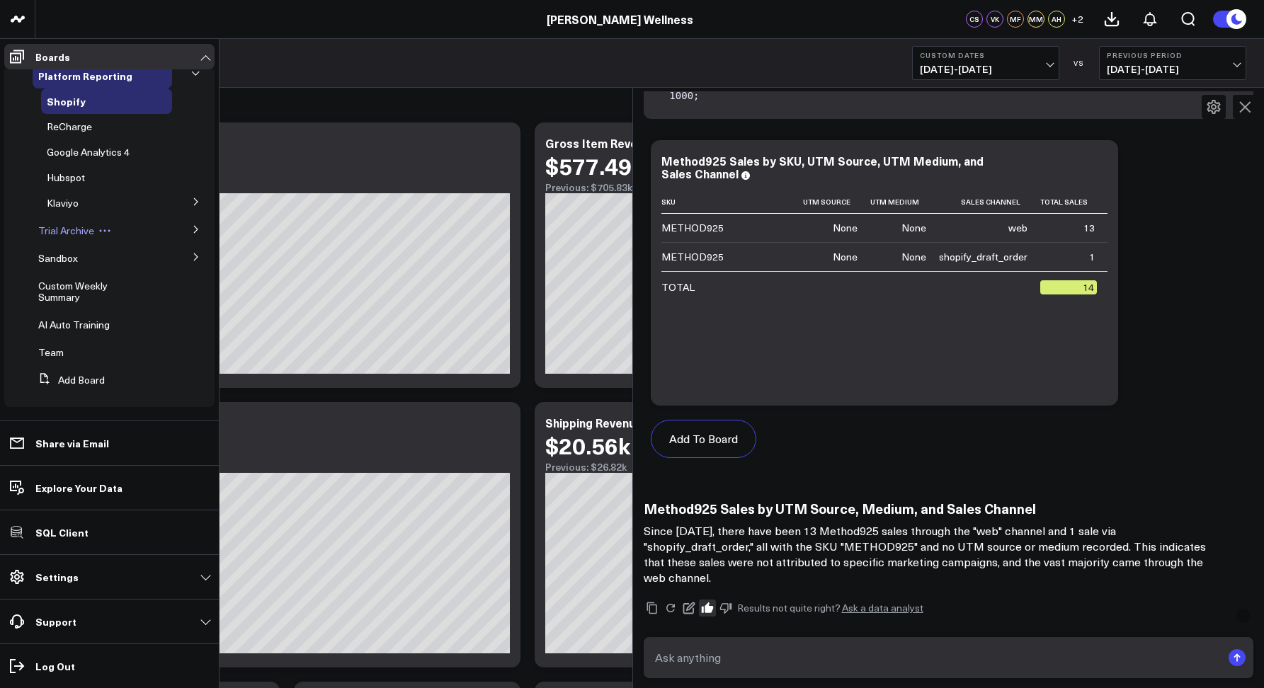
scroll to position [199, 0]
click at [74, 378] on button "Add Board" at bounding box center [69, 380] width 72 height 25
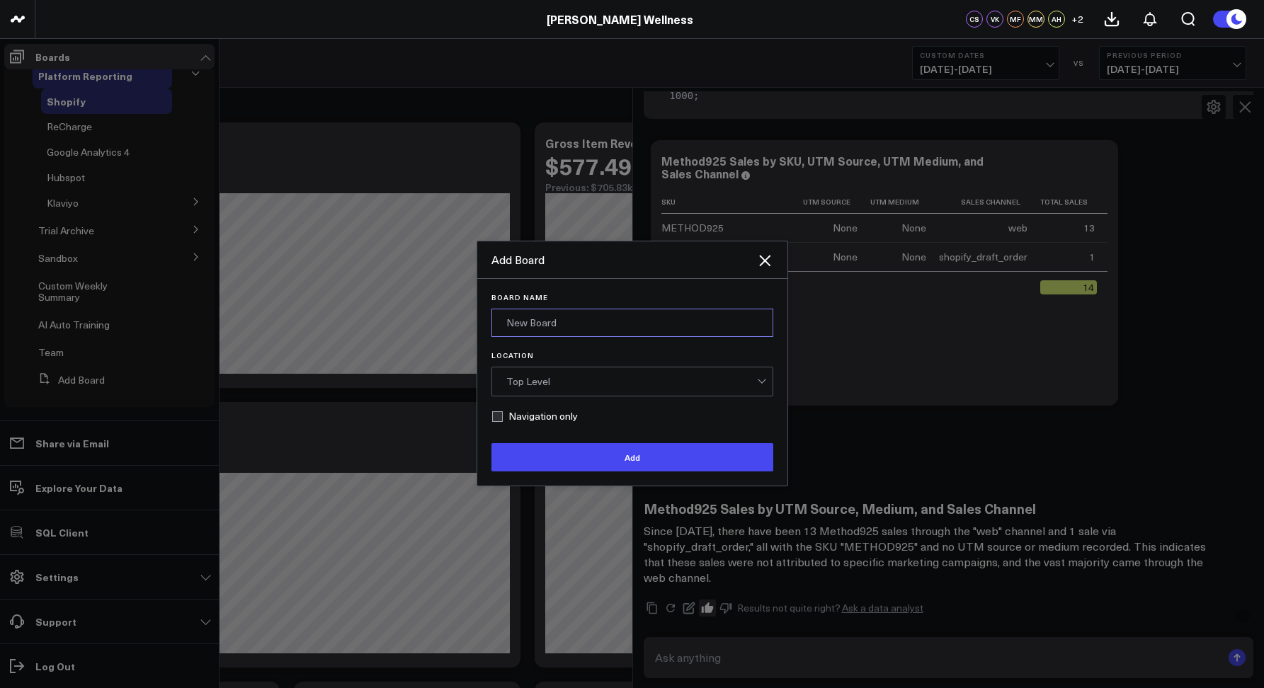
click at [548, 317] on input "Board Name" at bounding box center [632, 323] width 282 height 28
type input "M"
type input "Courtney"
click at [568, 397] on form "Board Name Courtney Location Top Level Navigation only Add" at bounding box center [632, 382] width 282 height 178
click at [562, 392] on div "Top Level" at bounding box center [631, 382] width 251 height 28
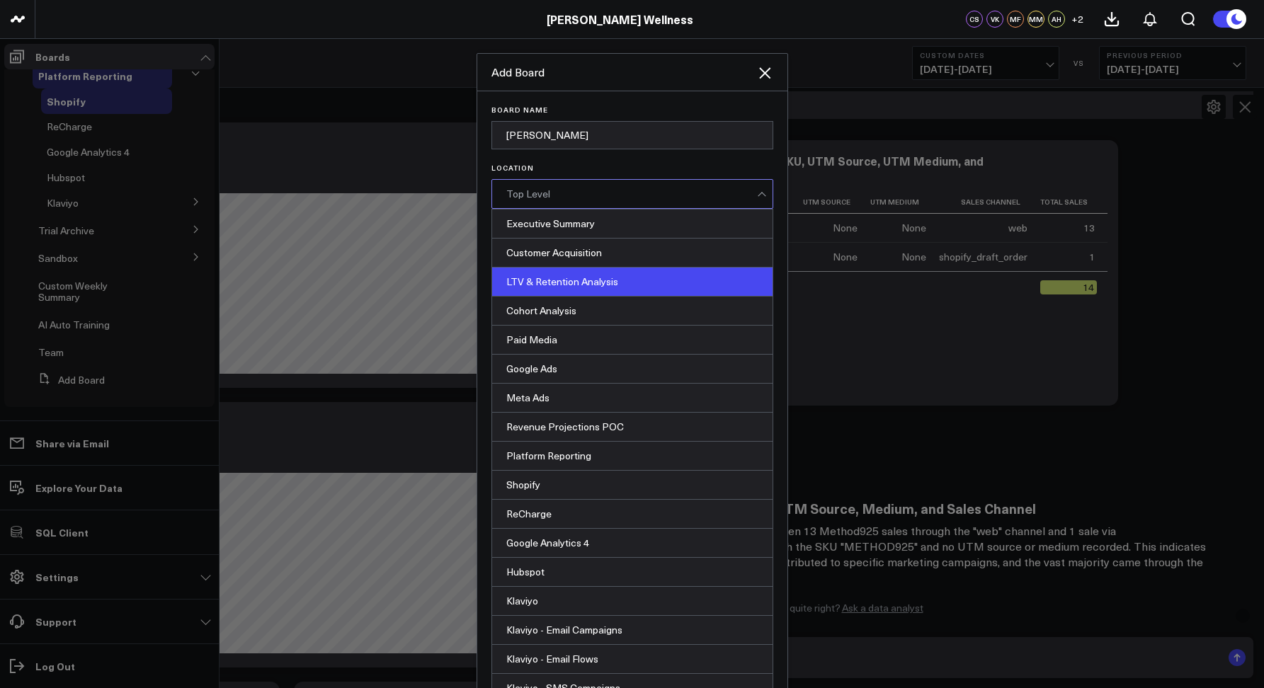
scroll to position [571, 0]
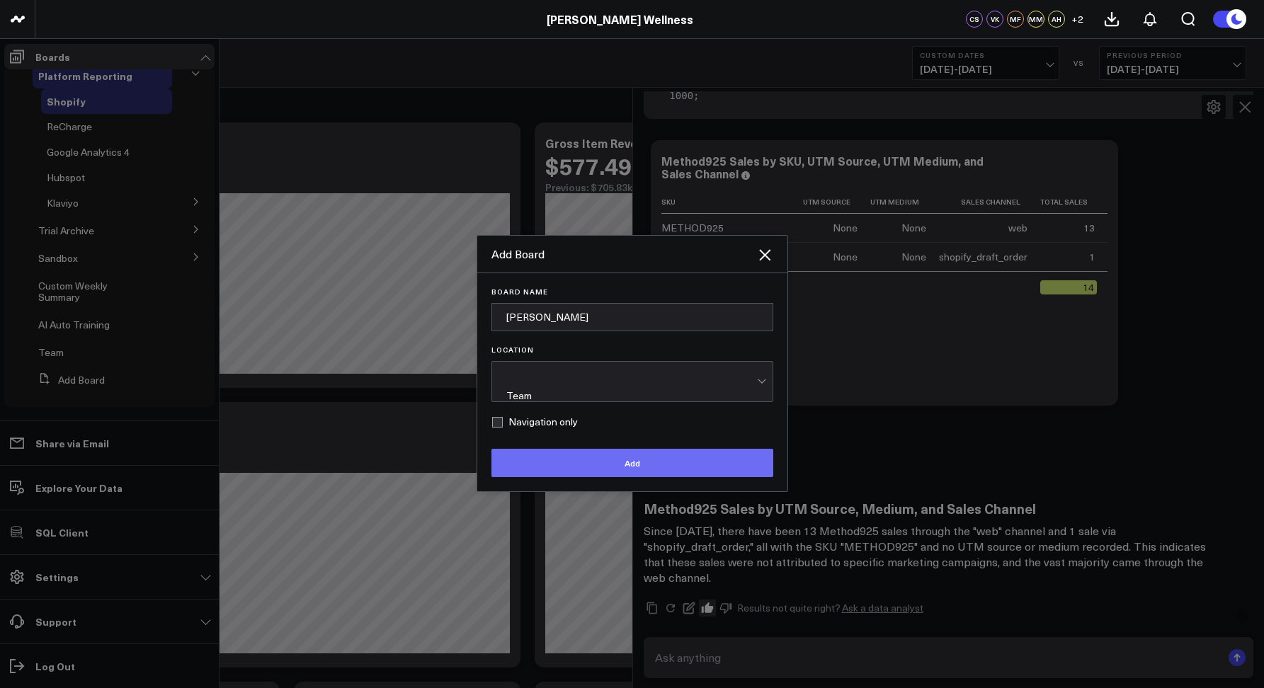
click at [519, 459] on button "Add" at bounding box center [632, 463] width 282 height 28
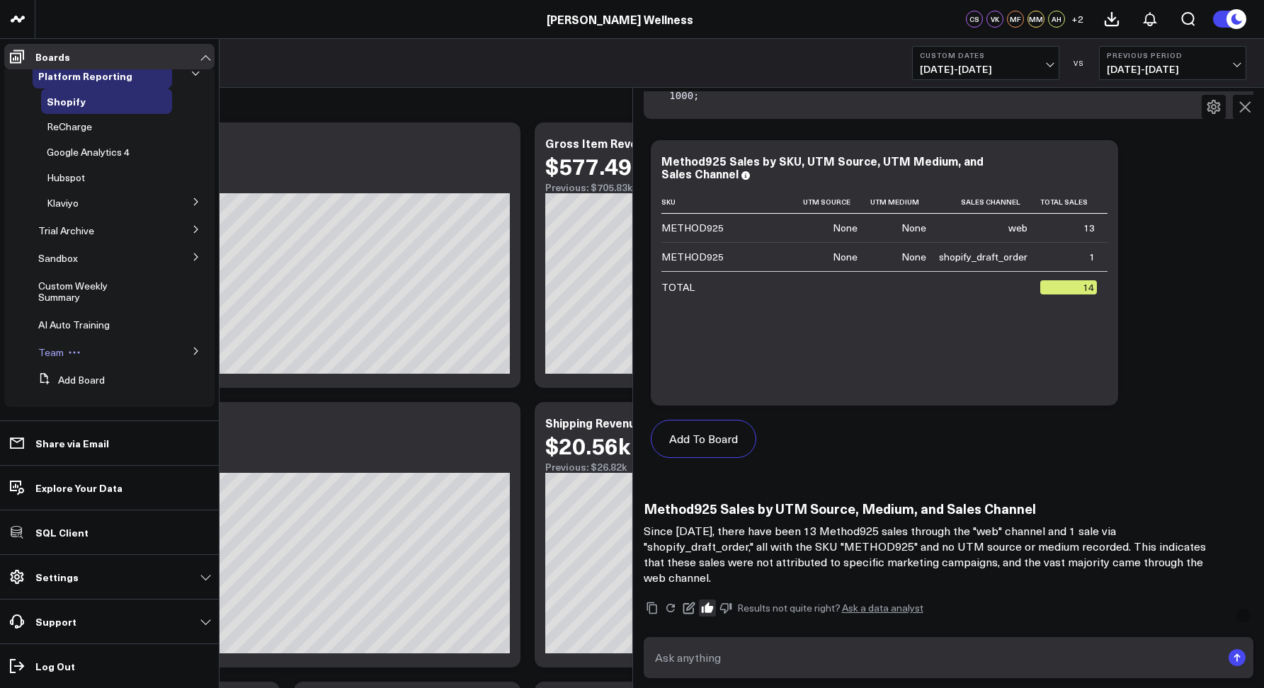
click at [49, 351] on span "Team" at bounding box center [50, 352] width 25 height 13
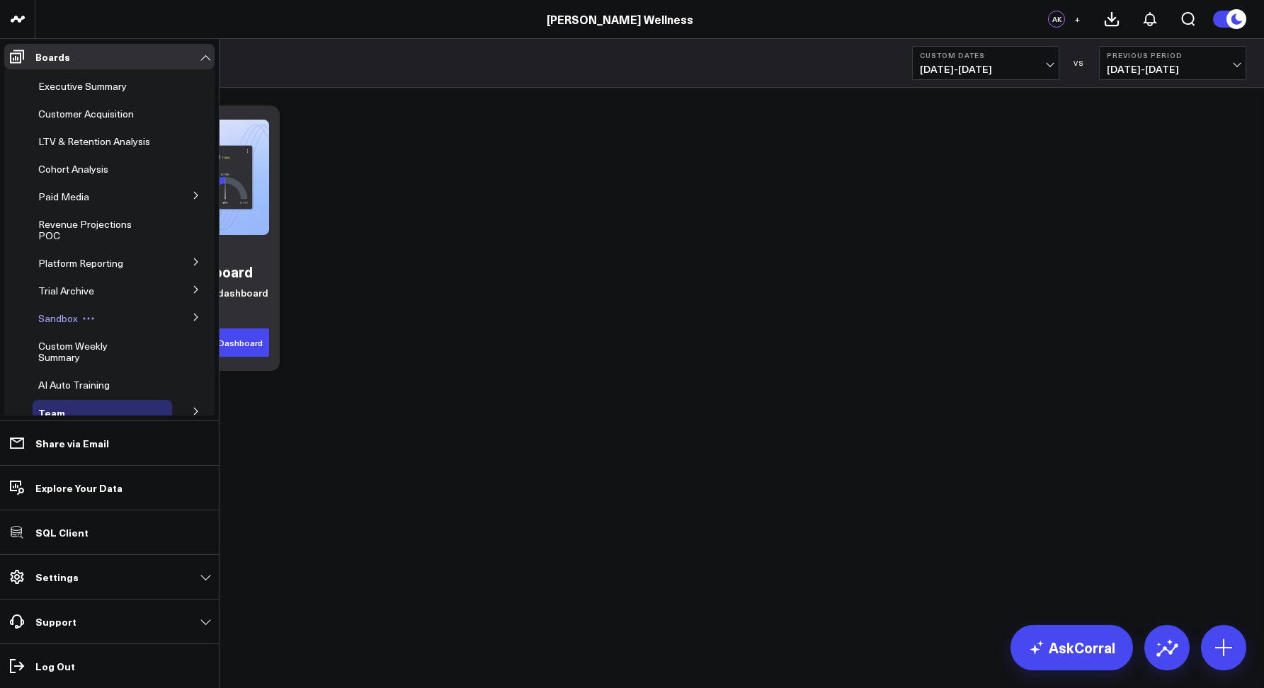
scroll to position [72, 0]
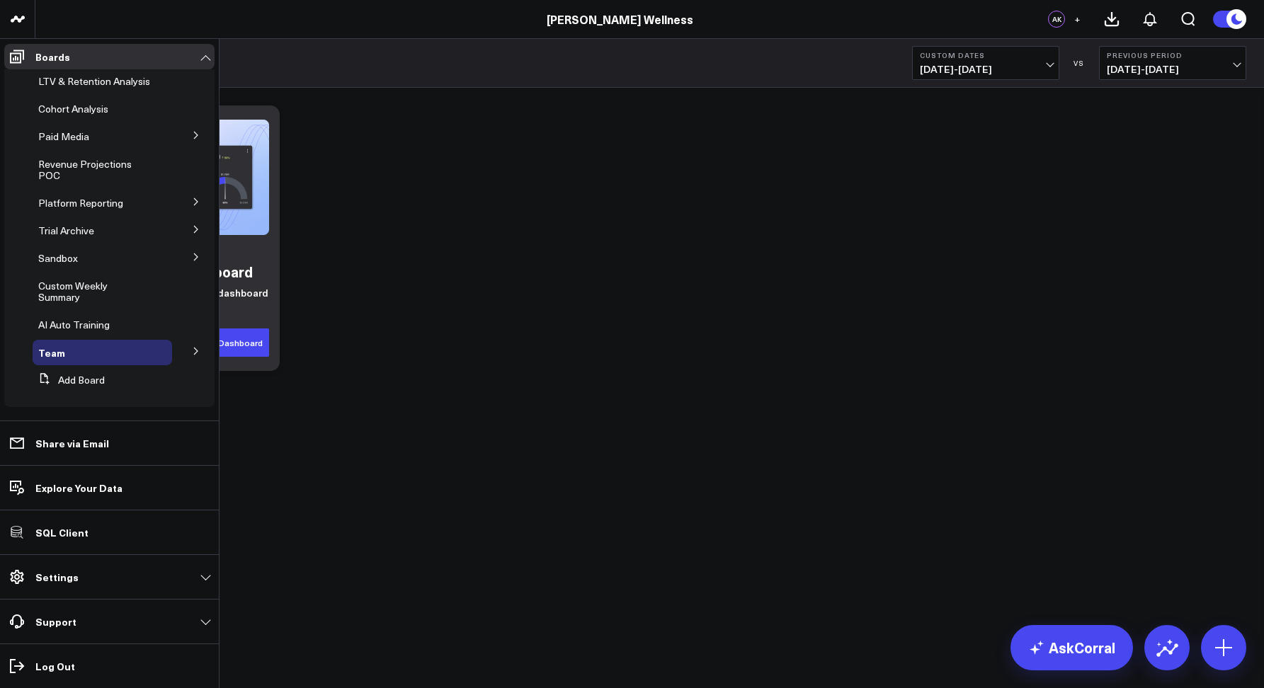
click at [193, 353] on icon at bounding box center [196, 351] width 8 height 8
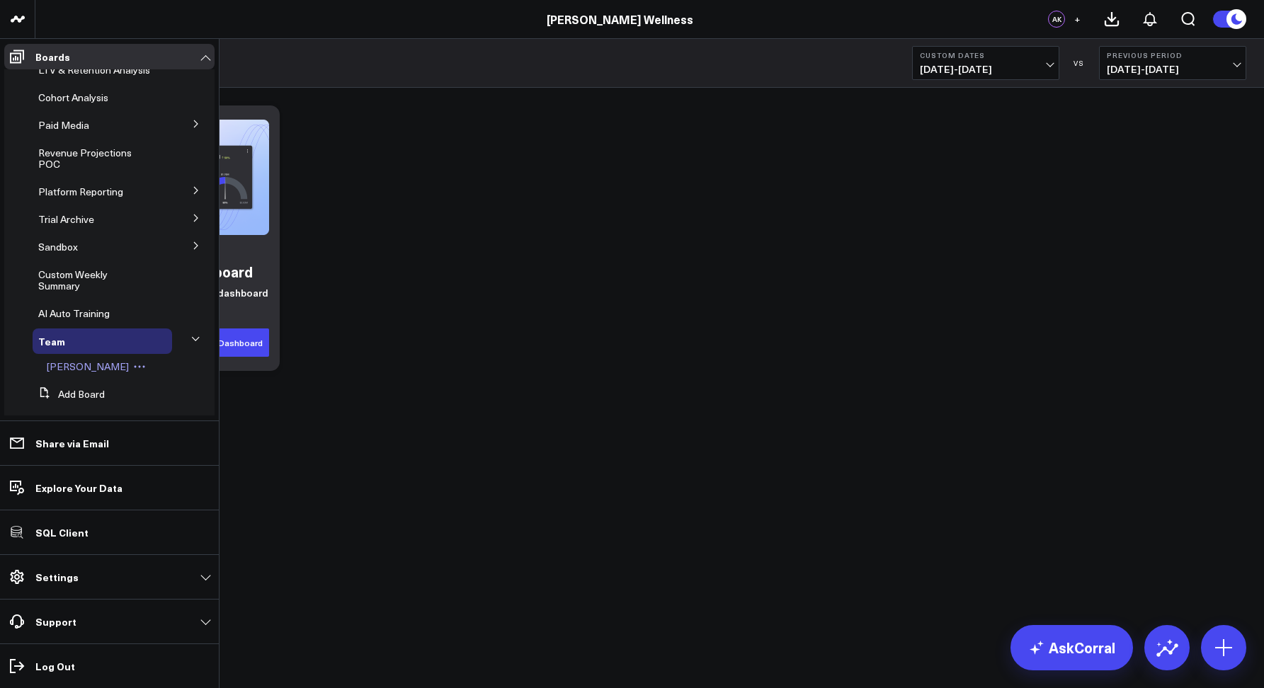
click at [85, 369] on div "[PERSON_NAME]" at bounding box center [106, 366] width 131 height 25
click at [67, 373] on span "Courtney" at bounding box center [88, 366] width 82 height 13
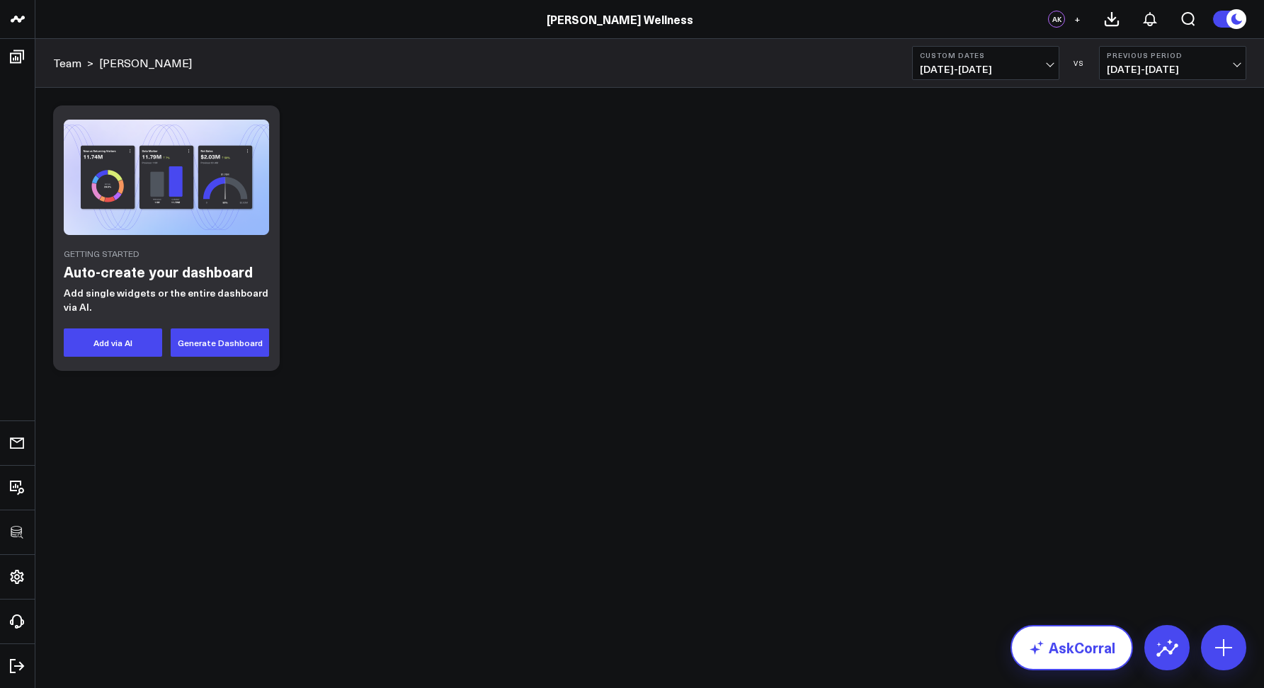
click at [1088, 640] on link "AskCorral" at bounding box center [1072, 647] width 123 height 45
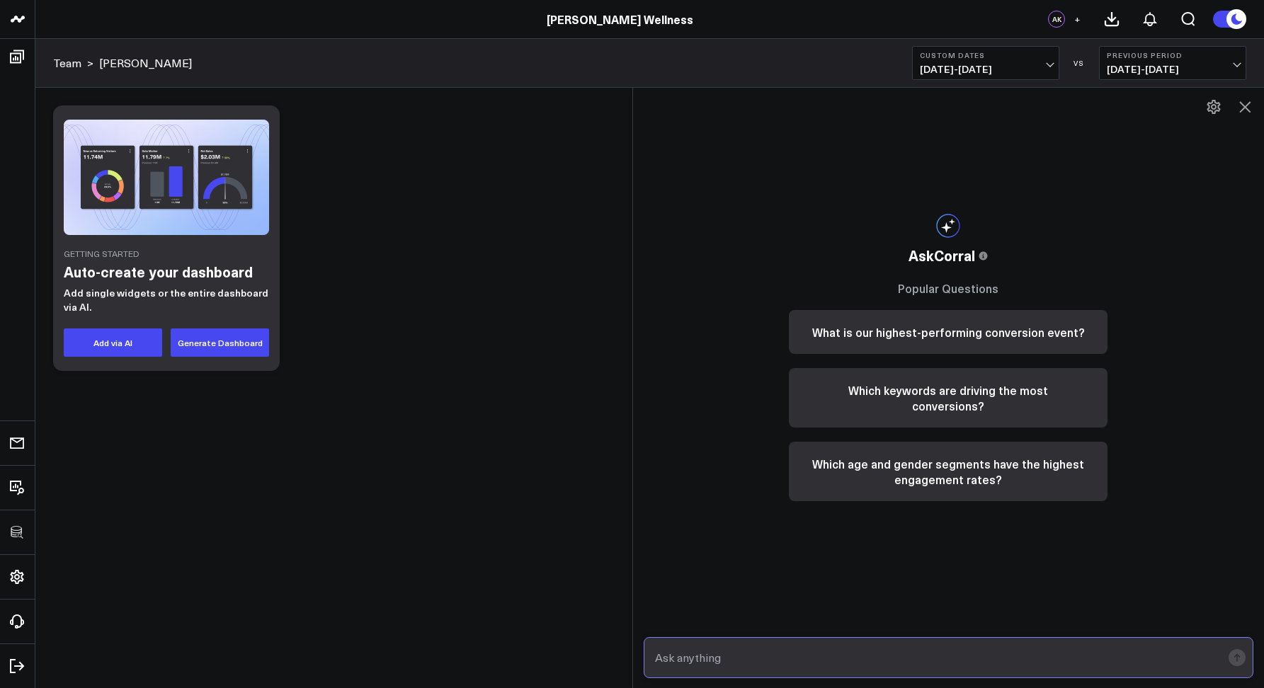
click at [681, 652] on input "text" at bounding box center [937, 657] width 571 height 25
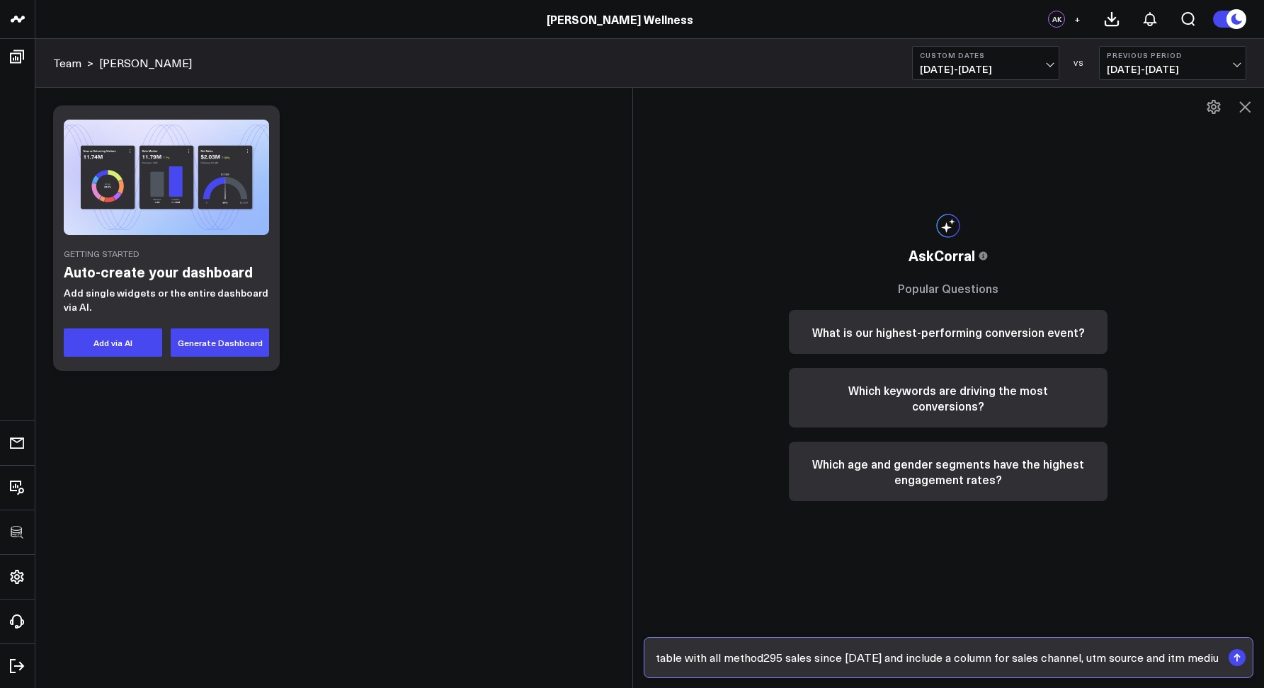
type input "can you show me a table with all method295 sales since [DATE] and include a col…"
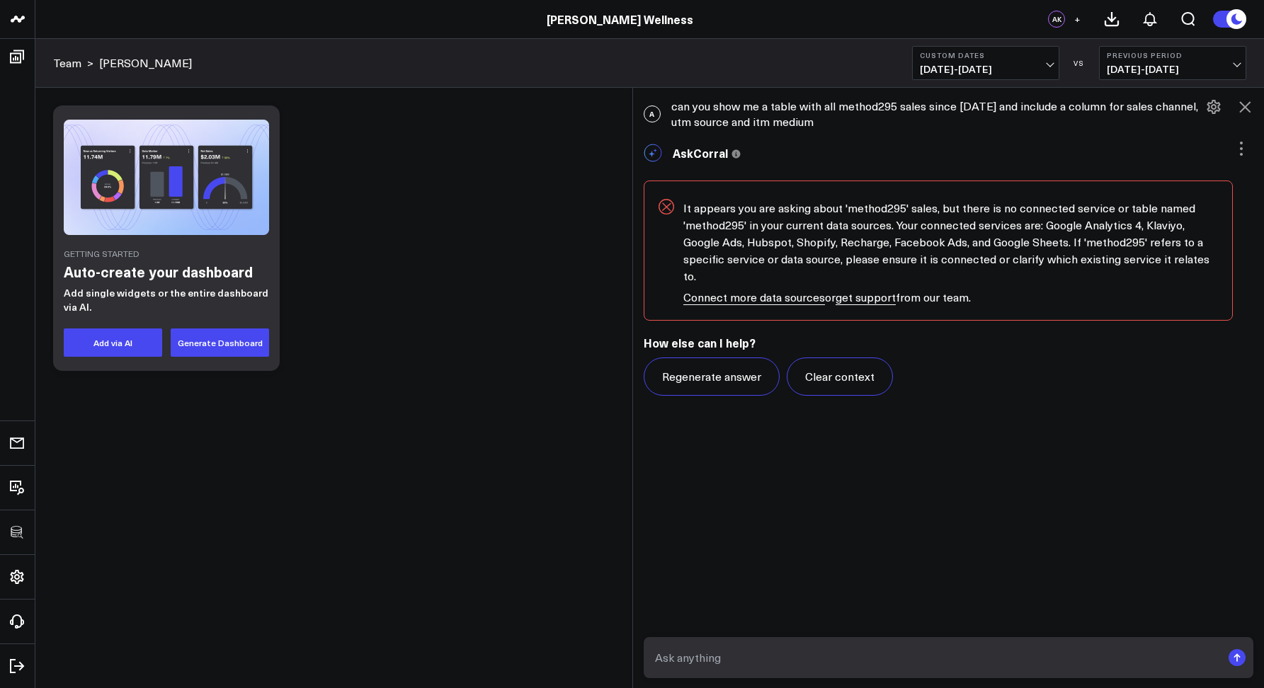
drag, startPoint x: 868, startPoint y: 123, endPoint x: 656, endPoint y: 109, distance: 212.2
click at [656, 109] on div "A can you show me a table with all method295 sales since [DATE] and include a c…" at bounding box center [949, 113] width 632 height 45
copy div "A can you show me a table with all method295 sales since [DATE] and include a c…"
click at [854, 397] on div "A can you show me a table with all method295 sales since July 1st and include a…" at bounding box center [949, 388] width 632 height 601
click at [854, 372] on button "Clear context" at bounding box center [840, 377] width 106 height 38
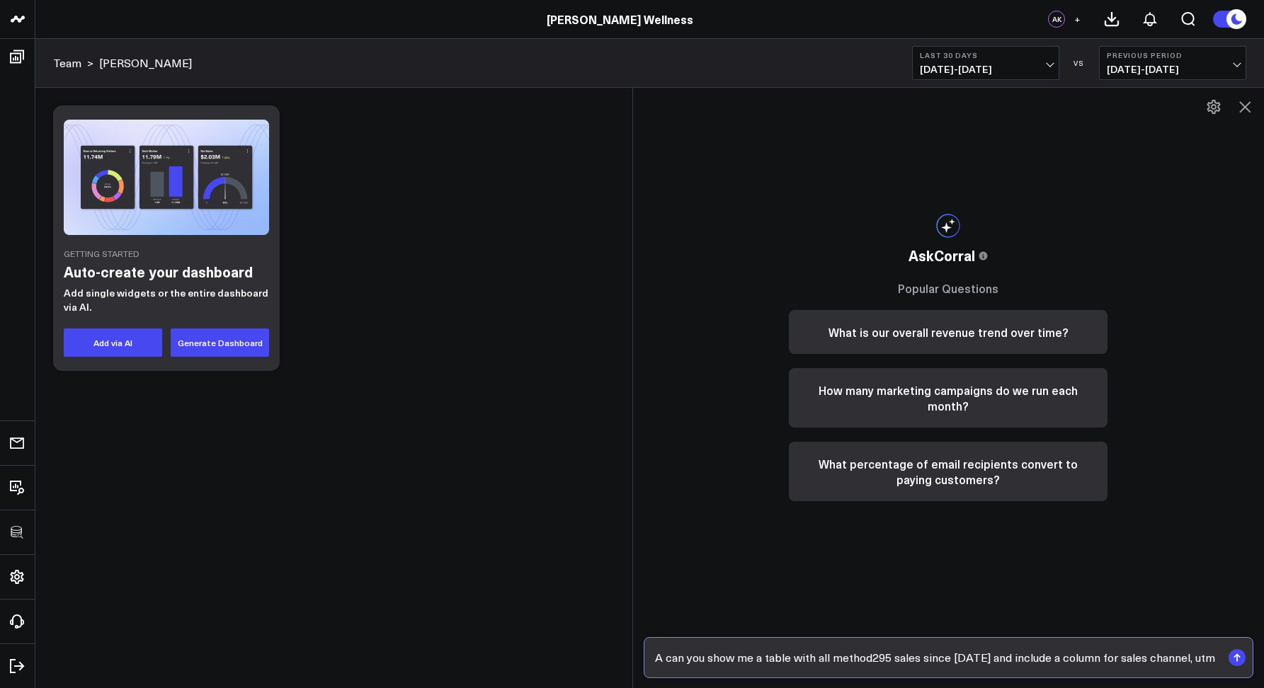
scroll to position [0, 121]
click at [807, 659] on input "A can you show me a table with all method295 sales since July 1st and include a…" at bounding box center [937, 657] width 571 height 25
click at [790, 656] on input "A can you show me a table with all method295 sales since July 1st and include a…" at bounding box center [937, 657] width 571 height 25
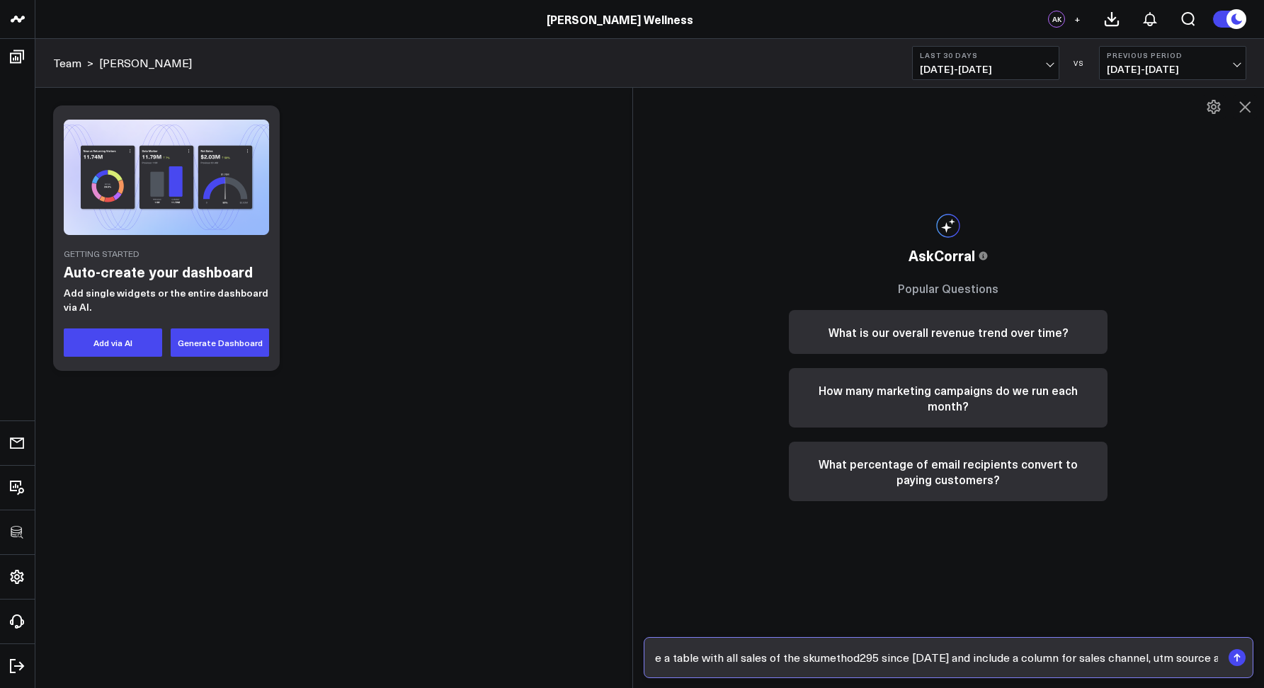
type input "A can you show me a table with all sales of the sku method295 since July 1st an…"
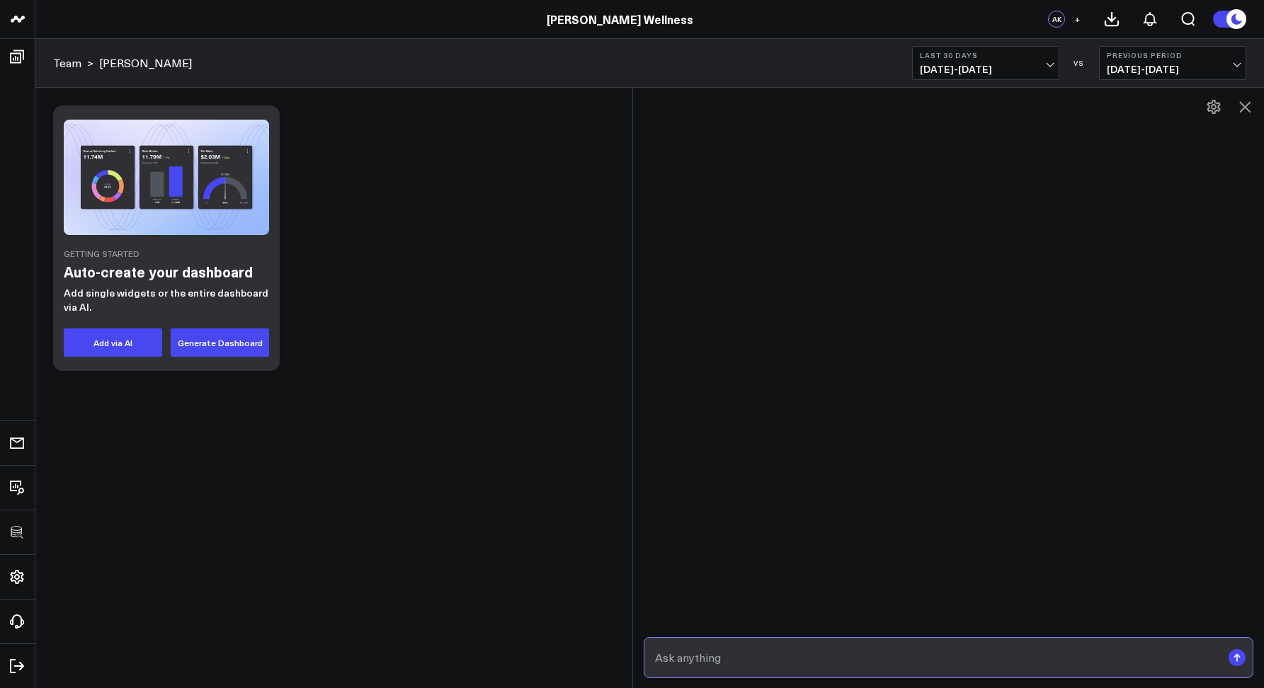
scroll to position [0, 0]
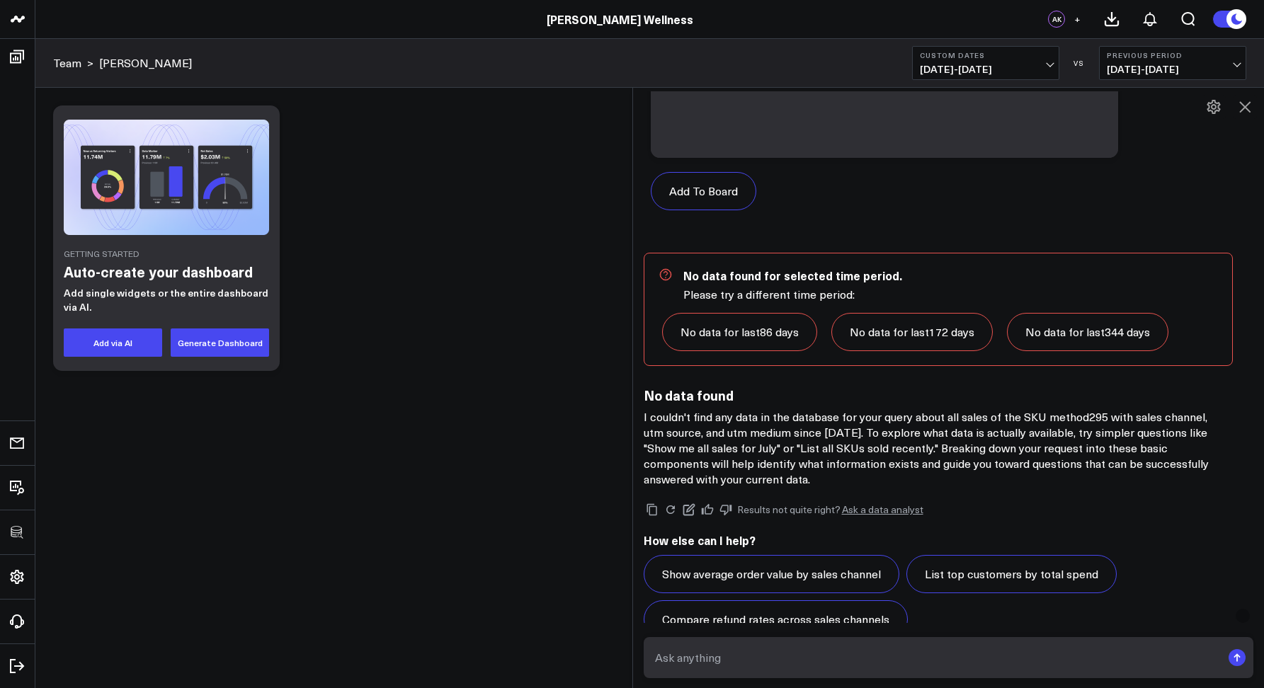
scroll to position [787, 0]
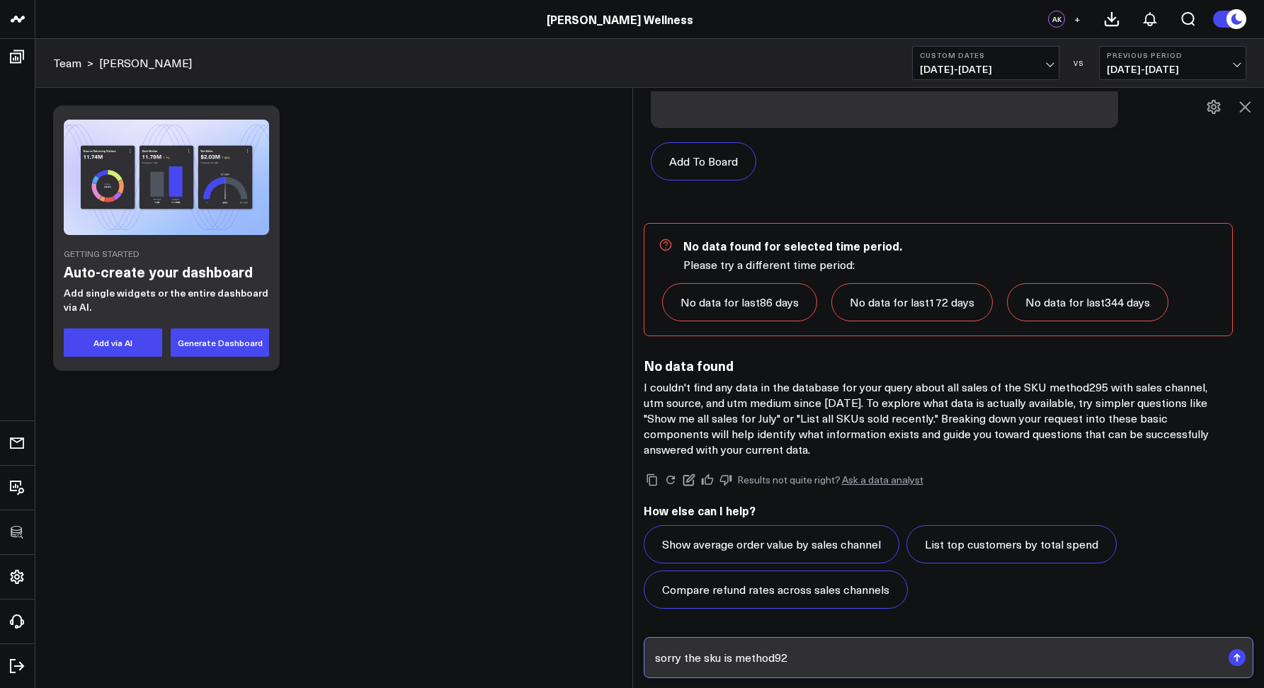
type input "sorry the sku is method925"
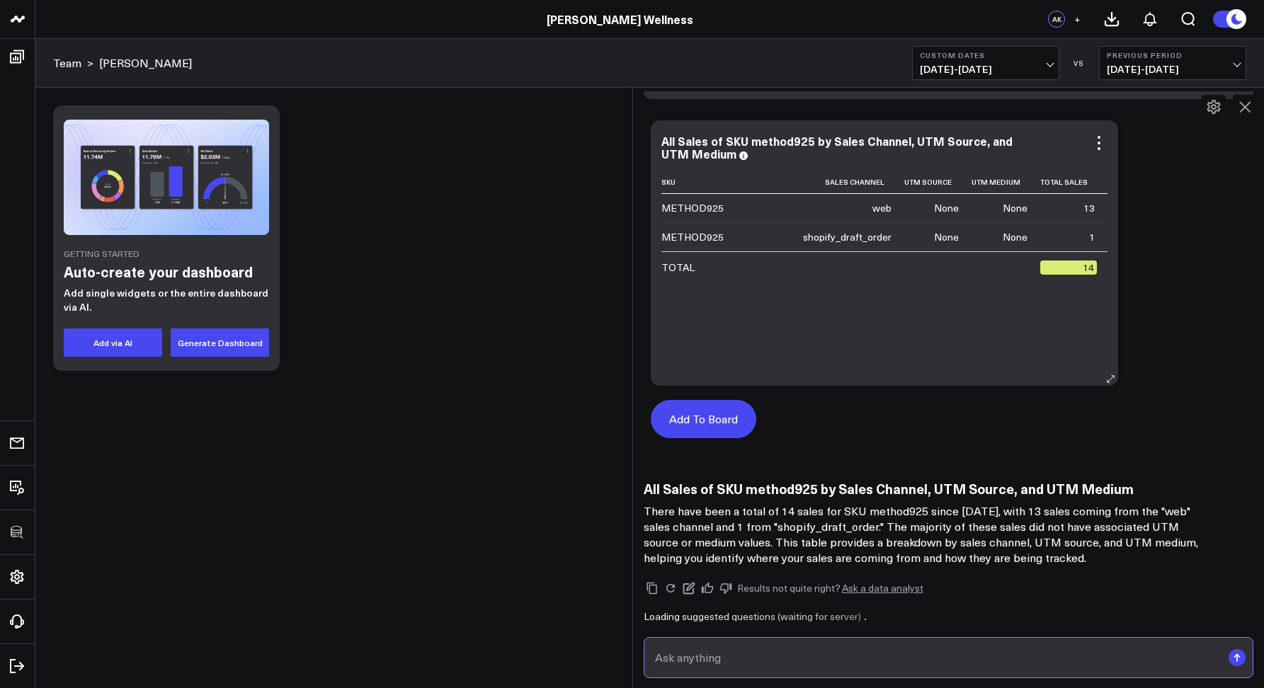
scroll to position [1823, 0]
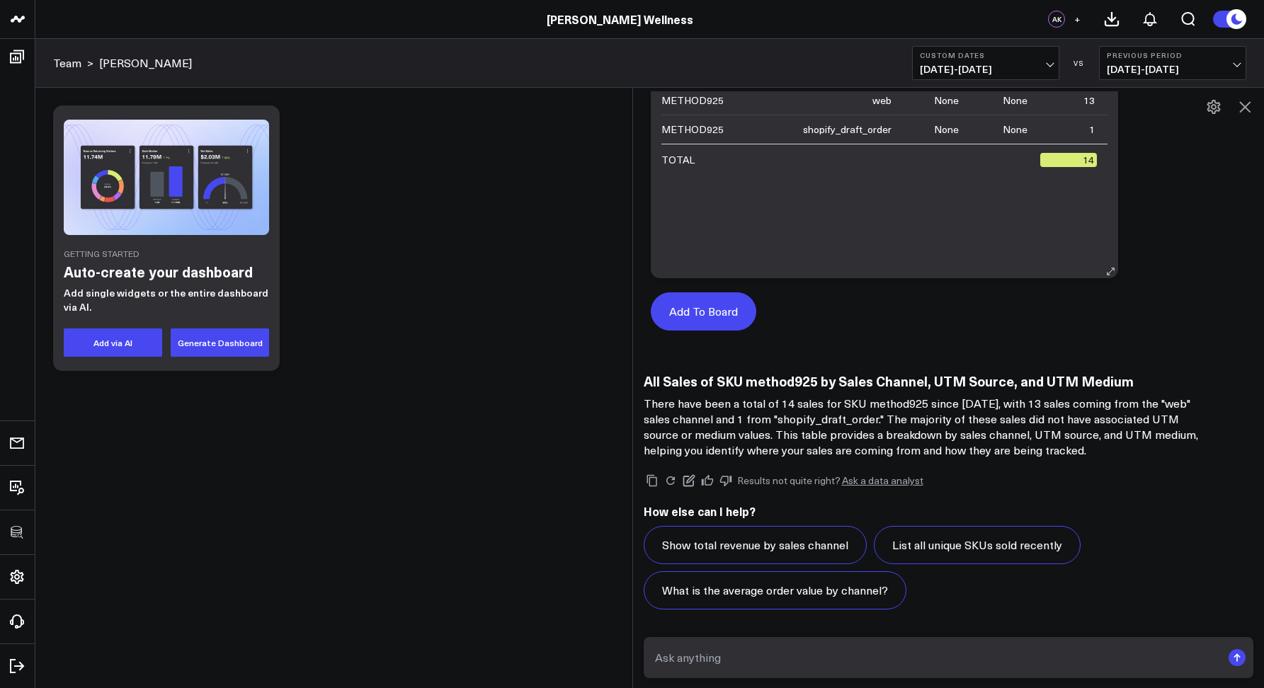
click at [693, 302] on button "Add To Board" at bounding box center [704, 311] width 106 height 38
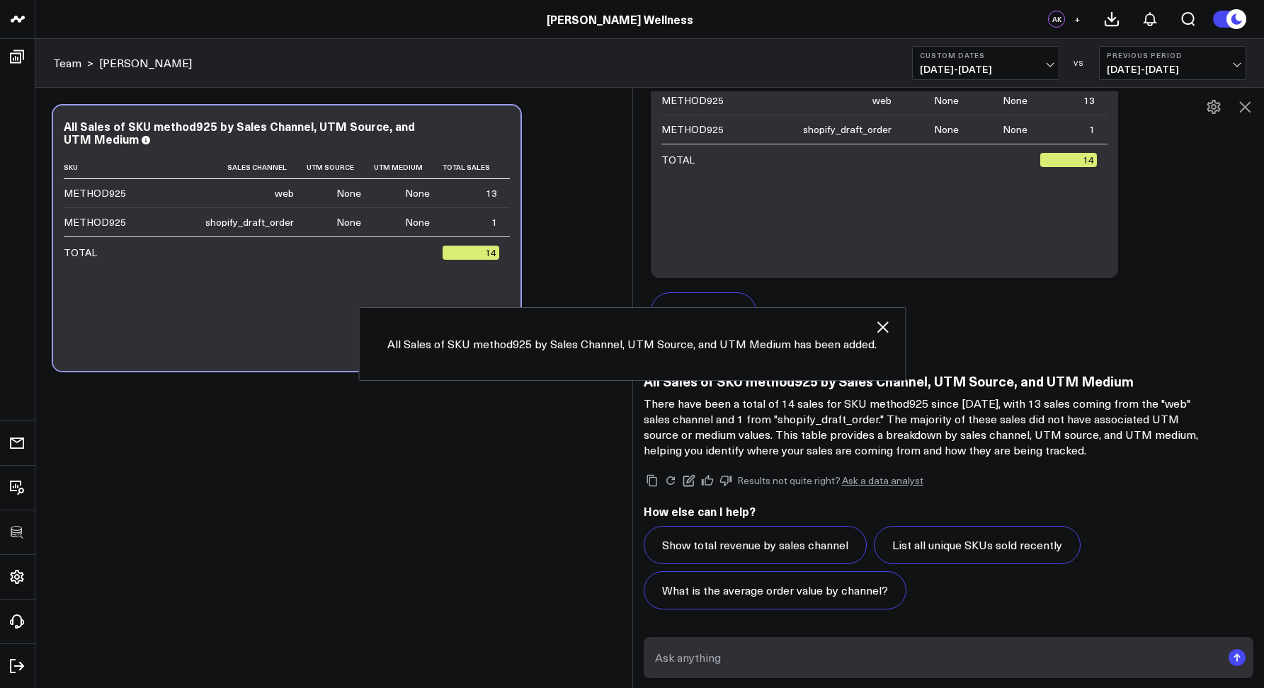
click at [1249, 111] on icon at bounding box center [1244, 106] width 11 height 11
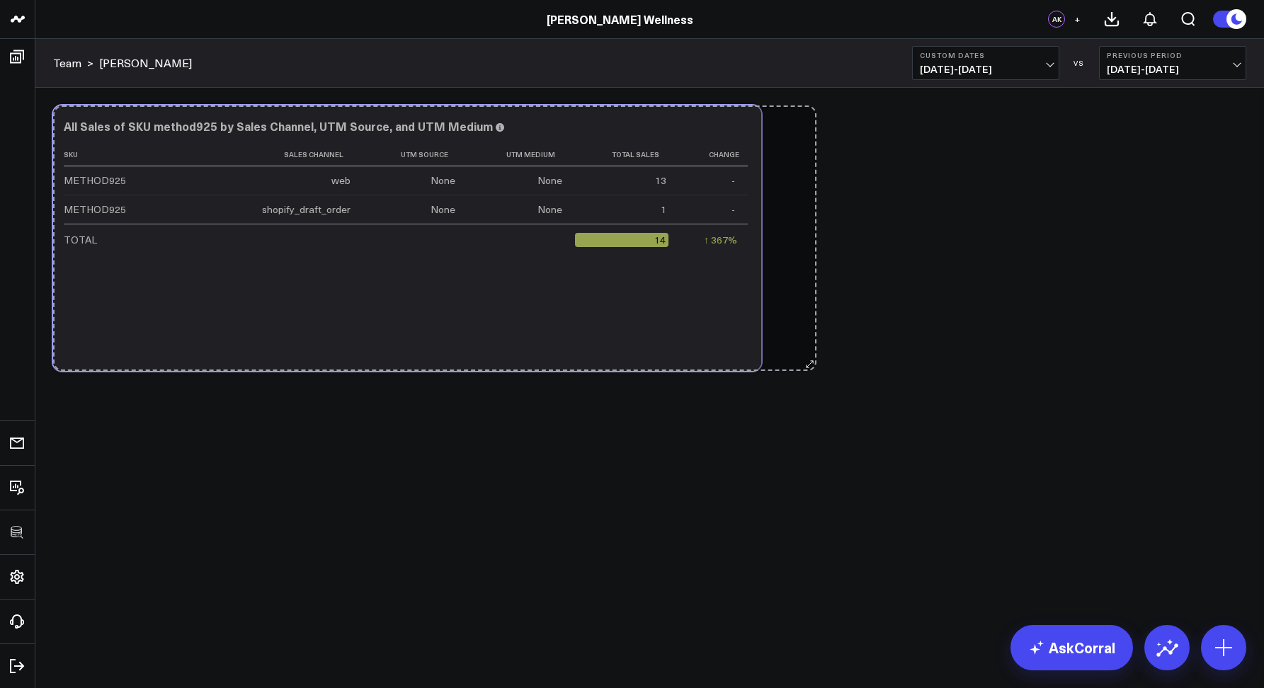
drag, startPoint x: 509, startPoint y: 364, endPoint x: 805, endPoint y: 356, distance: 296.1
click at [805, 356] on div "Modify via AI Copy link to widget Ask support Remove Create linked copy Executi…" at bounding box center [649, 238] width 1207 height 280
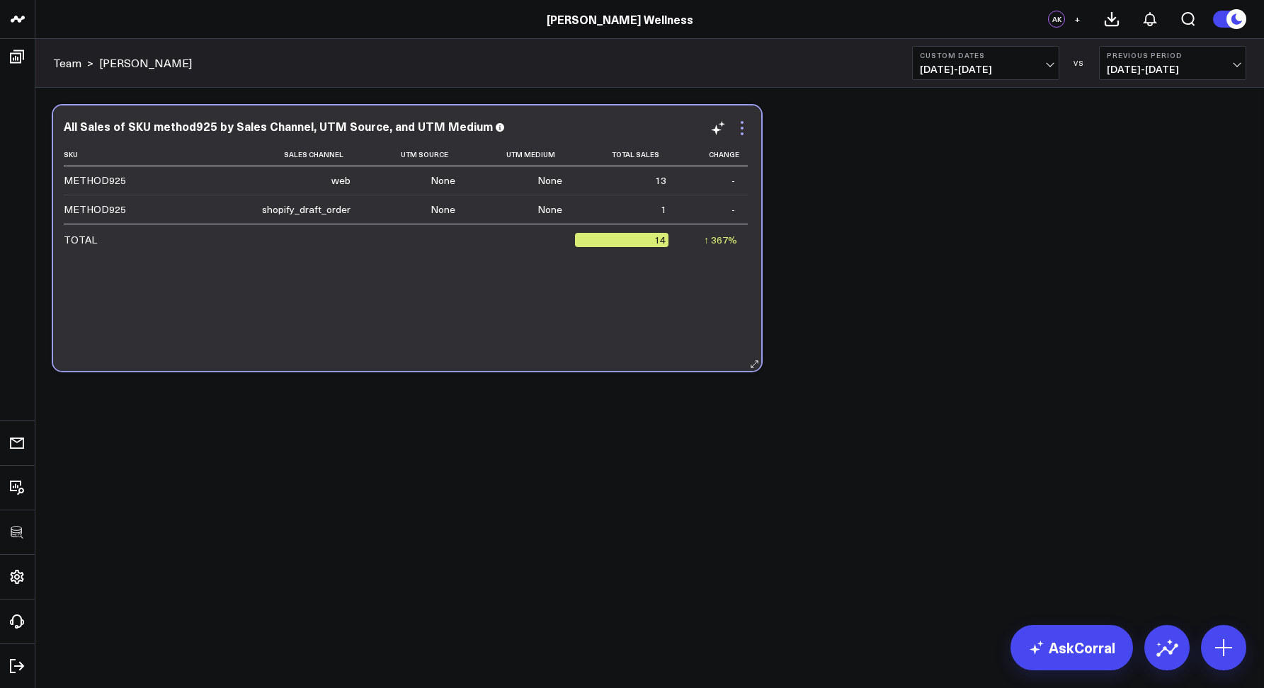
click at [743, 136] on icon at bounding box center [742, 128] width 17 height 17
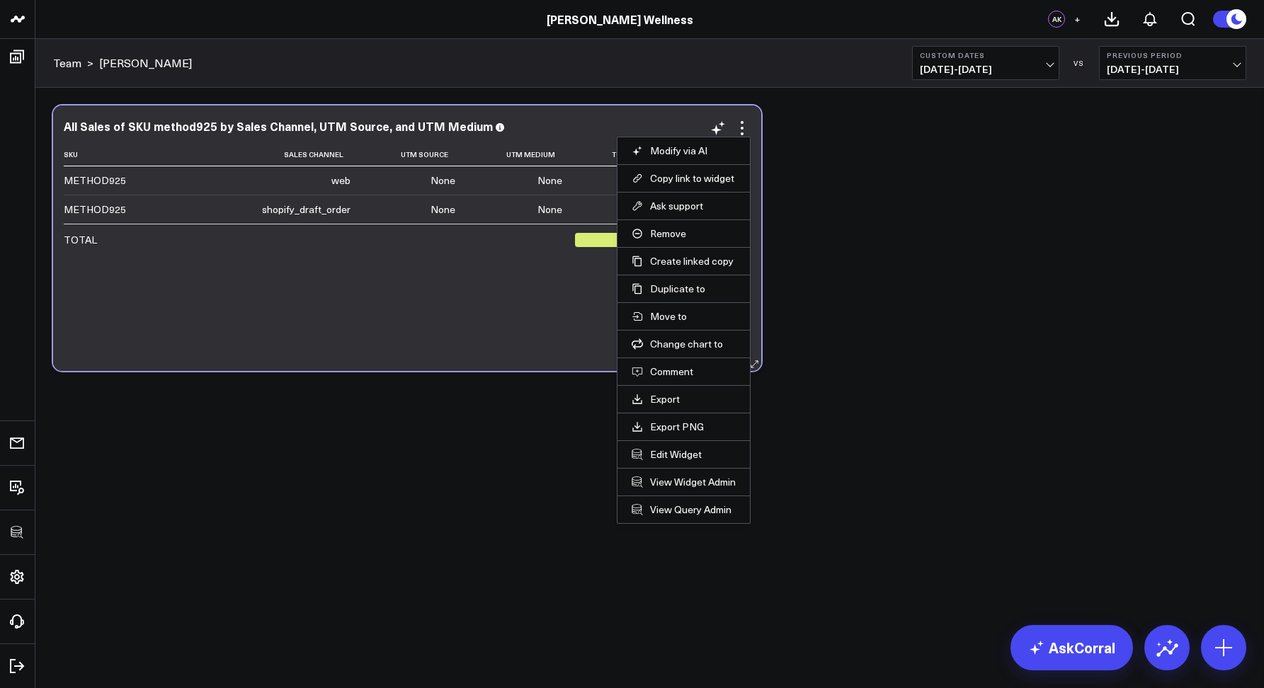
click at [499, 312] on div "Sku Sales Channel Utm Source Utm Medium Total Sales Change METHOD925 web None N…" at bounding box center [407, 250] width 687 height 214
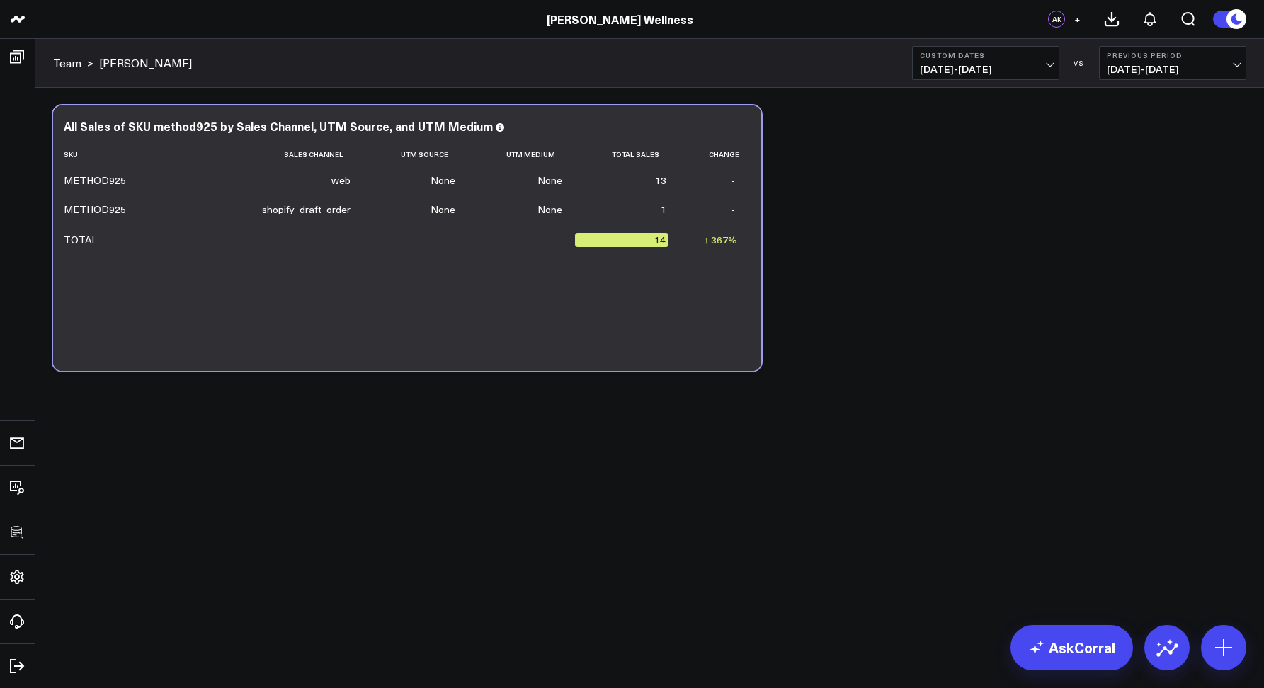
click at [943, 64] on span "07/01/25 - 08/13/25" at bounding box center [986, 69] width 132 height 11
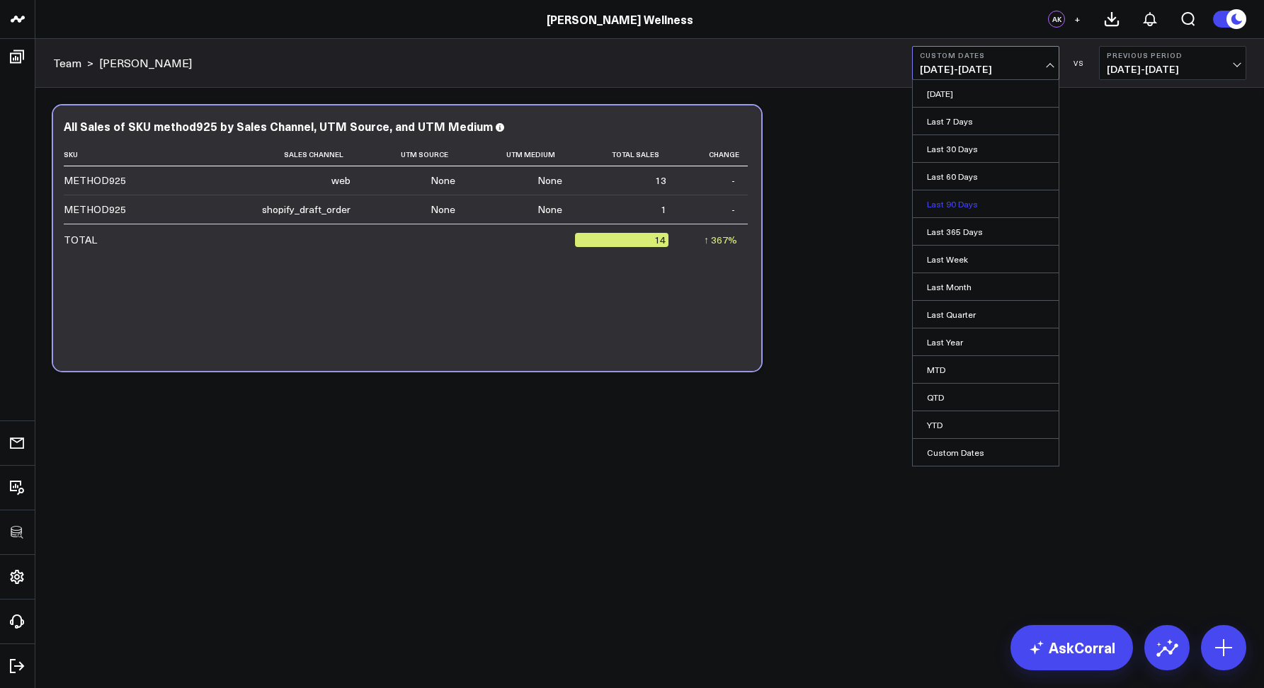
click at [945, 195] on link "Last 90 Days" at bounding box center [986, 203] width 146 height 27
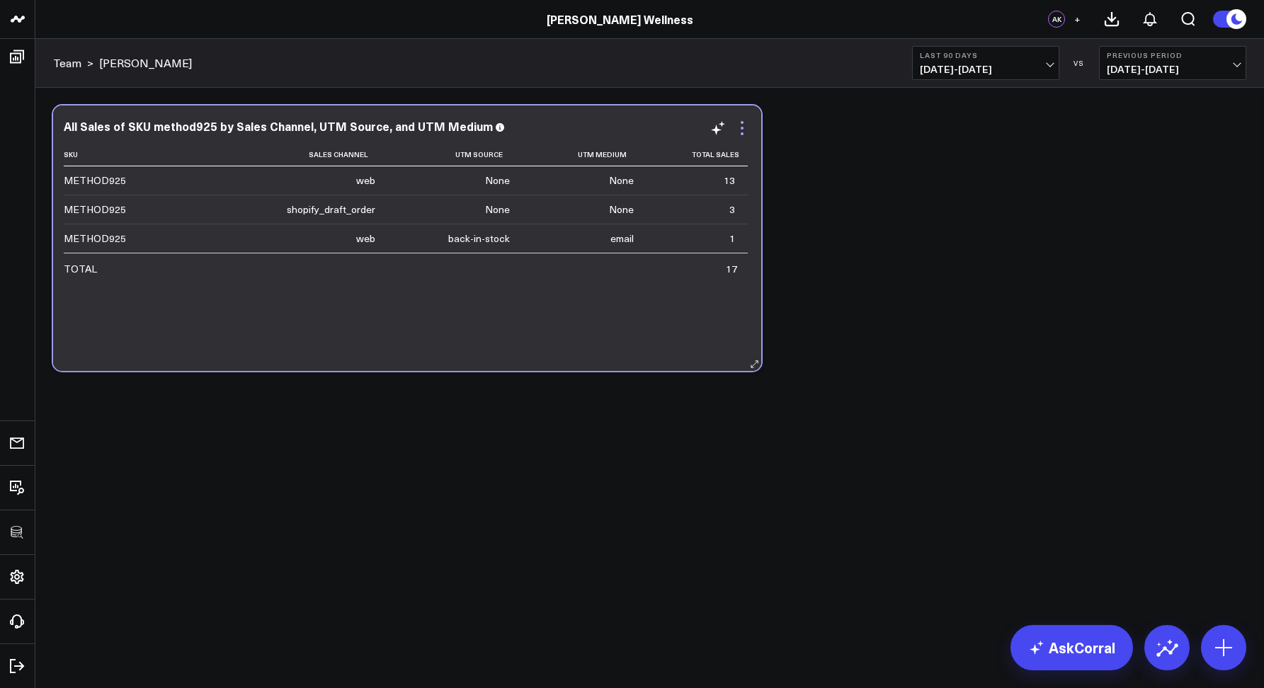
click at [744, 132] on icon at bounding box center [742, 128] width 17 height 17
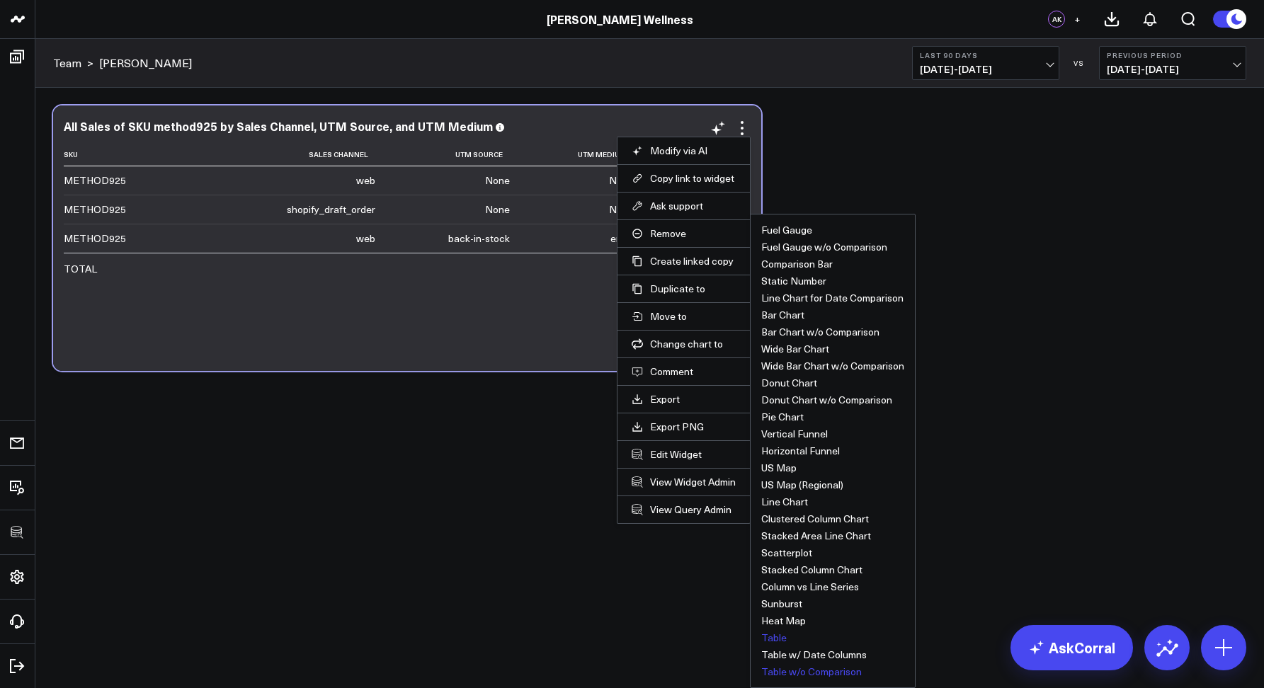
click at [807, 673] on button "Table w/o Comparison" at bounding box center [811, 672] width 101 height 10
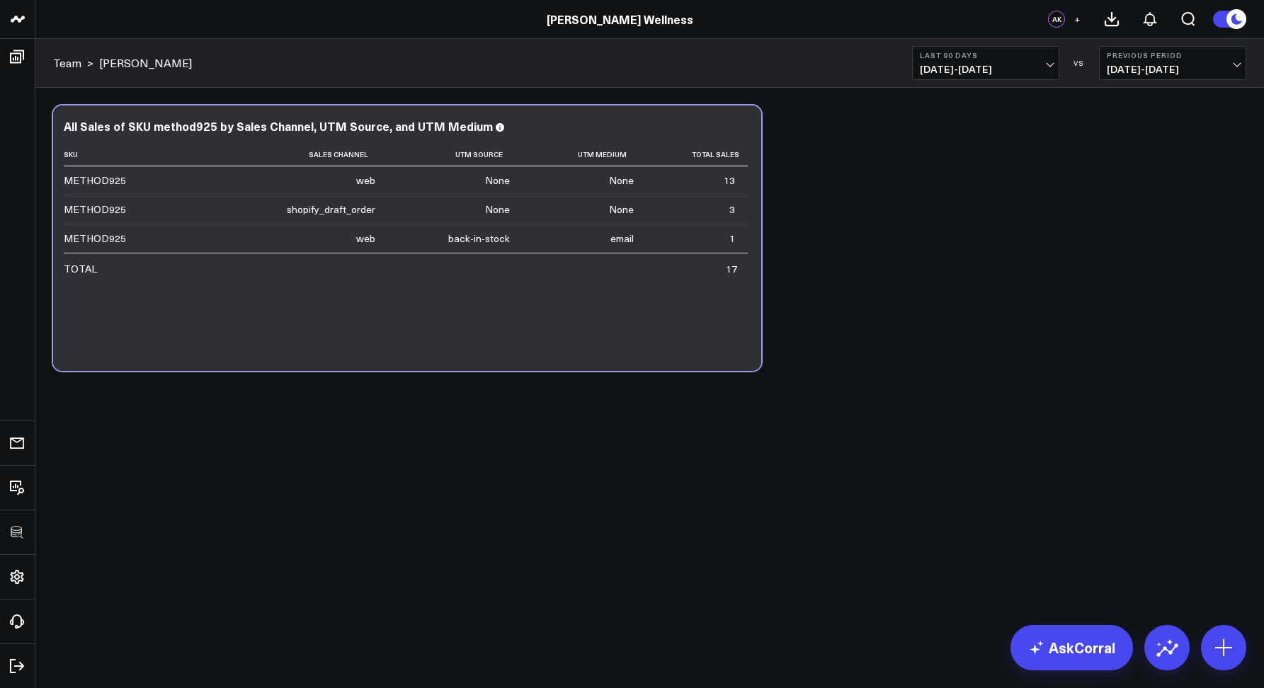
click at [929, 72] on span "05/15/25 - 08/12/25" at bounding box center [986, 69] width 132 height 11
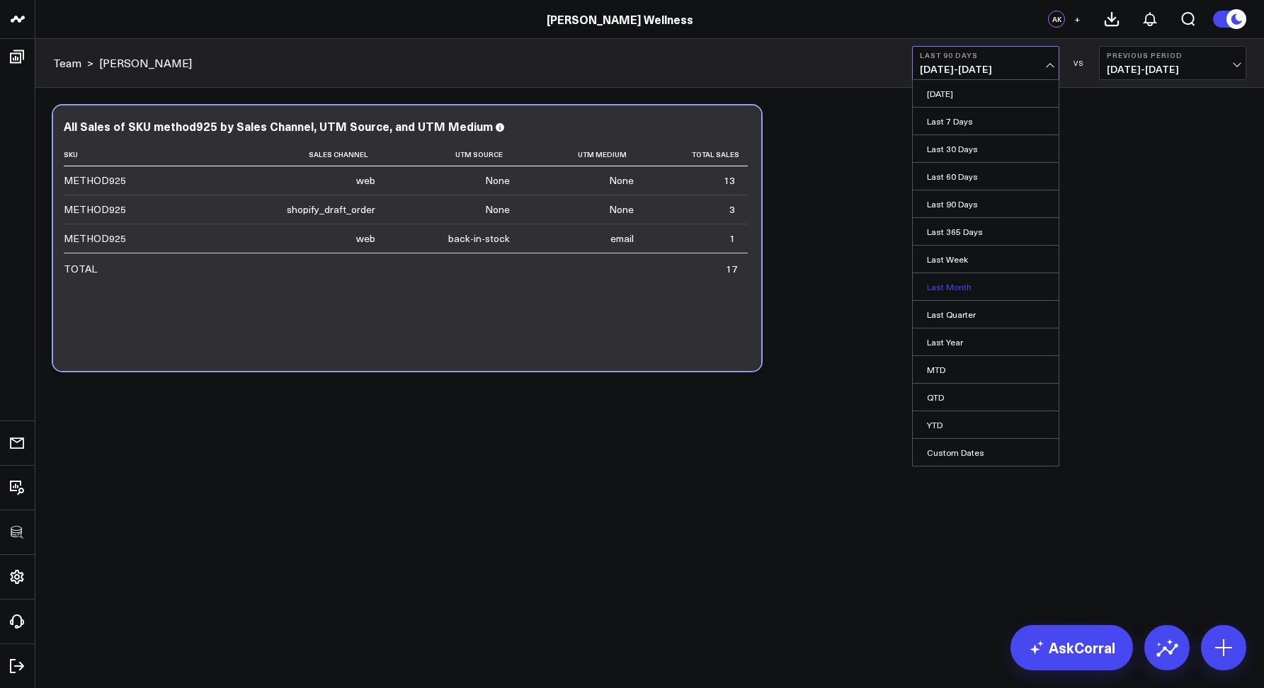
click at [940, 295] on link "Last Month" at bounding box center [986, 286] width 146 height 27
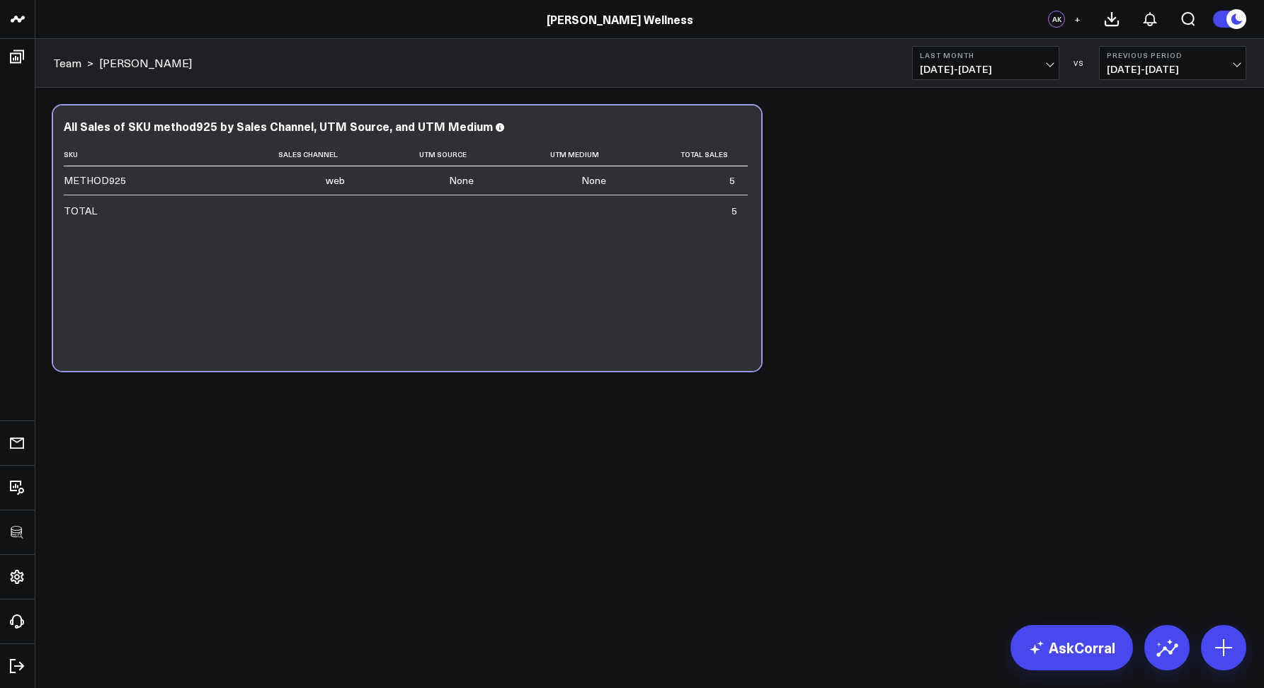
click at [935, 57] on b "Last Month" at bounding box center [986, 55] width 132 height 8
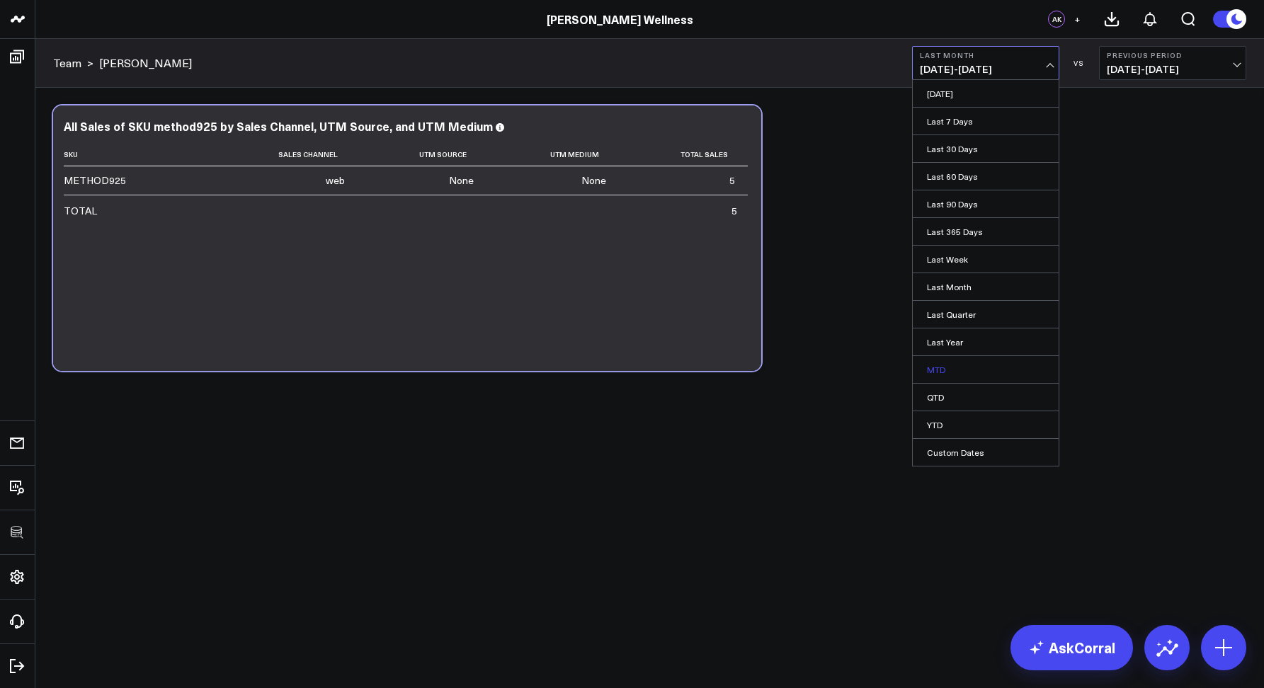
click at [935, 377] on link "MTD" at bounding box center [986, 369] width 146 height 27
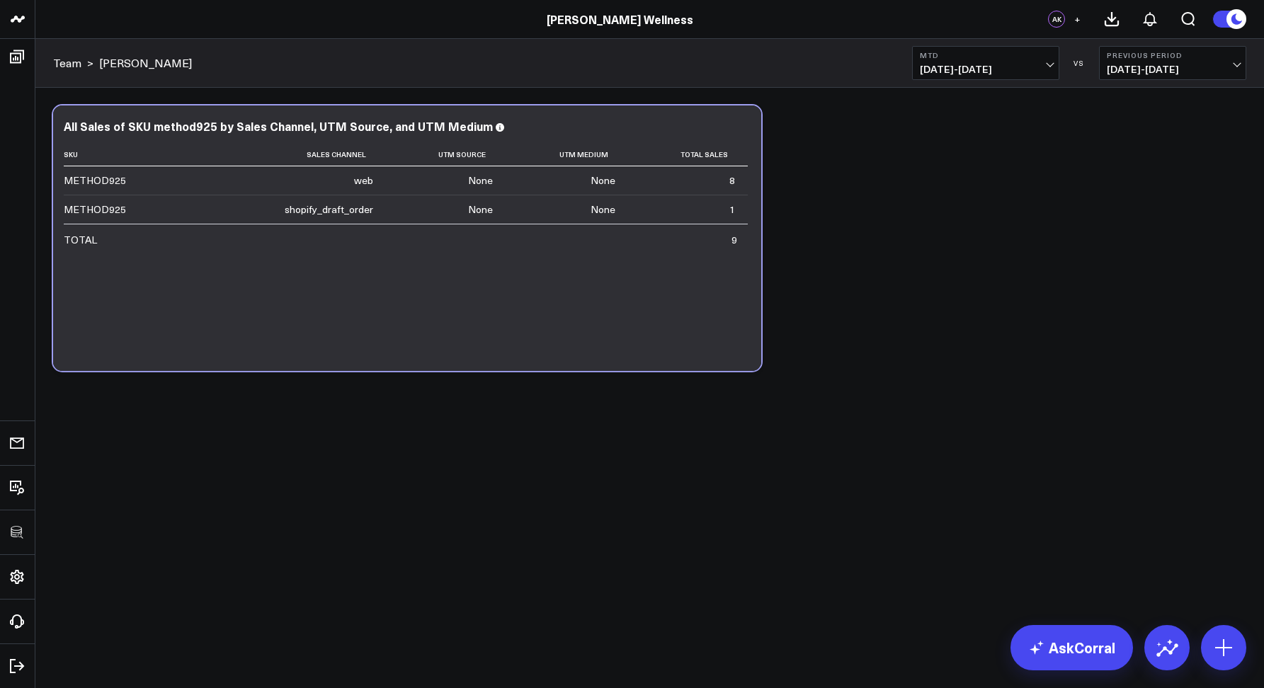
click at [933, 95] on div "Modify via AI Copy link to widget Ask support Remove Create linked copy Executi…" at bounding box center [649, 275] width 1229 height 375
click at [933, 57] on b "MTD" at bounding box center [986, 55] width 132 height 8
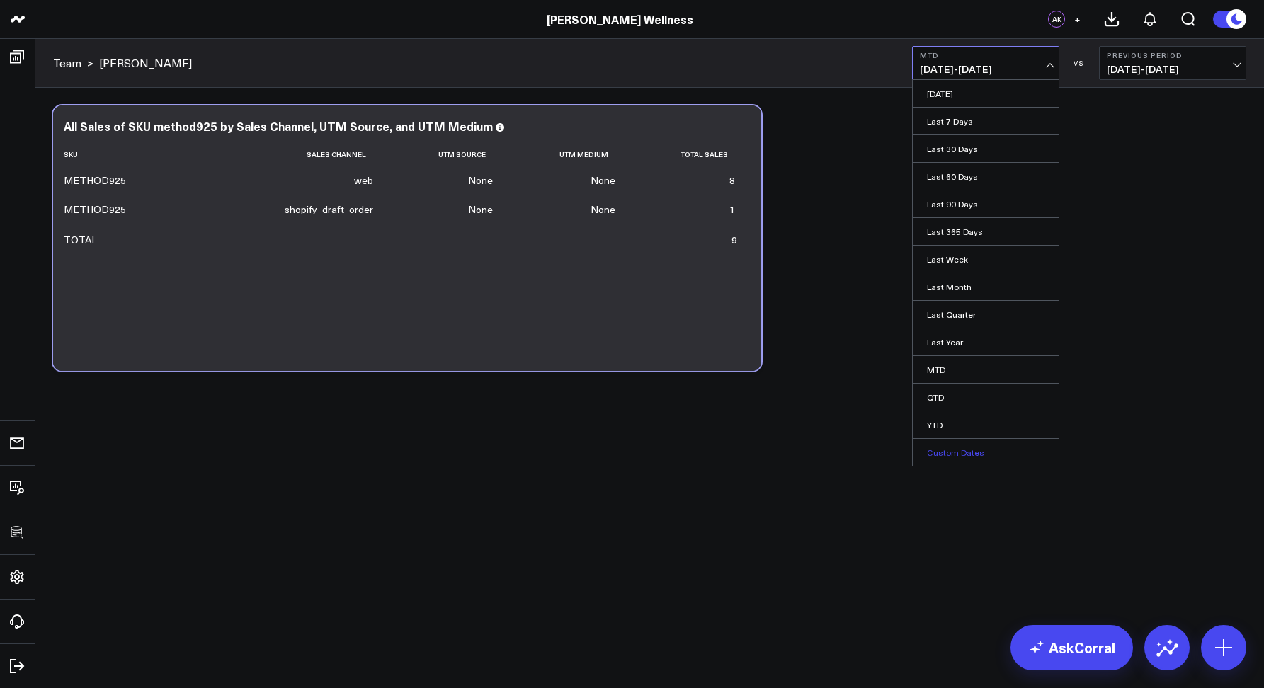
click at [944, 462] on link "Custom Dates" at bounding box center [986, 452] width 146 height 27
select select "7"
select select "2025"
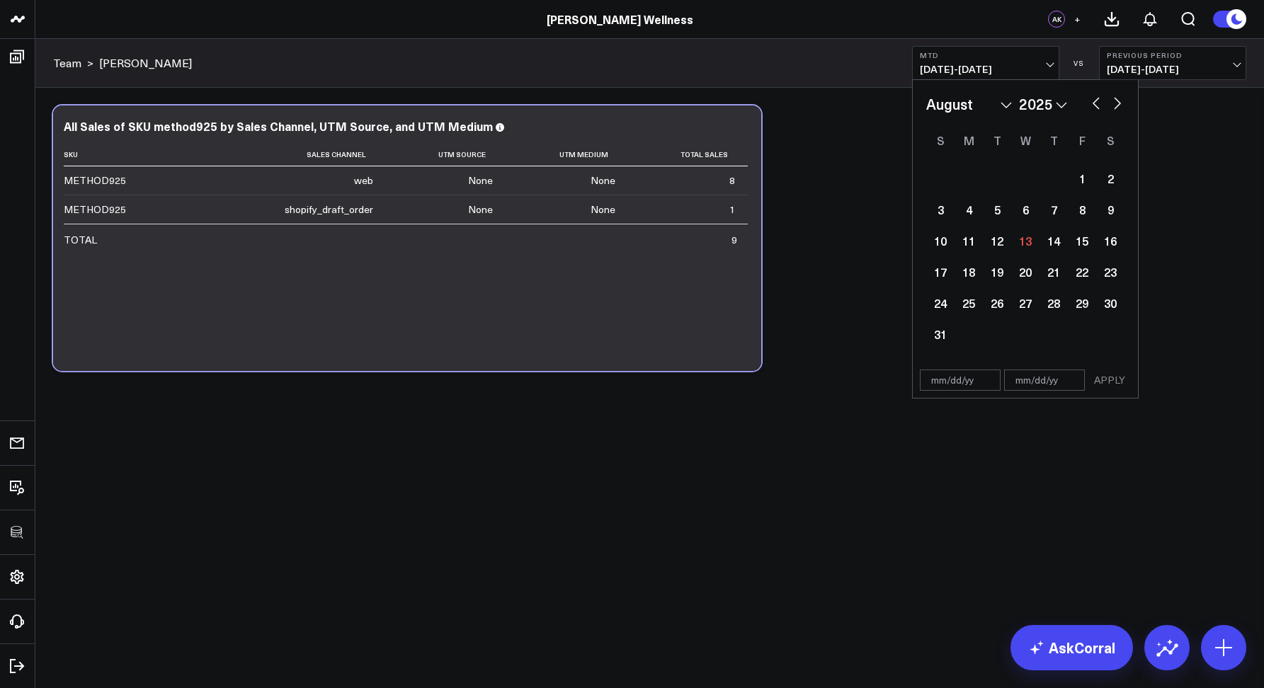
click at [1096, 98] on button "button" at bounding box center [1096, 101] width 14 height 17
select select "6"
select select "2025"
click at [993, 190] on div "1" at bounding box center [997, 178] width 28 height 28
type input "07/01/25"
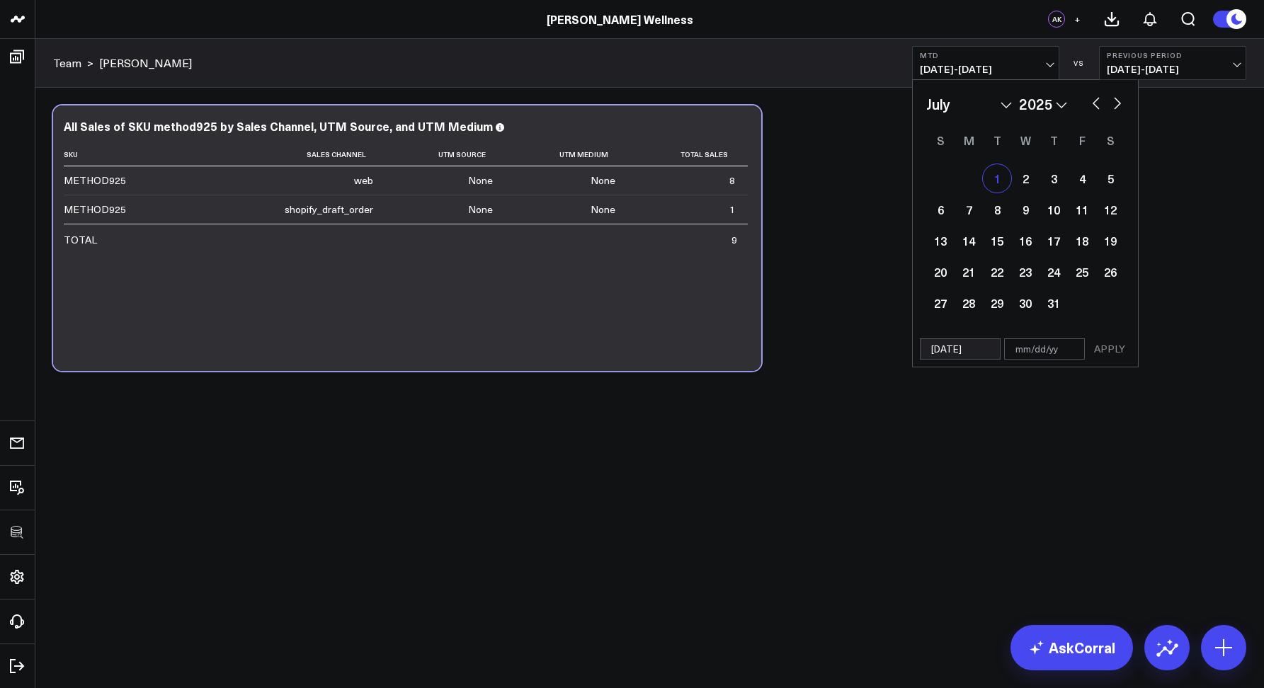
select select "6"
select select "2025"
click at [1120, 105] on button "button" at bounding box center [1117, 101] width 14 height 17
select select "7"
select select "2025"
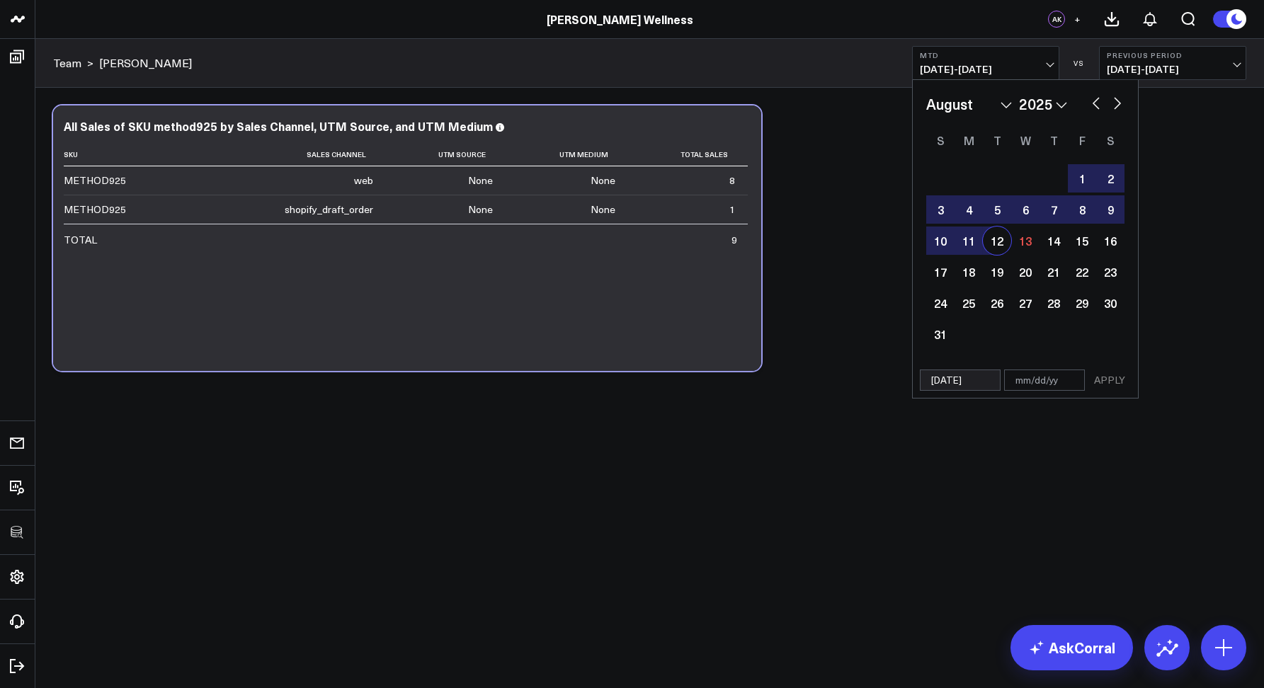
click at [1006, 249] on div "12" at bounding box center [997, 241] width 28 height 28
type input "08/12/25"
select select "7"
select select "2025"
click at [1105, 381] on button "APPLY" at bounding box center [1109, 380] width 42 height 21
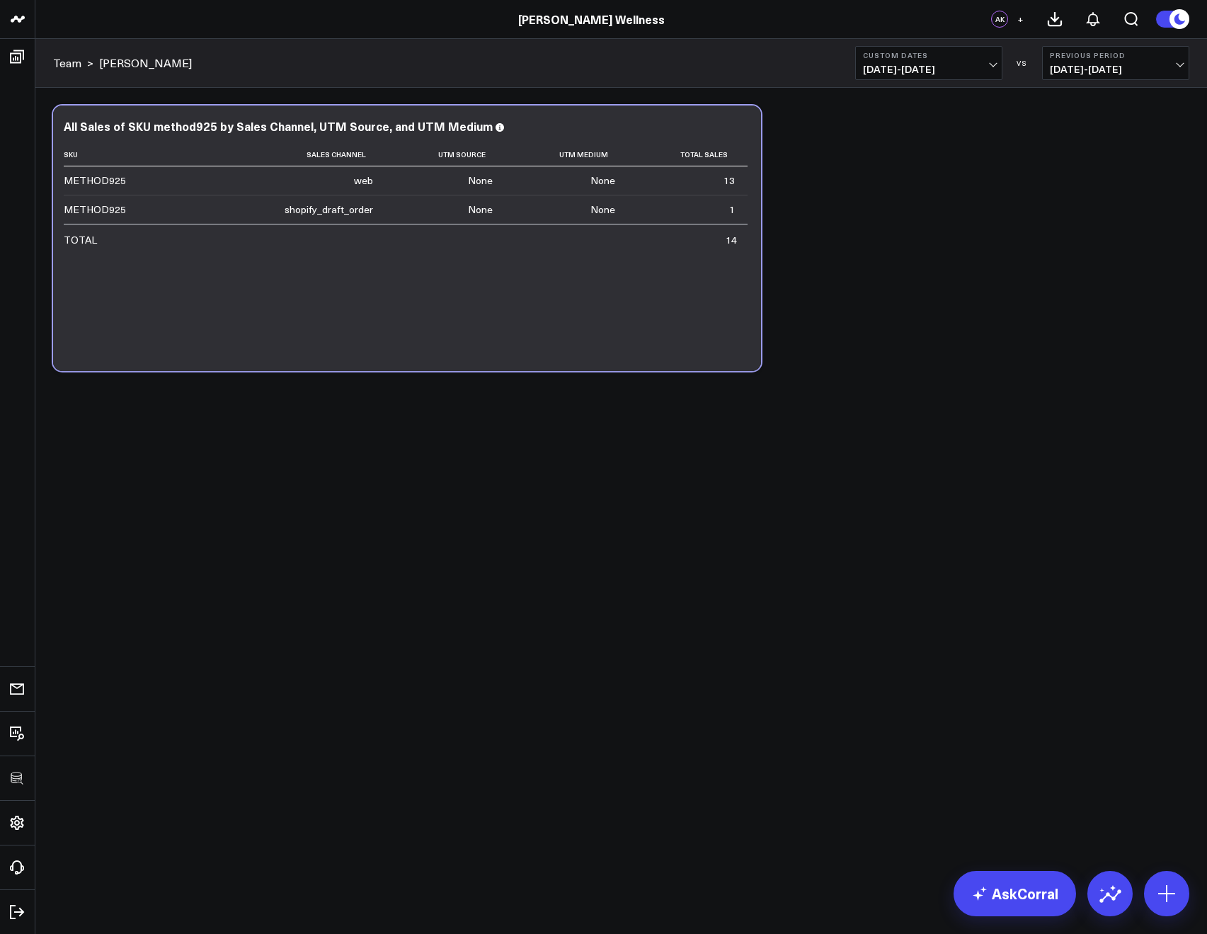
scroll to position [181, 0]
click at [746, 123] on icon at bounding box center [742, 128] width 17 height 17
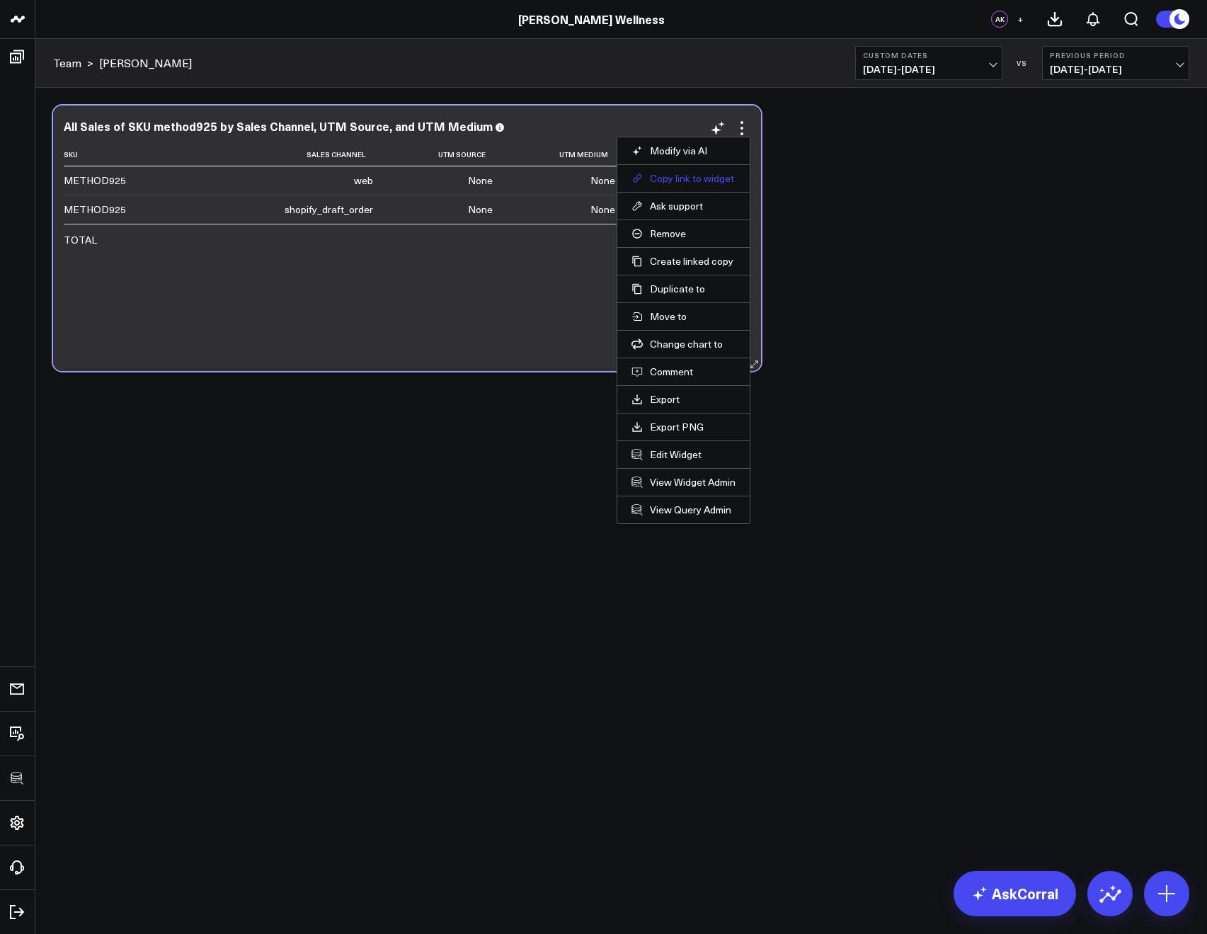
click at [699, 172] on button "Copy link to widget" at bounding box center [684, 178] width 104 height 13
